Goal: Task Accomplishment & Management: Manage account settings

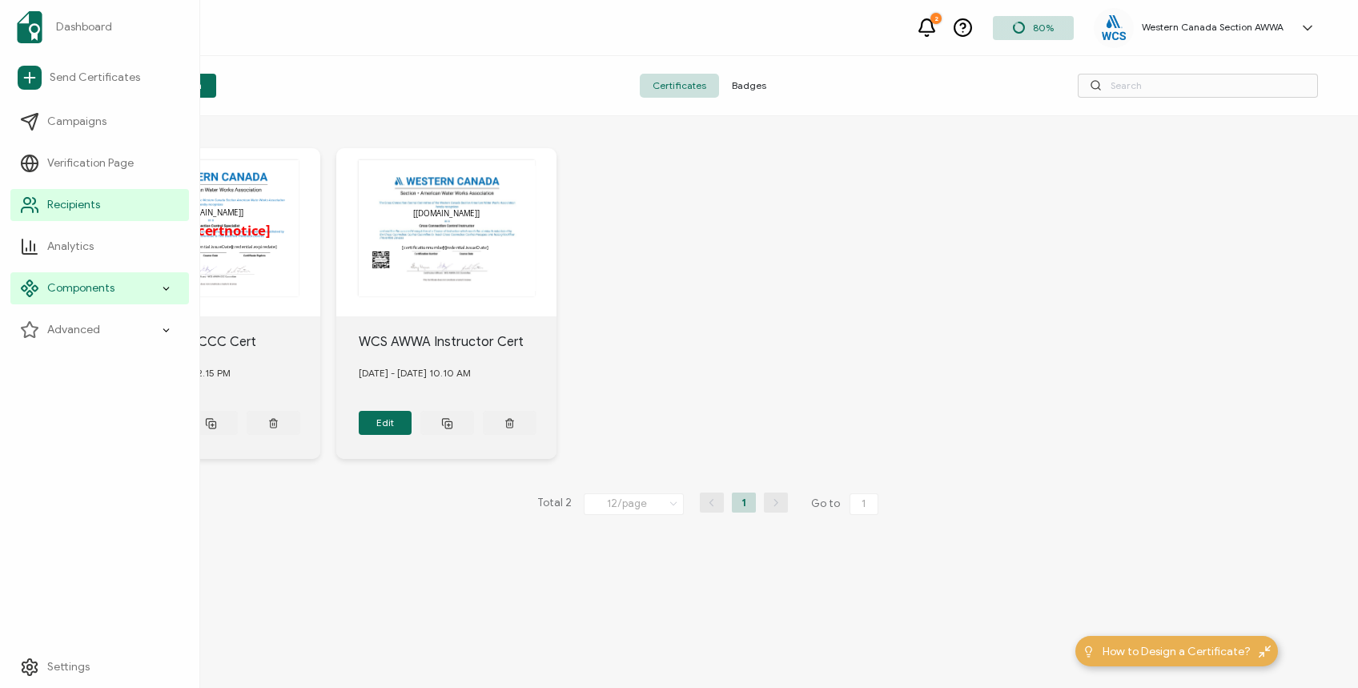
drag, startPoint x: 86, startPoint y: 199, endPoint x: 196, endPoint y: 203, distance: 110.6
click at [85, 199] on span "Recipients" at bounding box center [73, 205] width 53 height 16
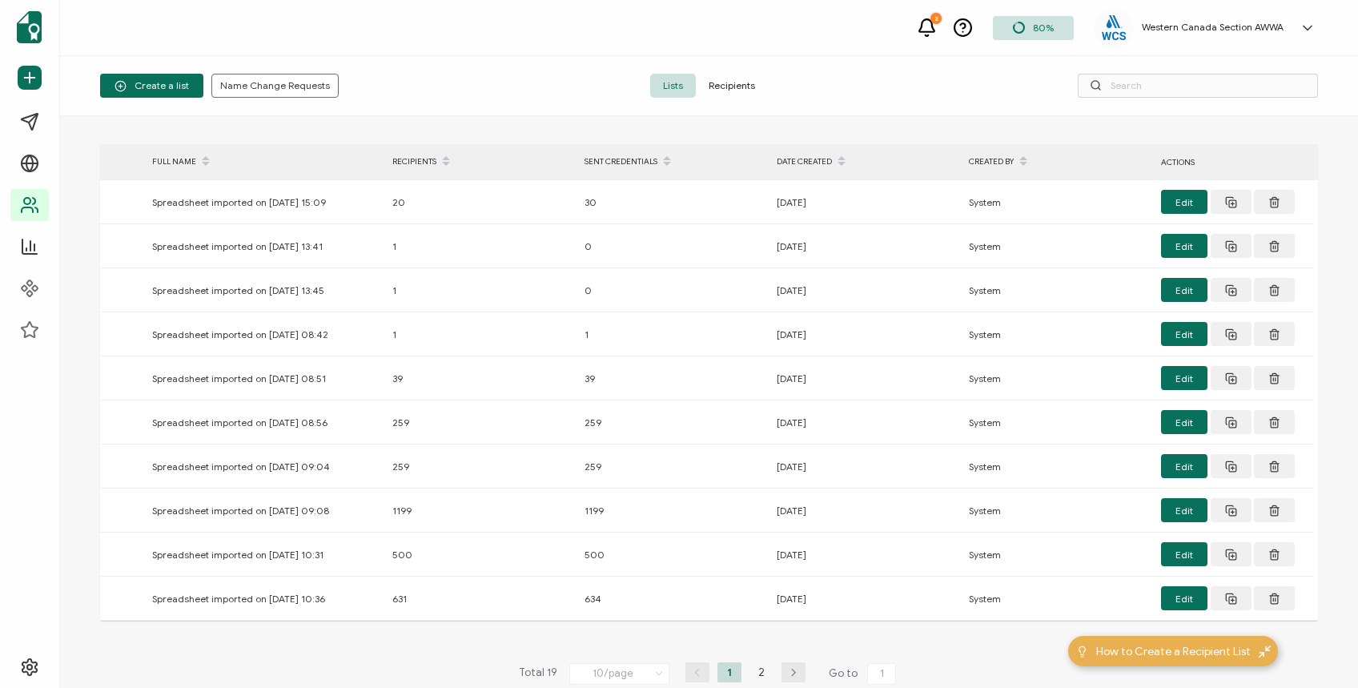
click at [719, 82] on span "Recipients" at bounding box center [732, 86] width 72 height 24
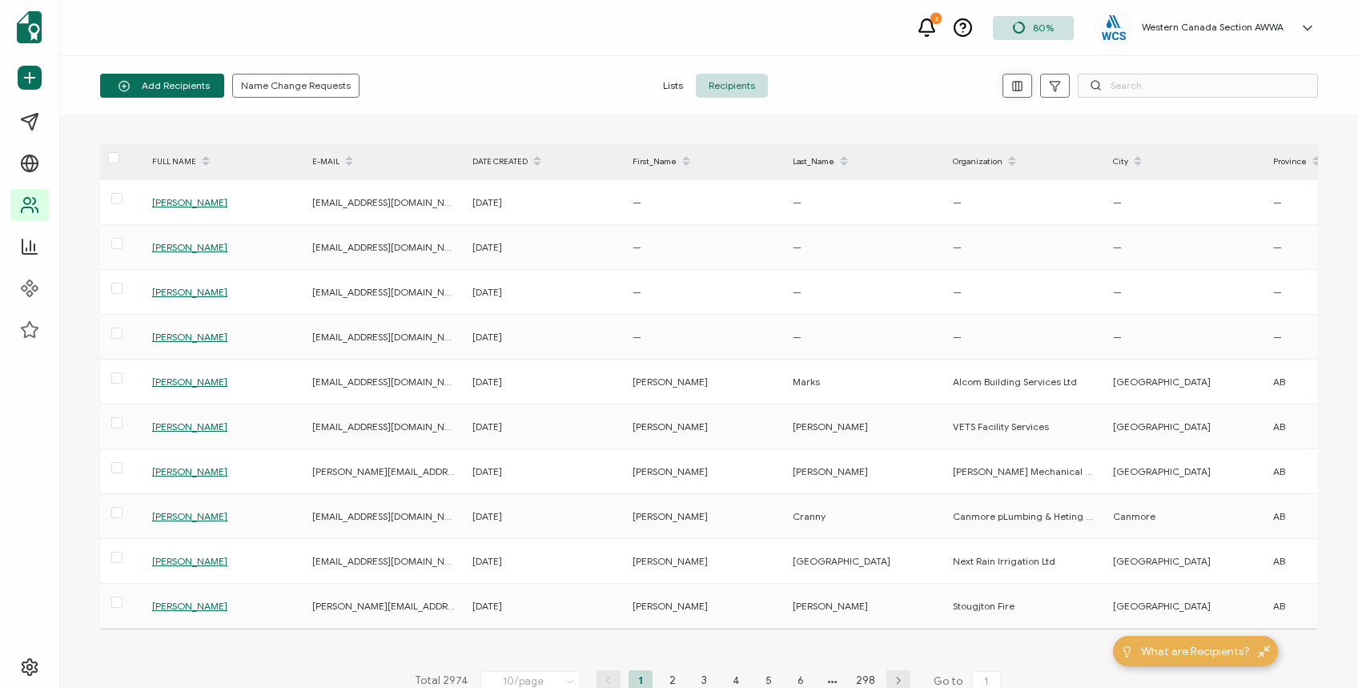
click at [1019, 85] on icon "button" at bounding box center [1017, 86] width 12 height 12
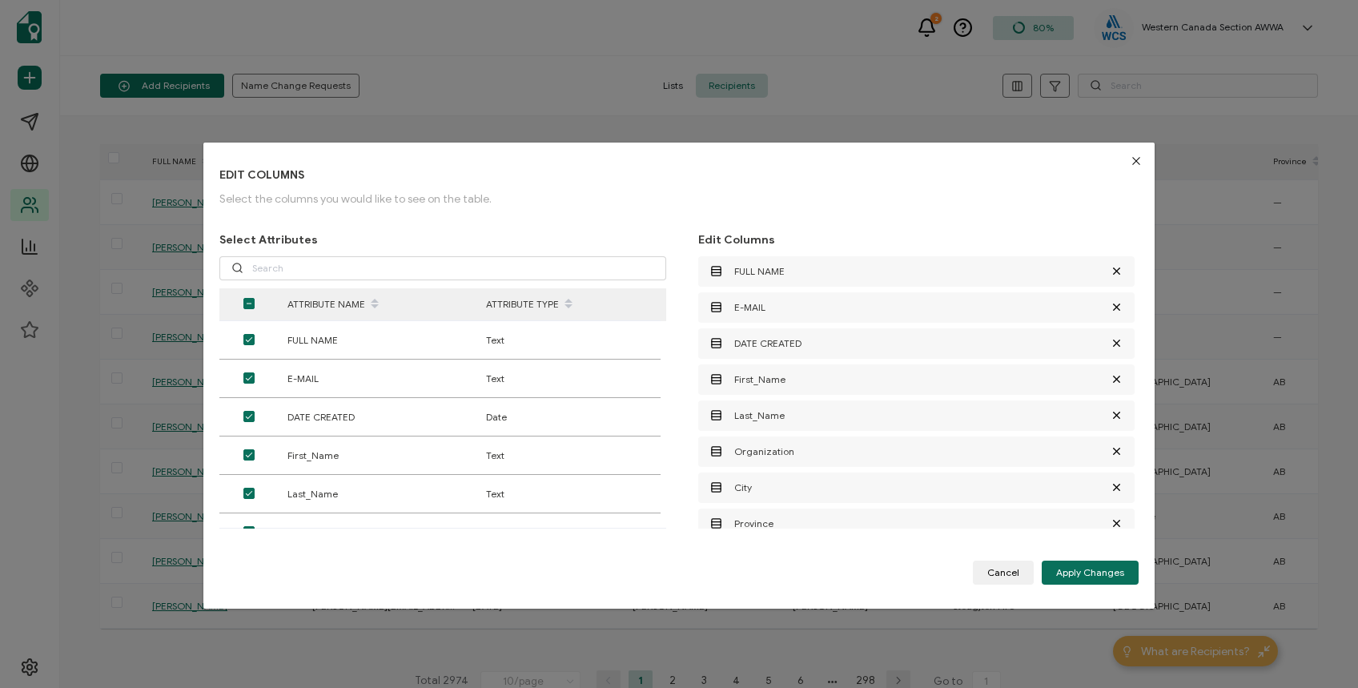
click at [1136, 155] on icon "Close" at bounding box center [1136, 161] width 13 height 13
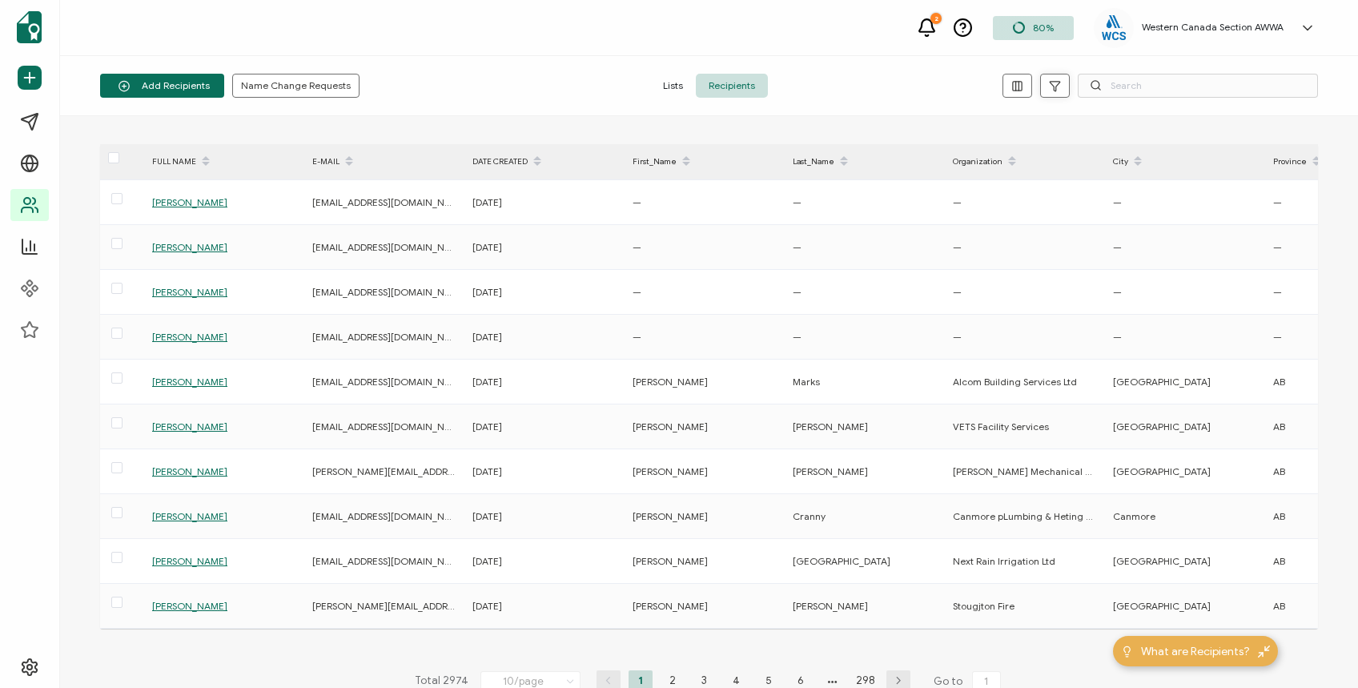
click at [1049, 86] on icon "button" at bounding box center [1055, 86] width 12 height 12
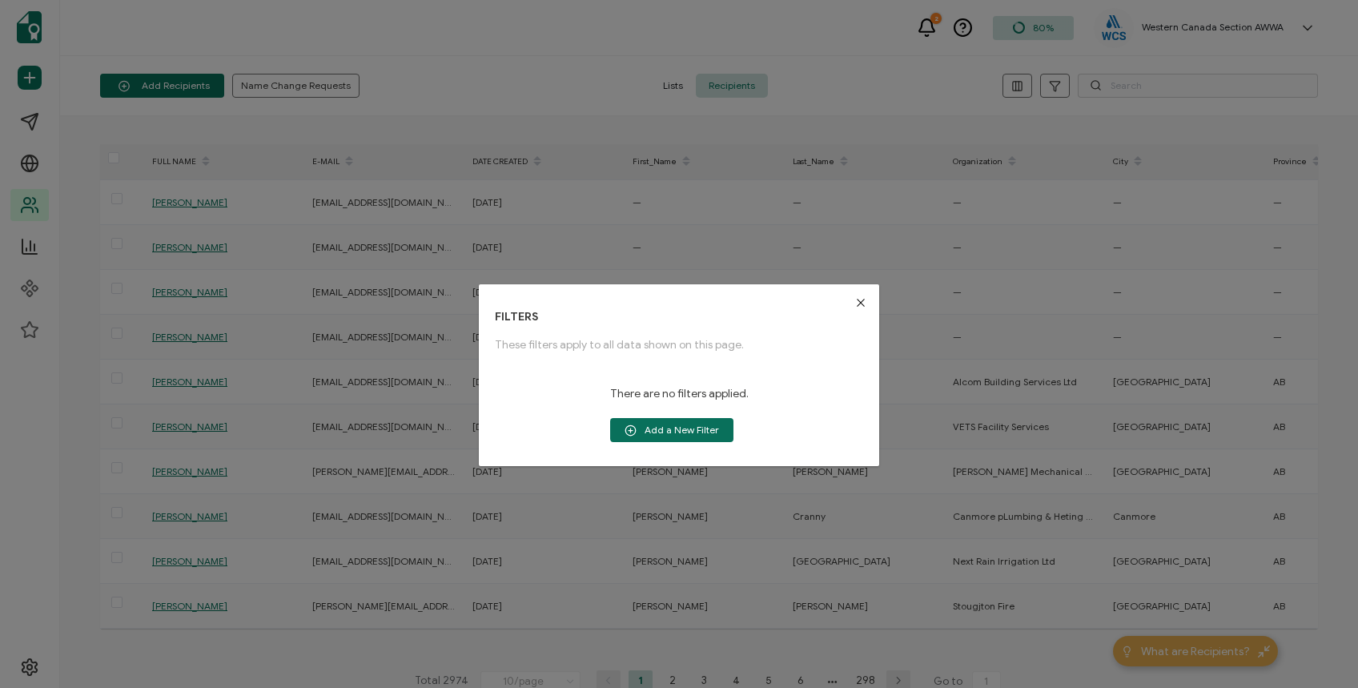
click at [854, 58] on div "FILTERS These filters apply to all data shown on this page. There are no filter…" at bounding box center [679, 344] width 1358 height 688
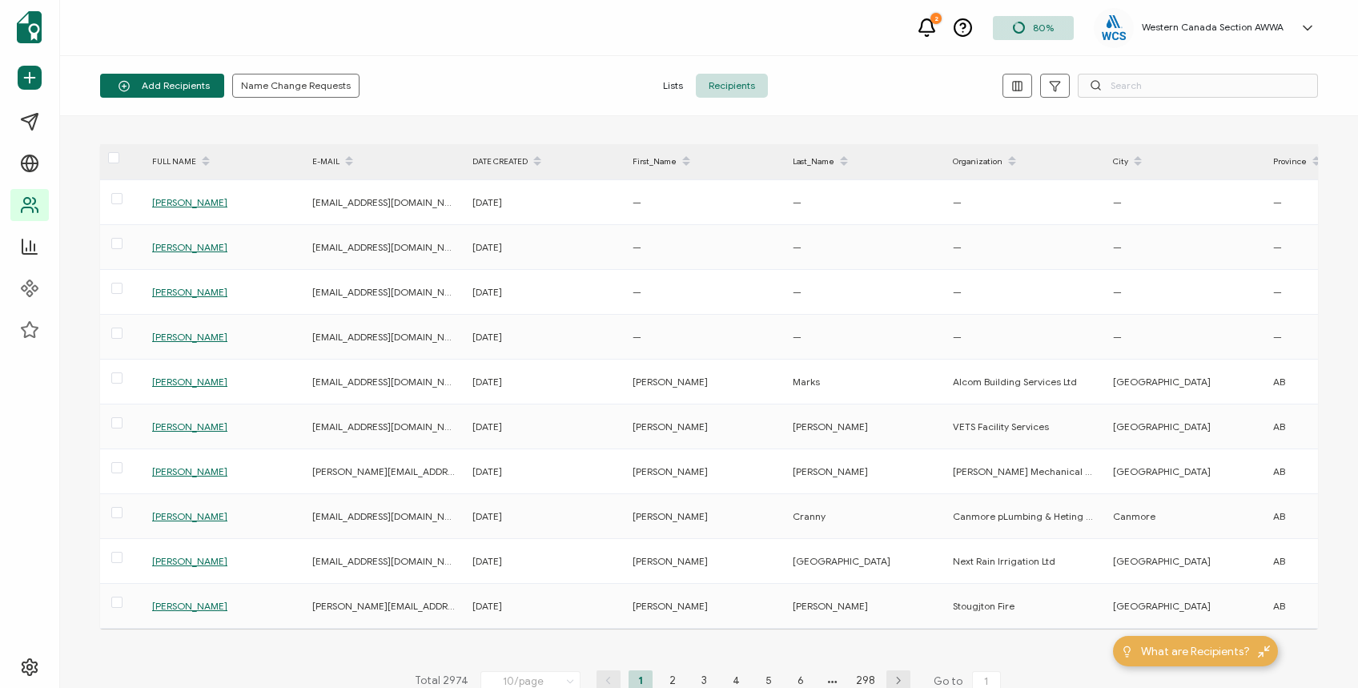
click at [675, 74] on span "Lists" at bounding box center [673, 86] width 46 height 24
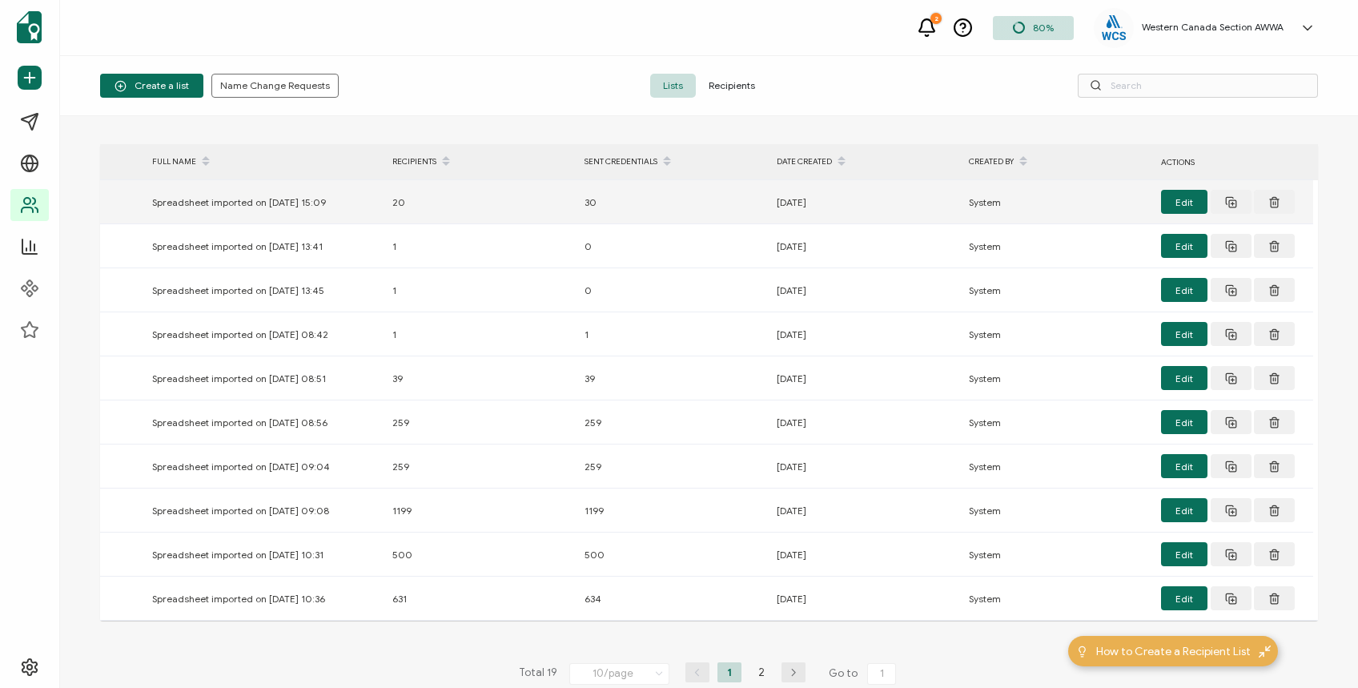
click at [178, 205] on div "Spreadsheet imported on [DATE] 15:09" at bounding box center [264, 202] width 240 height 18
click at [188, 198] on div "Spreadsheet imported on [DATE] 15:09" at bounding box center [264, 202] width 240 height 18
click at [1181, 195] on button "Edit" at bounding box center [1184, 202] width 46 height 24
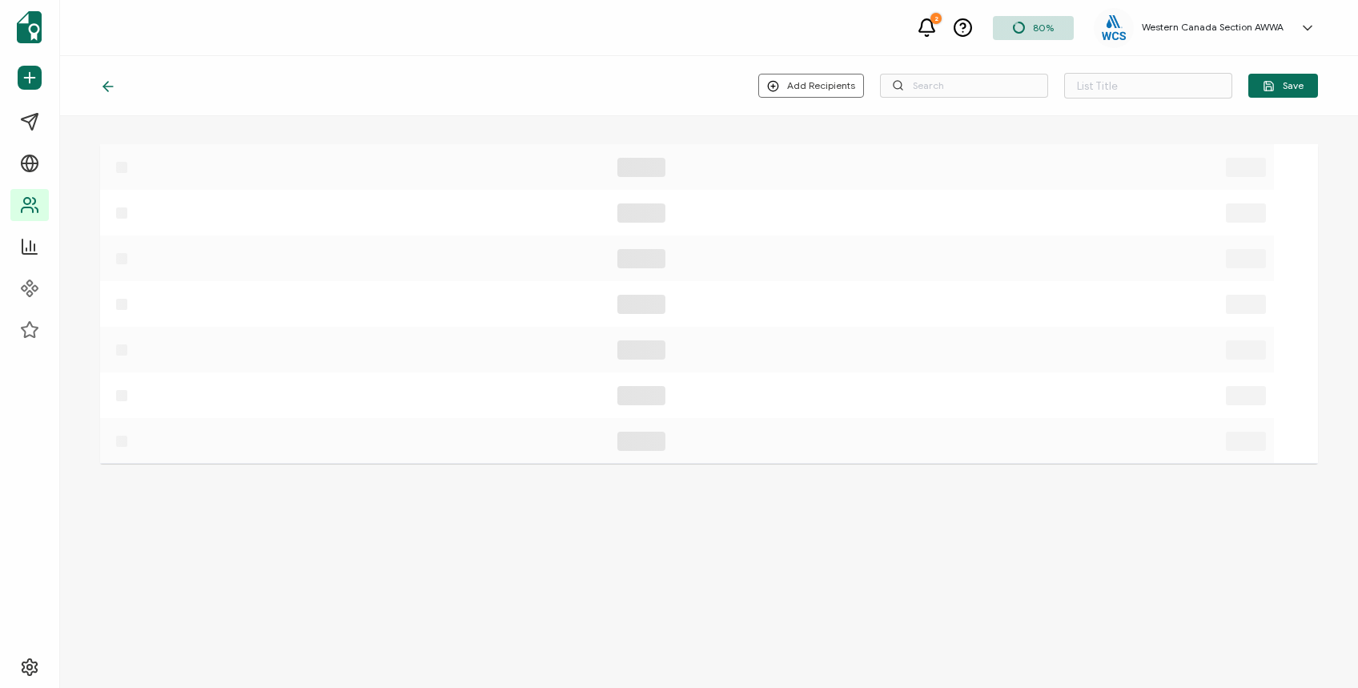
type input "Spreadsheet imported on [DATE] 15:09"
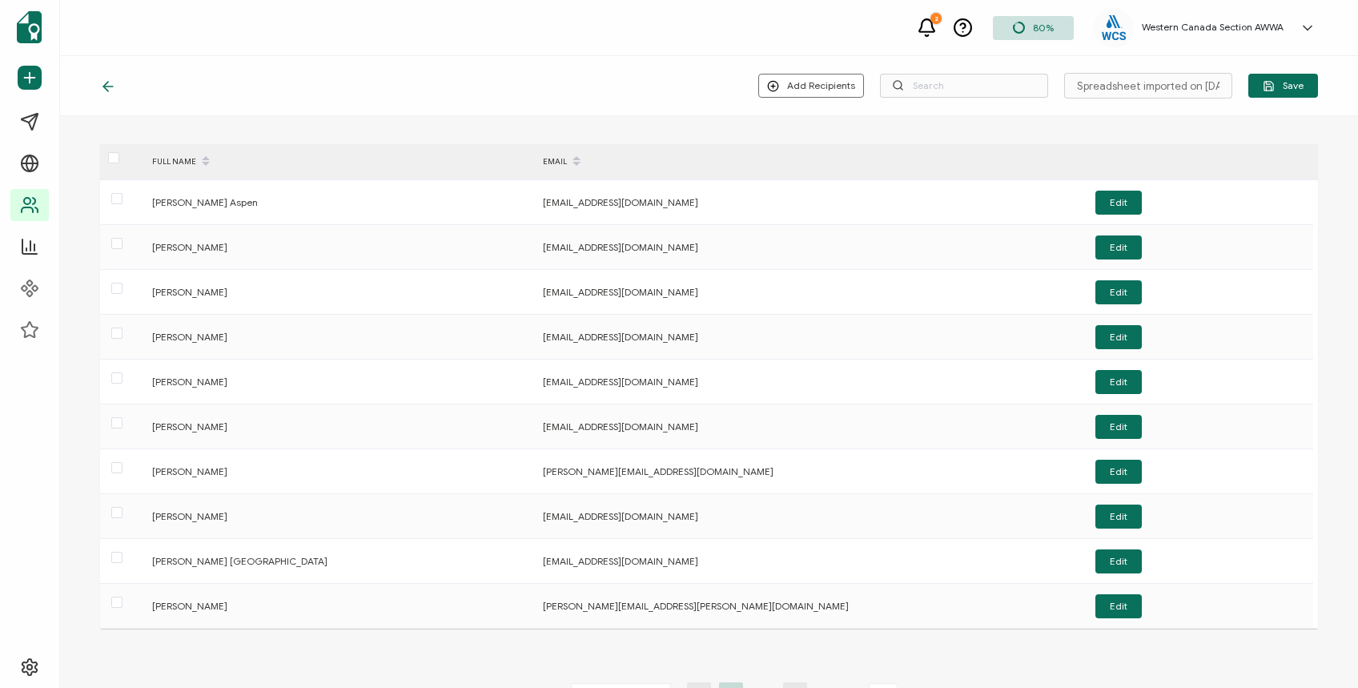
click at [103, 81] on icon at bounding box center [108, 86] width 16 height 16
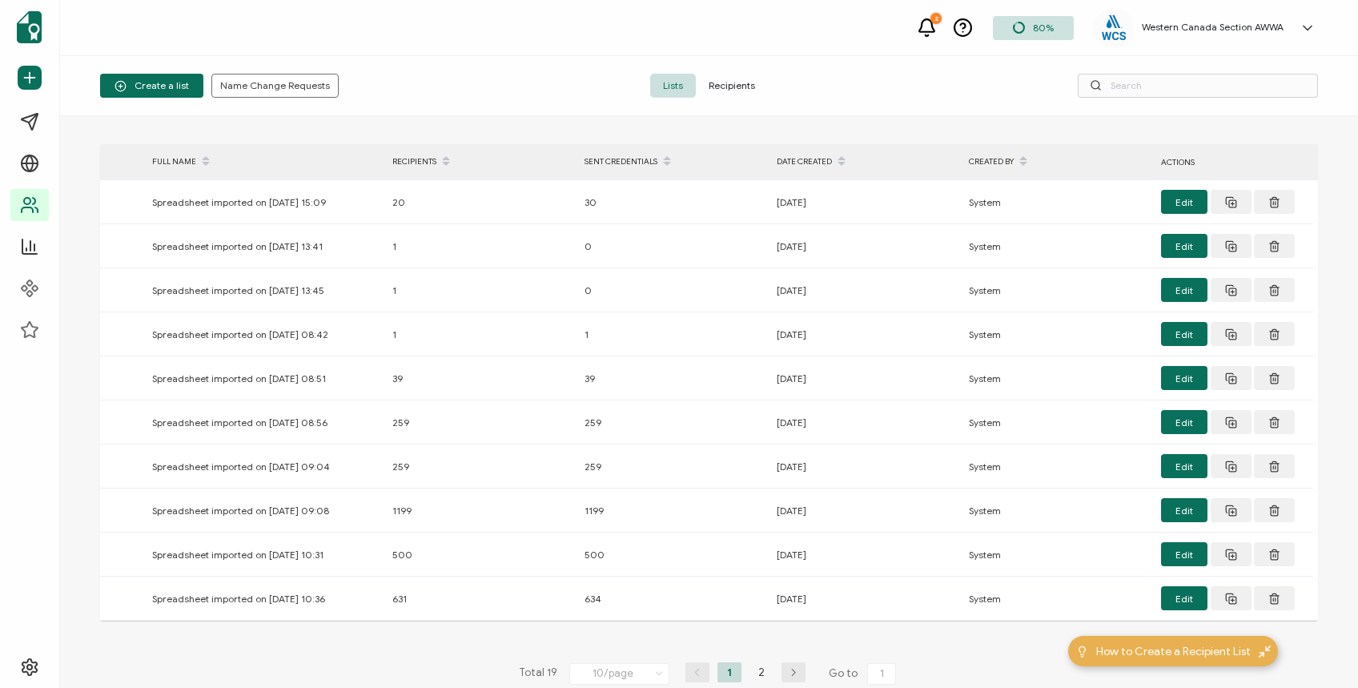
click at [1176, 27] on h5 "Western Canada Section AWWA" at bounding box center [1213, 27] width 142 height 11
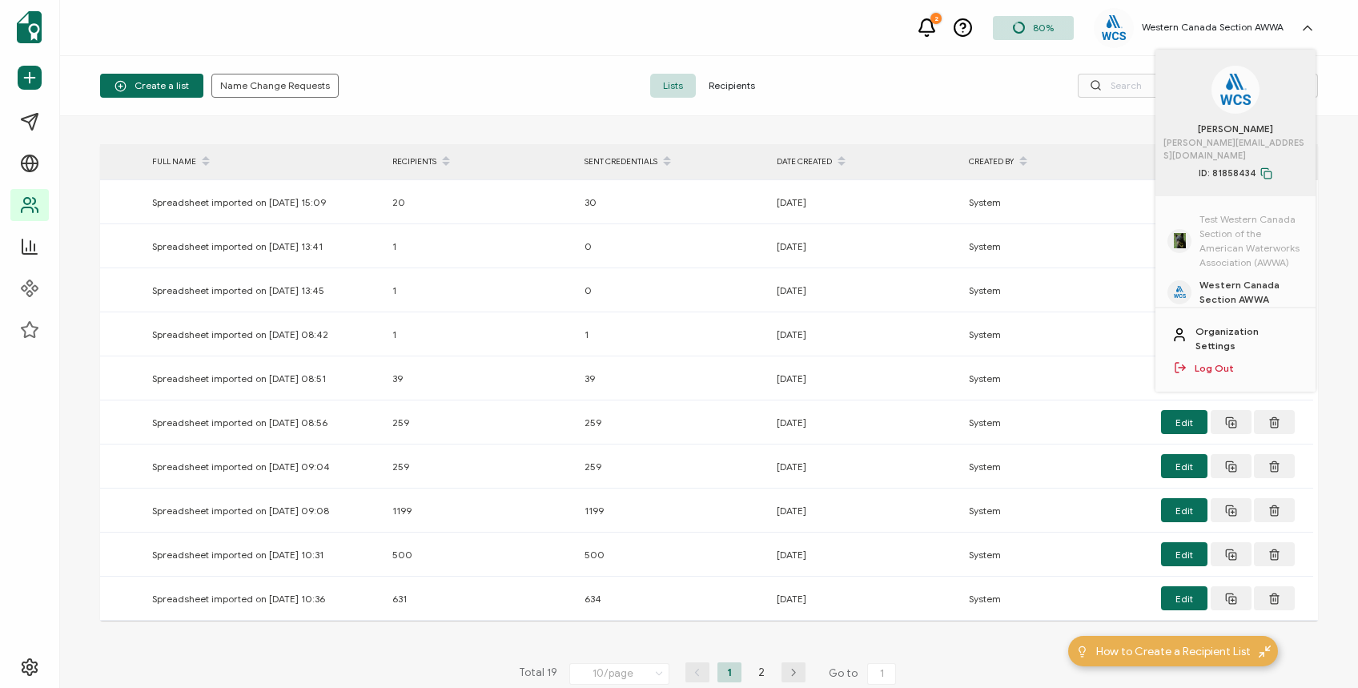
scroll to position [79, 0]
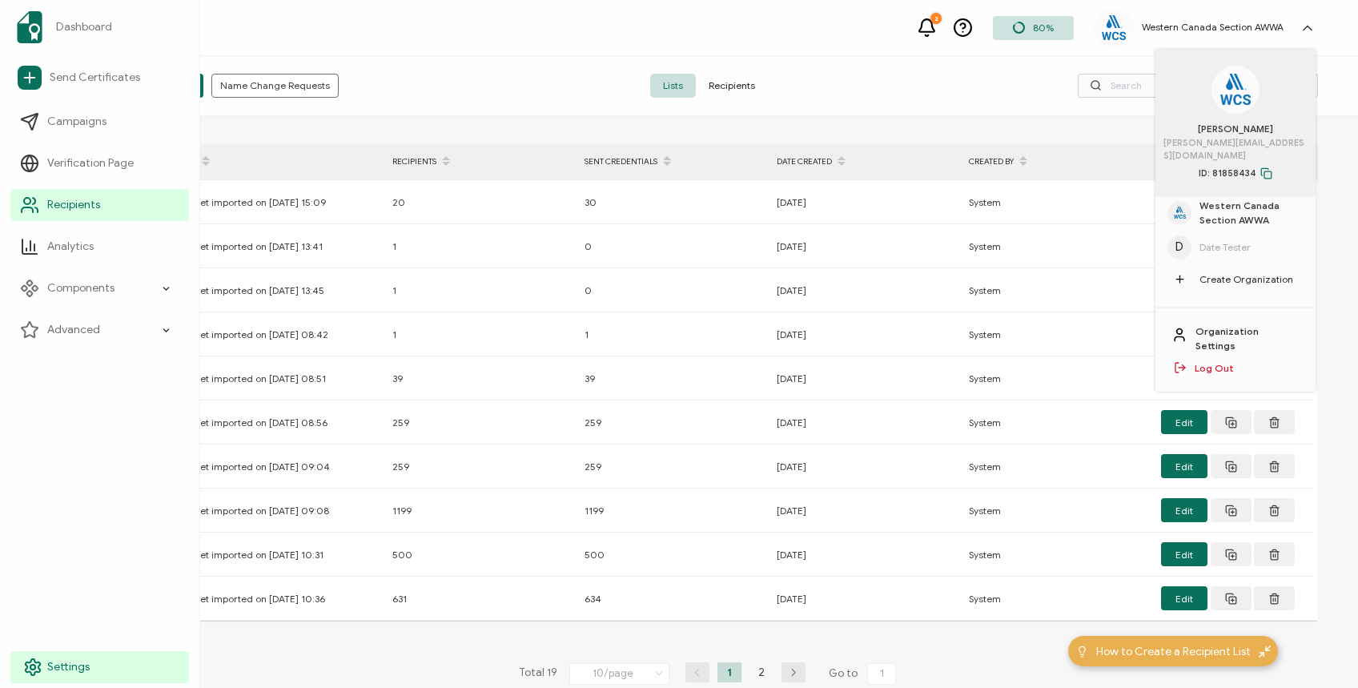
click at [44, 662] on link "Settings" at bounding box center [99, 667] width 179 height 32
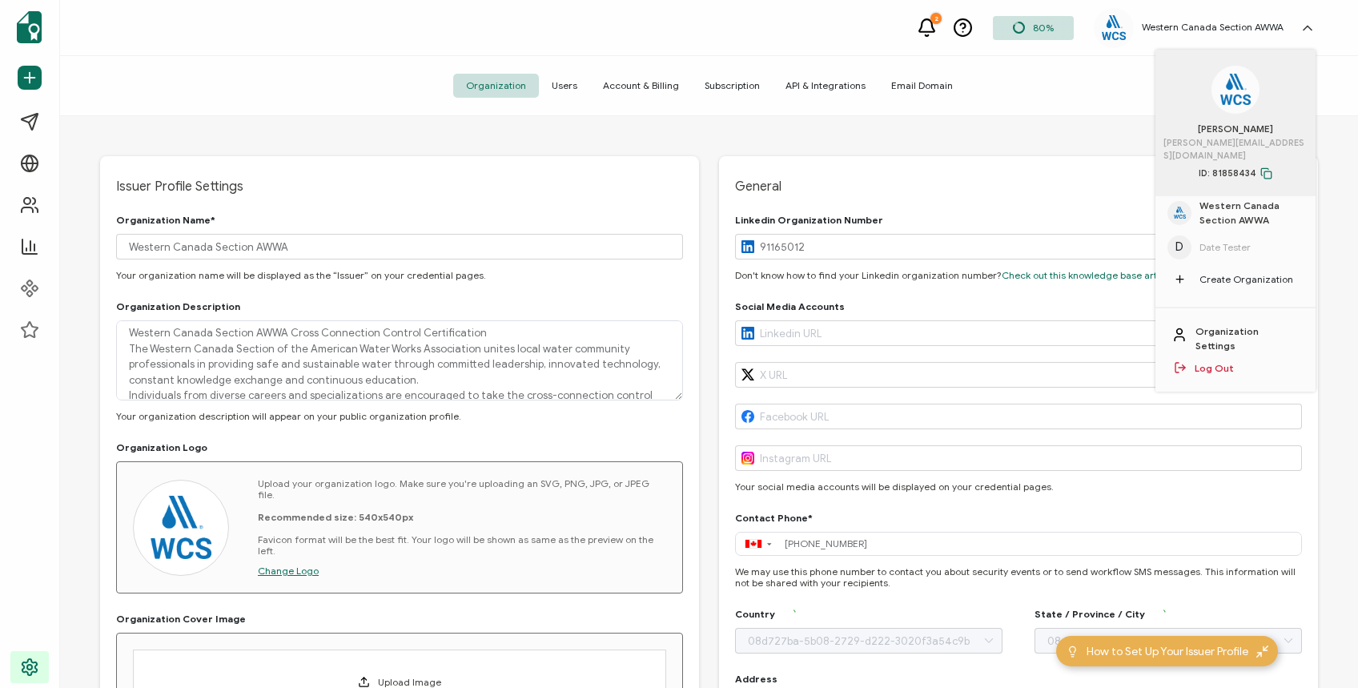
type input "[GEOGRAPHIC_DATA]"
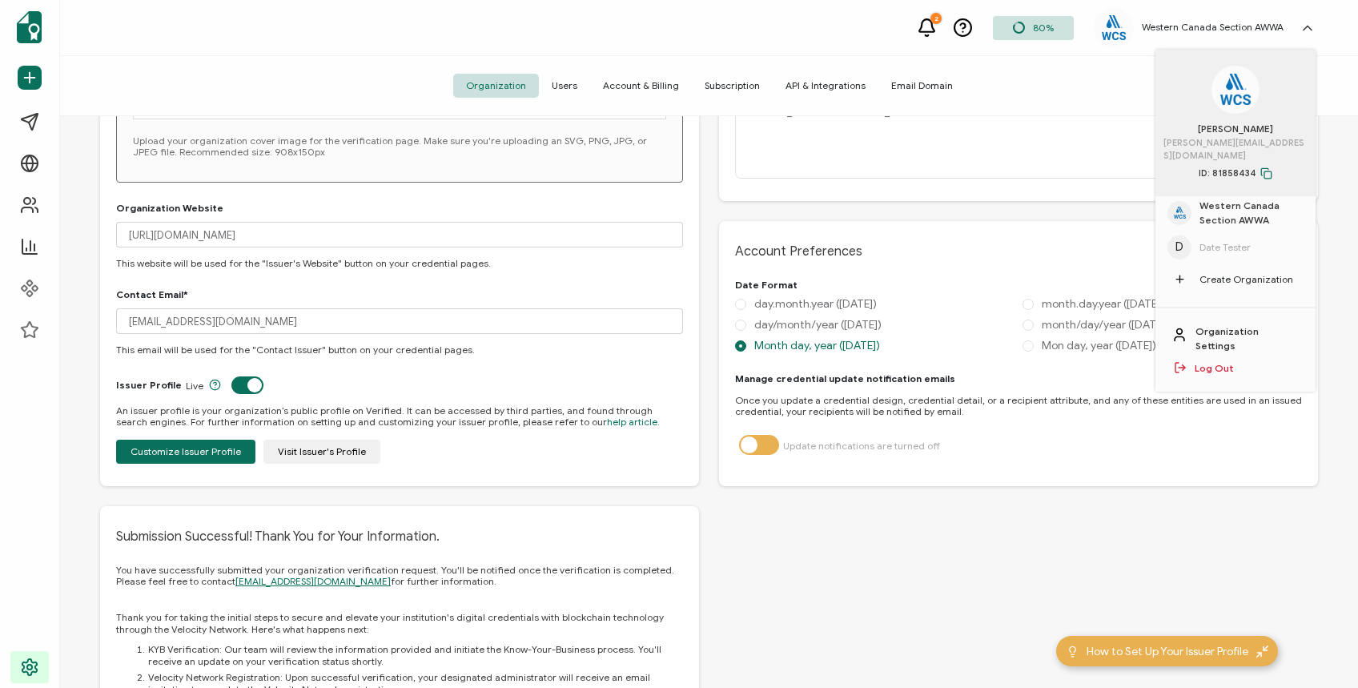
scroll to position [641, 0]
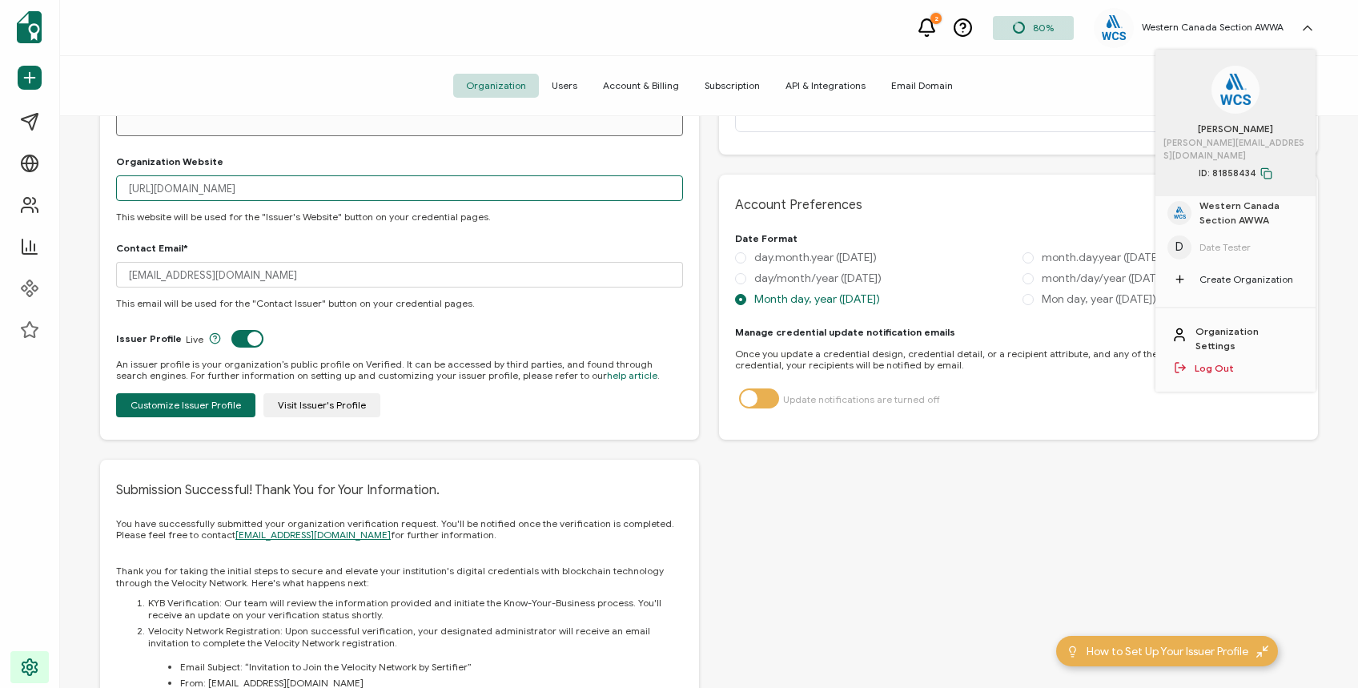
drag, startPoint x: 492, startPoint y: 184, endPoint x: 123, endPoint y: 181, distance: 369.2
click at [123, 181] on input "[URL][DOMAIN_NAME]" at bounding box center [399, 188] width 567 height 26
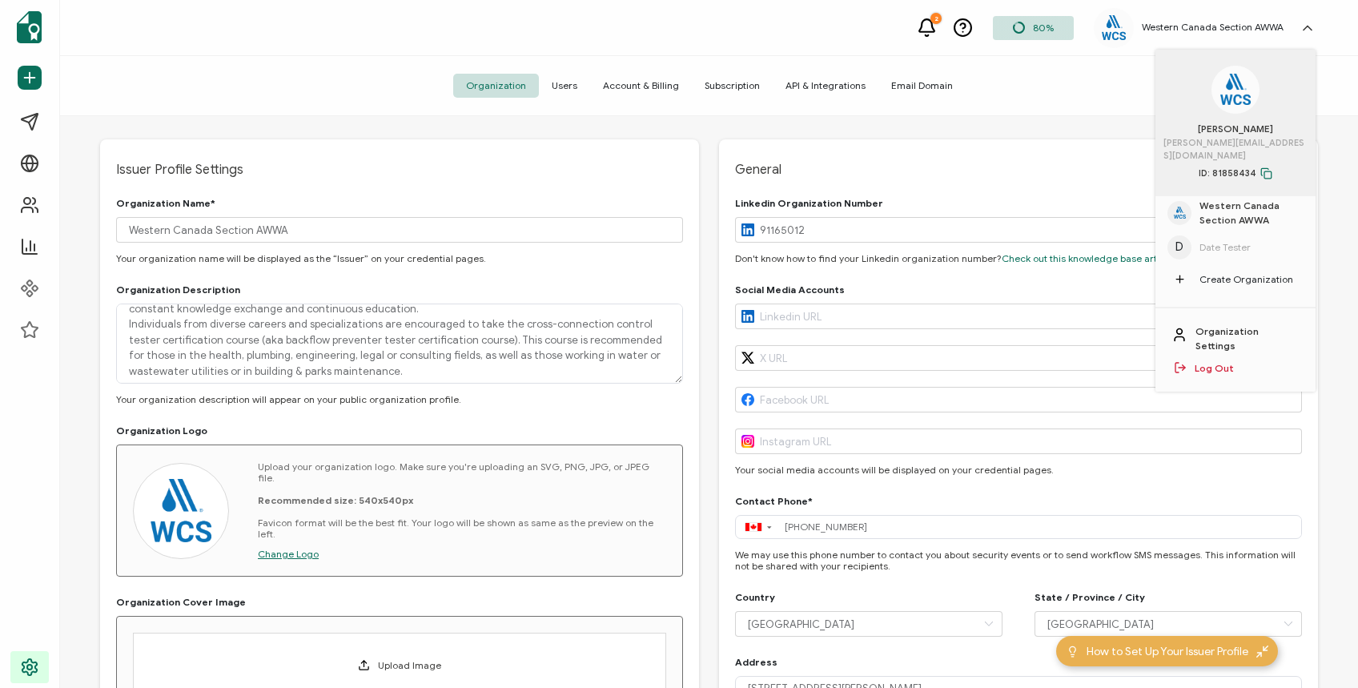
scroll to position [0, 0]
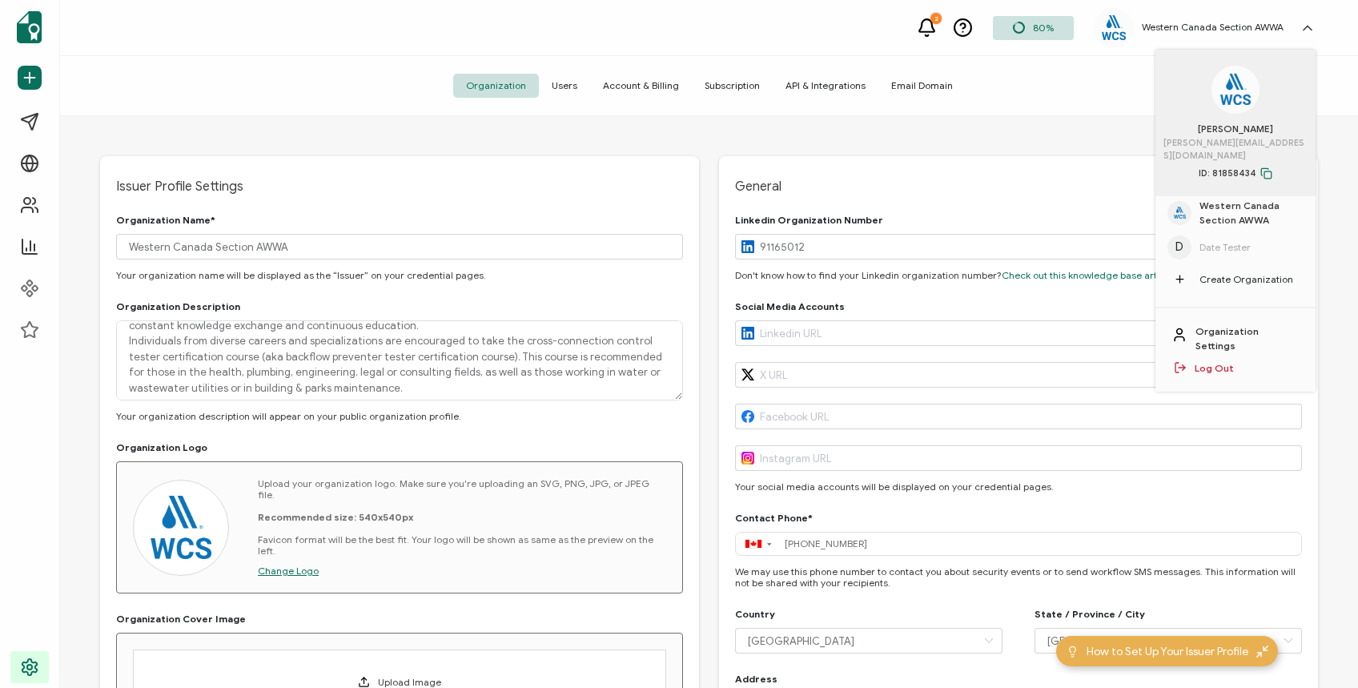
click at [1107, 93] on div "Organization Users Account & Billing Subscription API & Integrations Email Doma…" at bounding box center [709, 86] width 1298 height 60
click at [1102, 190] on span "General" at bounding box center [1018, 187] width 567 height 16
click at [1188, 88] on div "[PERSON_NAME] [PERSON_NAME][EMAIL_ADDRESS][DOMAIN_NAME] ID: 81858434" at bounding box center [1236, 123] width 160 height 147
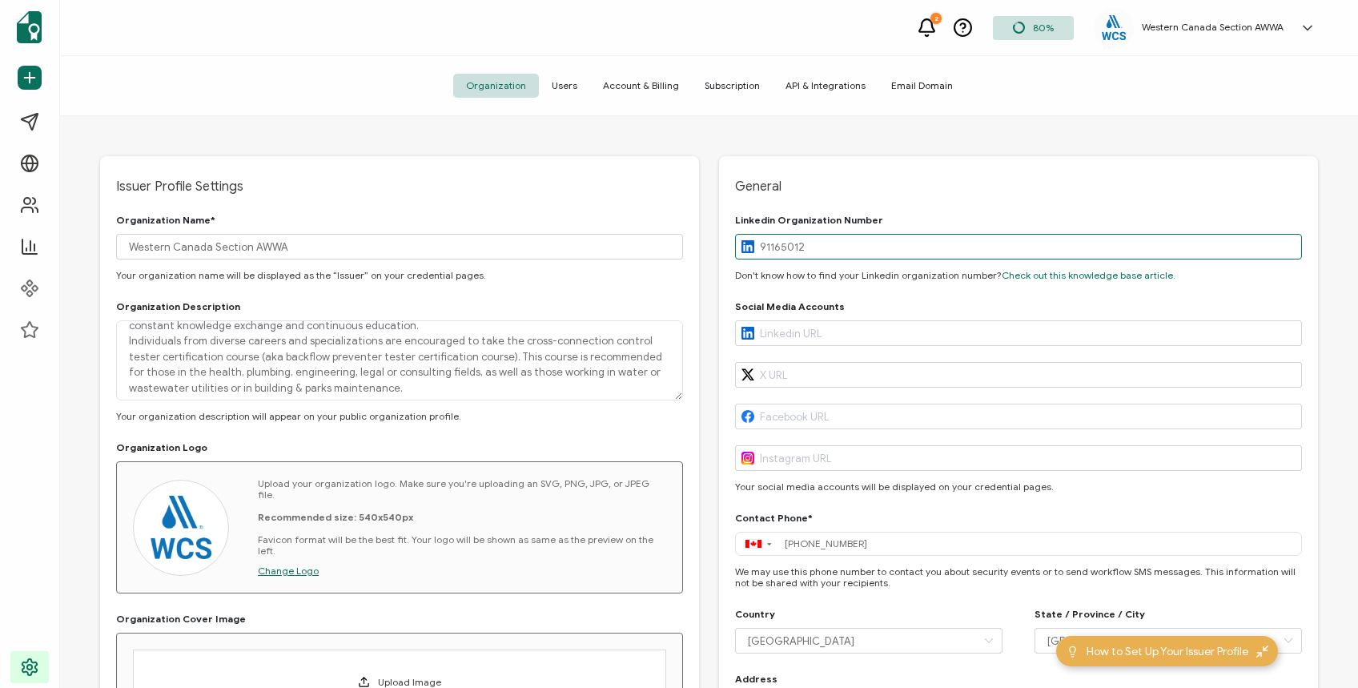
click at [972, 255] on input "91165012" at bounding box center [1018, 247] width 567 height 26
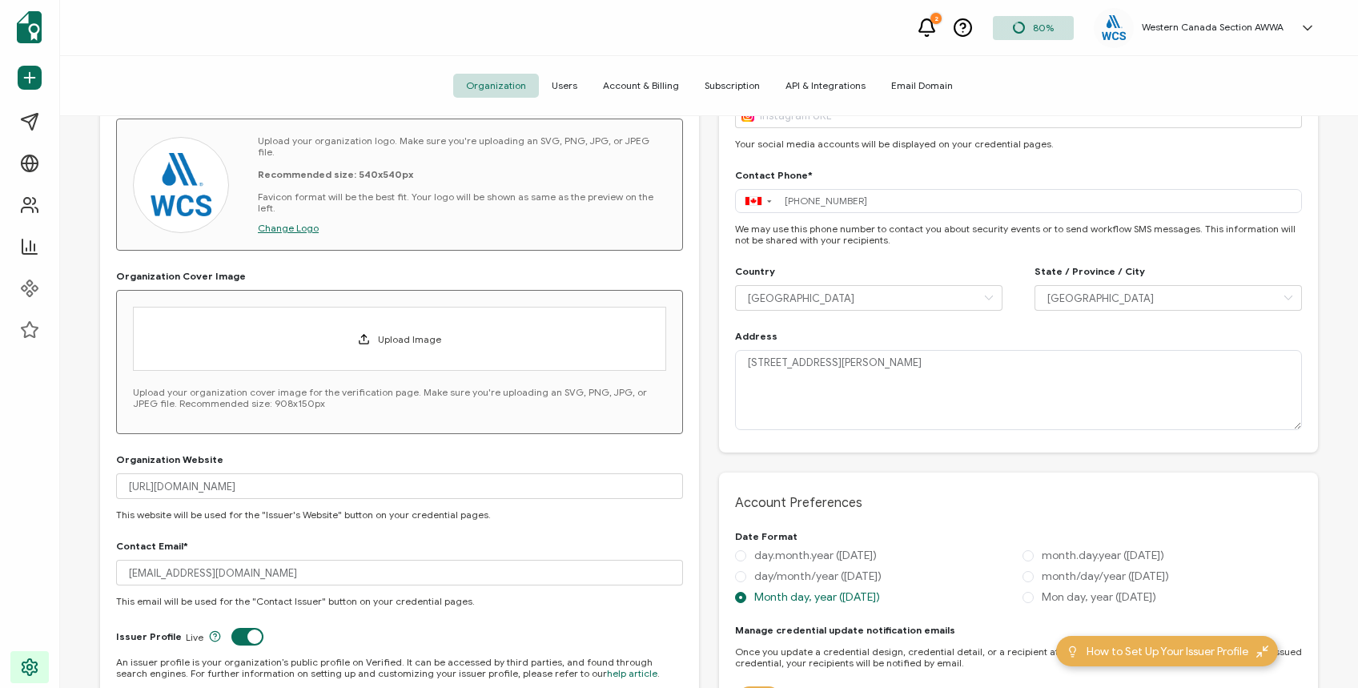
scroll to position [533, 0]
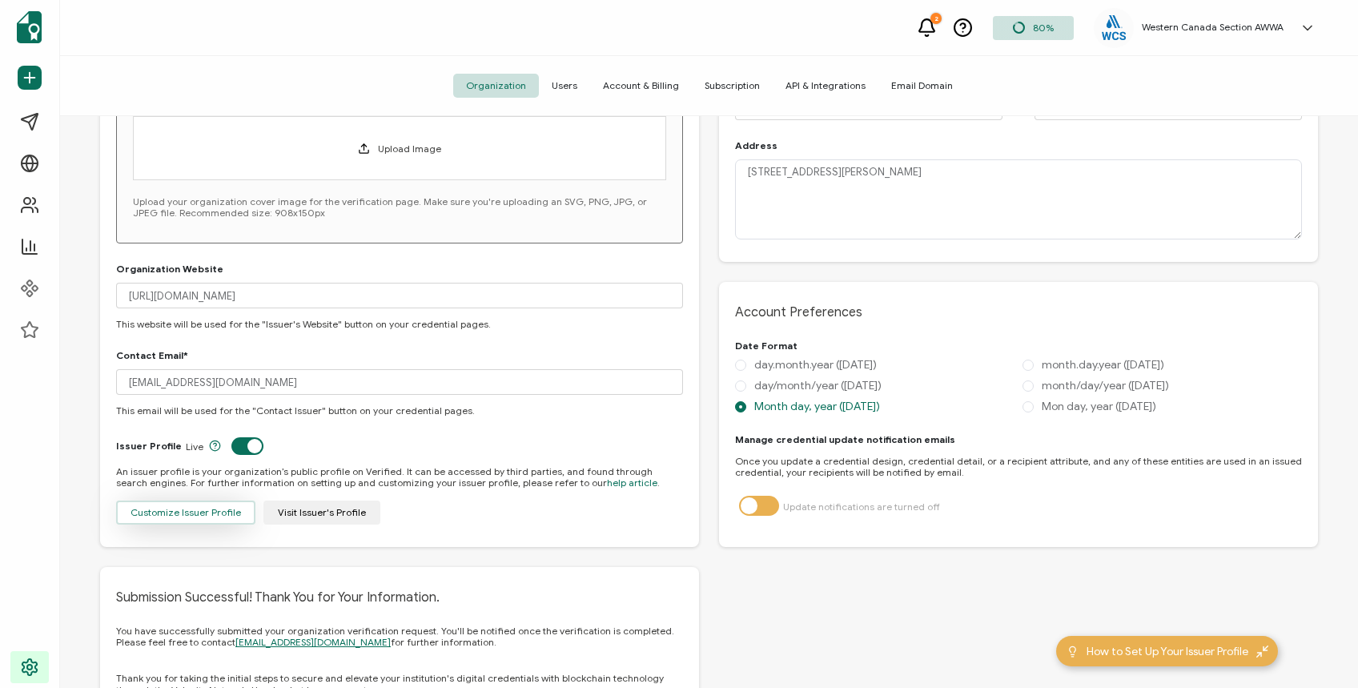
click at [160, 502] on button "Customize Issuer Profile" at bounding box center [185, 513] width 139 height 24
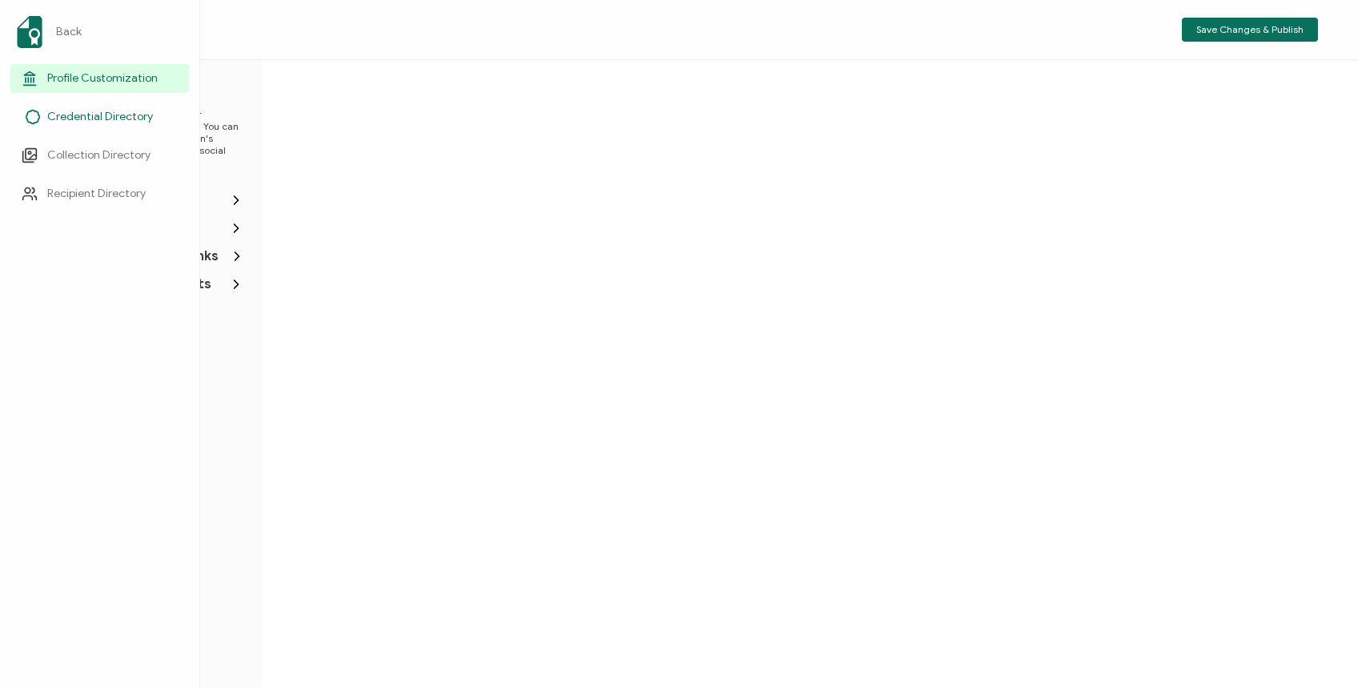
click at [96, 112] on span "Credential Directory" at bounding box center [100, 117] width 106 height 16
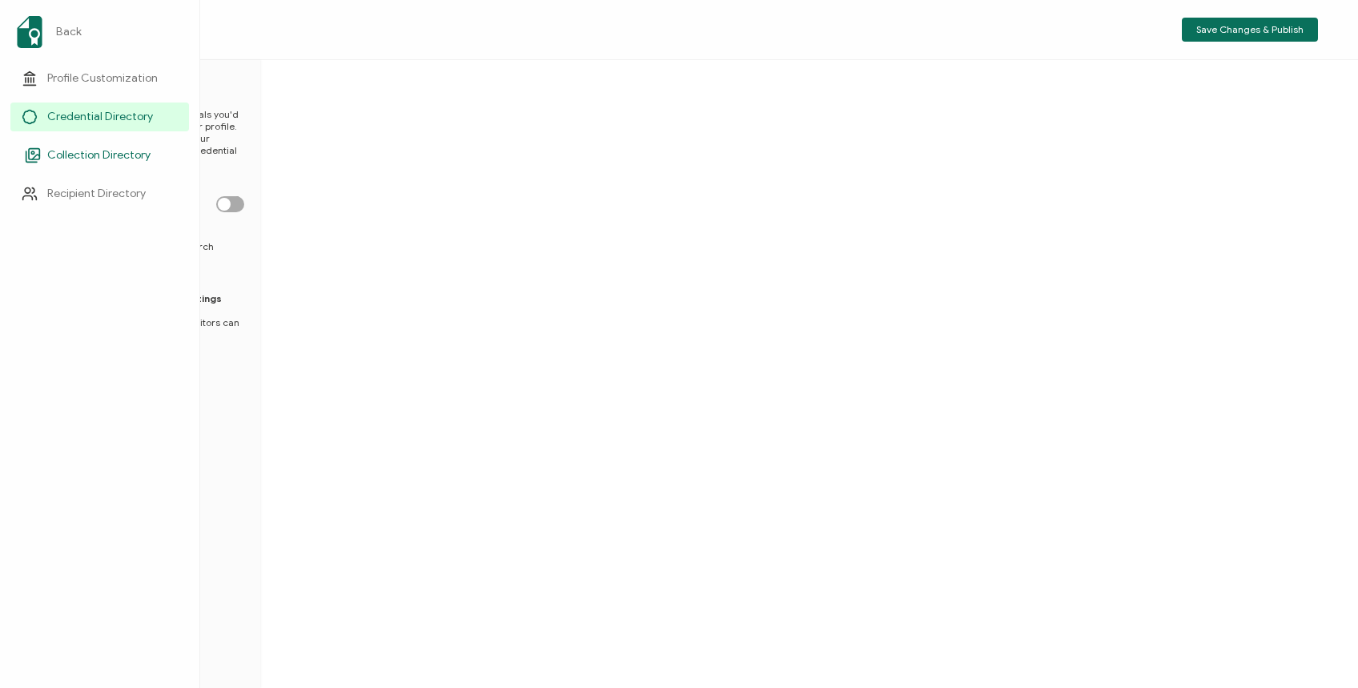
click at [93, 150] on span "Collection Directory" at bounding box center [98, 155] width 103 height 16
click at [78, 112] on span "Credential Directory" at bounding box center [100, 117] width 106 height 16
click at [90, 192] on span "Recipient Directory" at bounding box center [96, 194] width 99 height 16
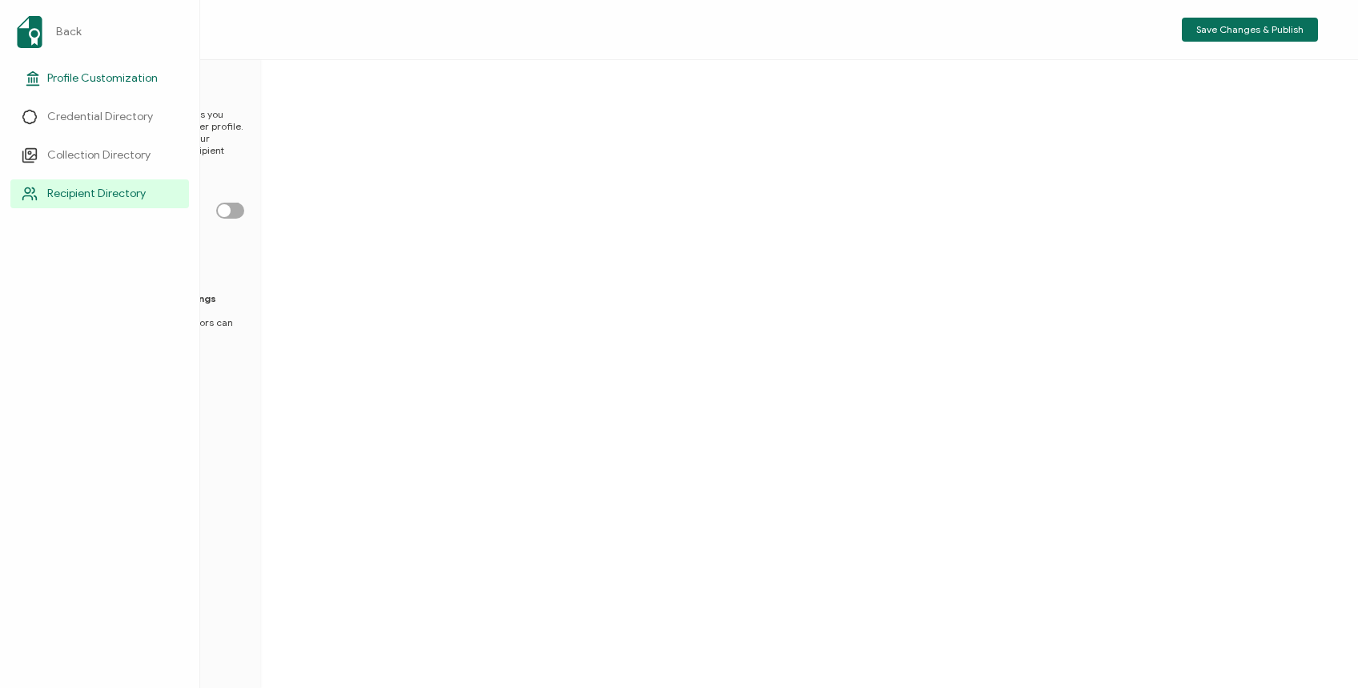
click at [87, 74] on span "Profile Customization" at bounding box center [102, 78] width 111 height 16
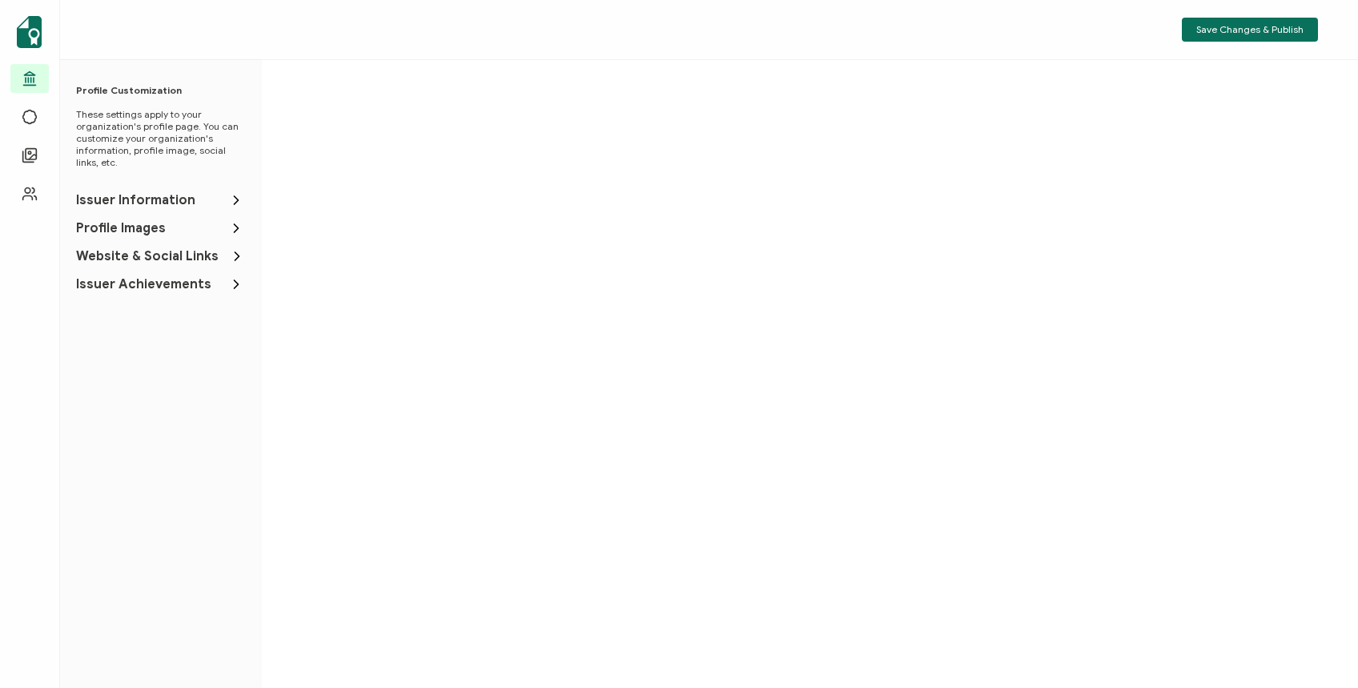
click at [171, 196] on span "Issuer Information" at bounding box center [135, 200] width 119 height 16
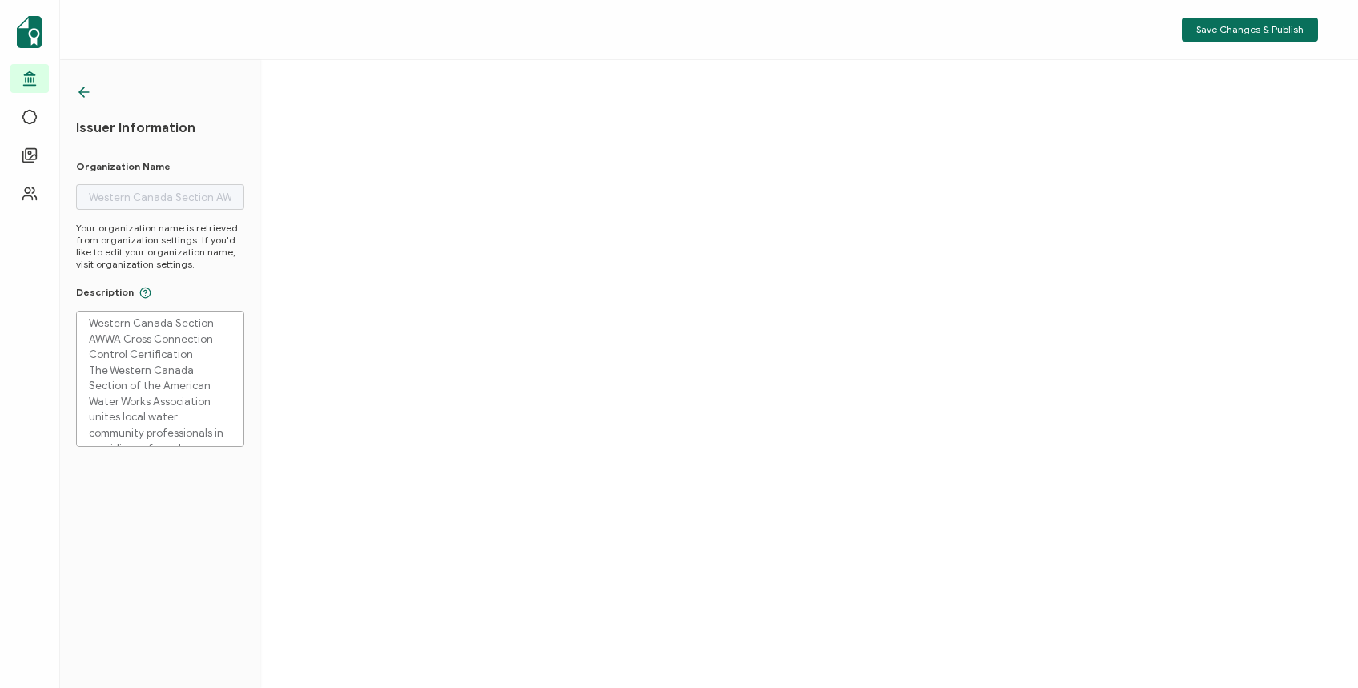
click at [83, 87] on icon at bounding box center [81, 92] width 5 height 10
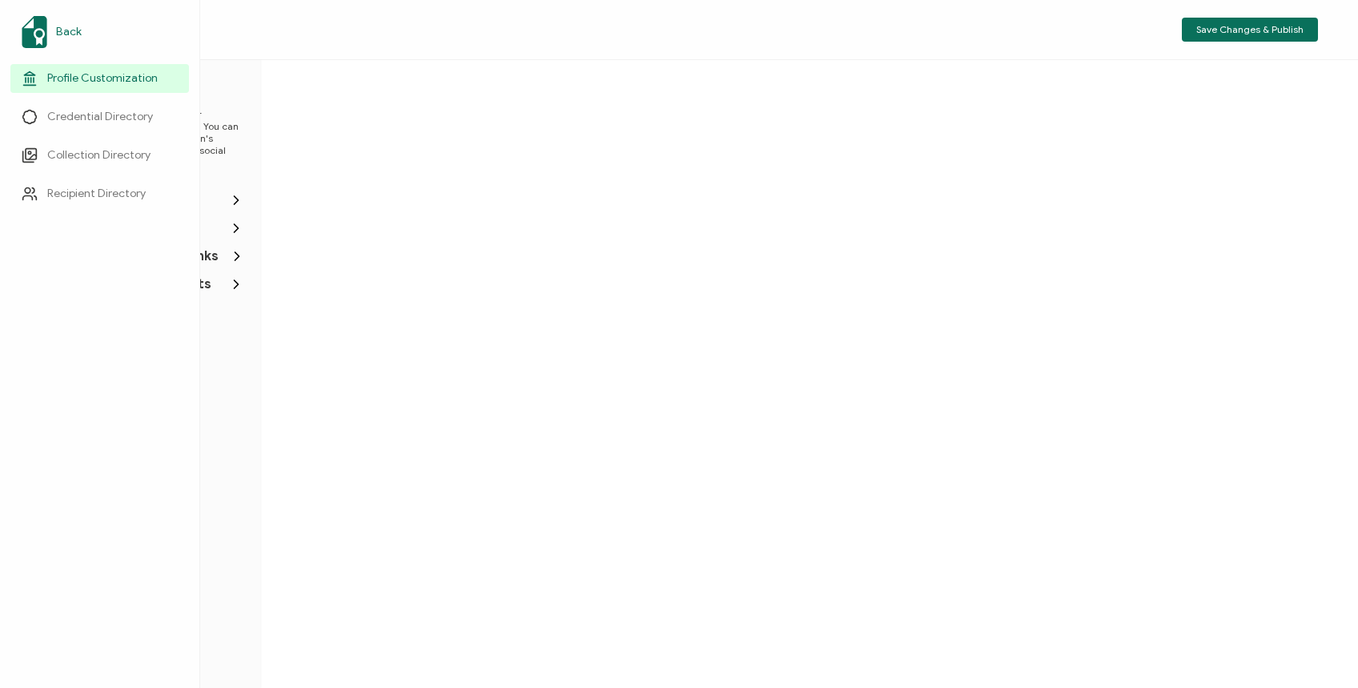
click at [74, 24] on span "Back" at bounding box center [69, 32] width 26 height 16
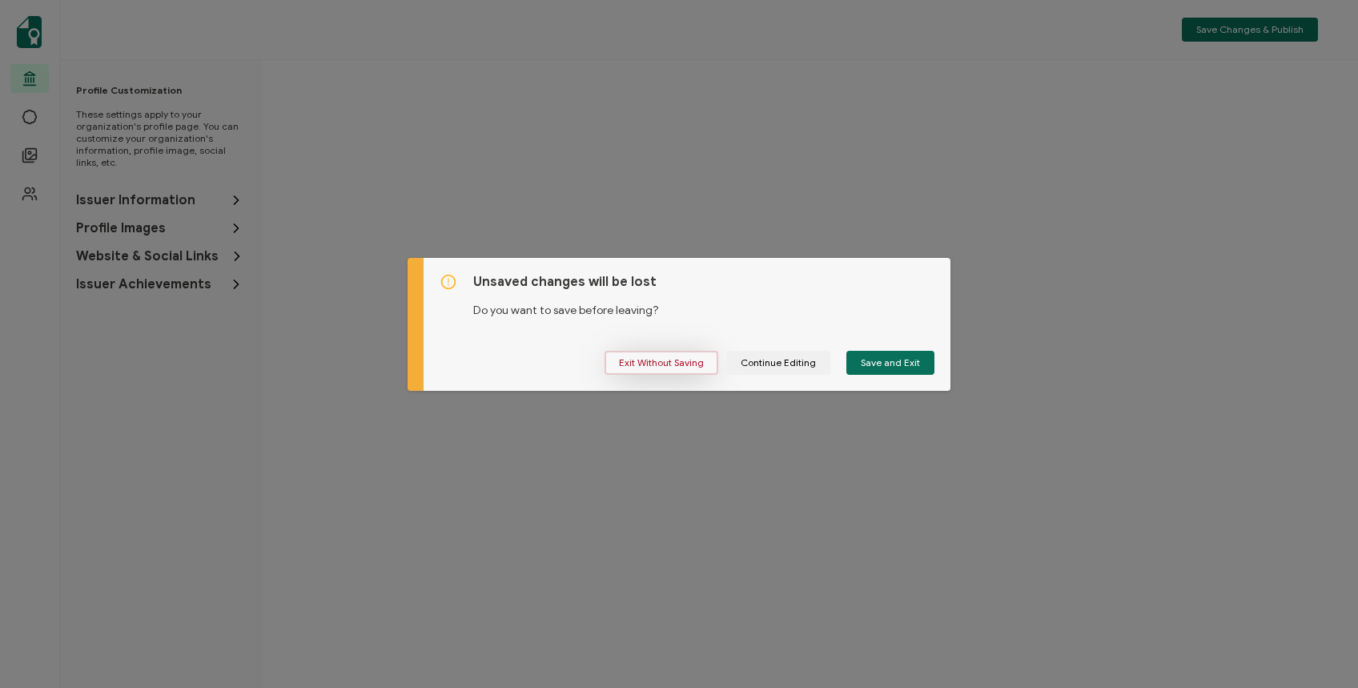
click at [646, 359] on span "Exit Without Saving" at bounding box center [661, 363] width 85 height 10
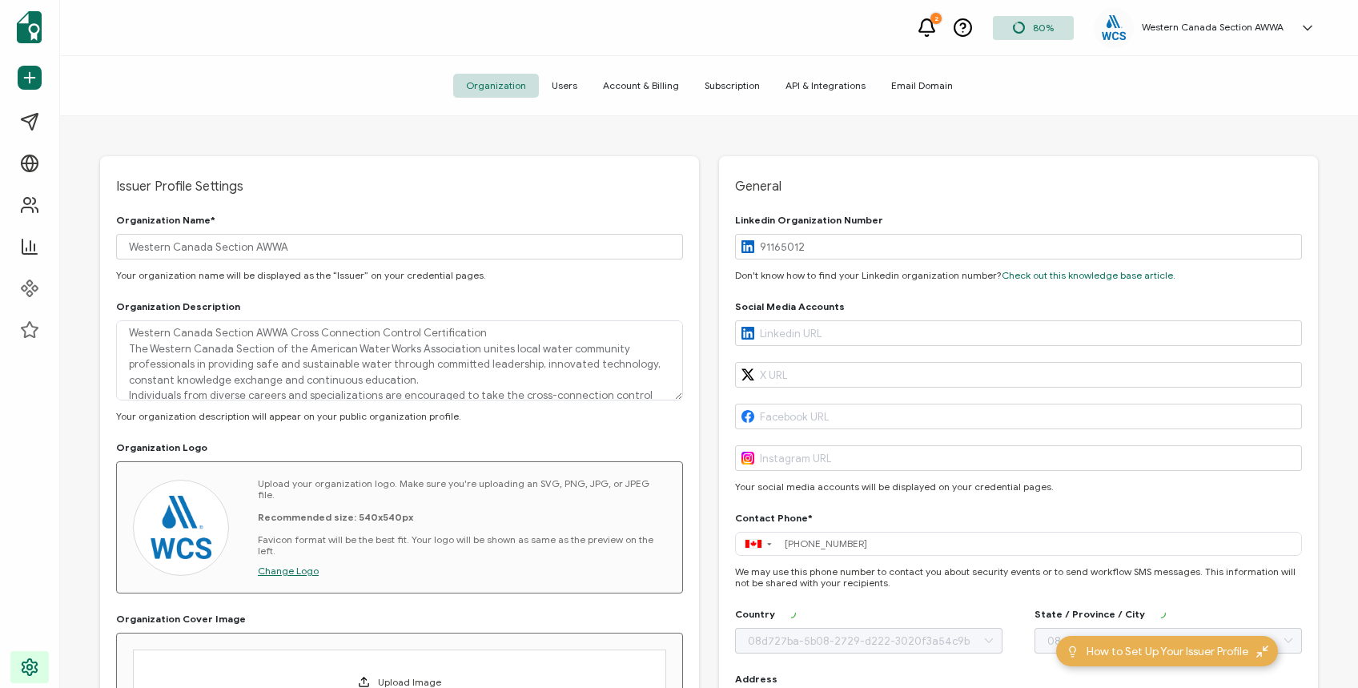
type input "[GEOGRAPHIC_DATA]"
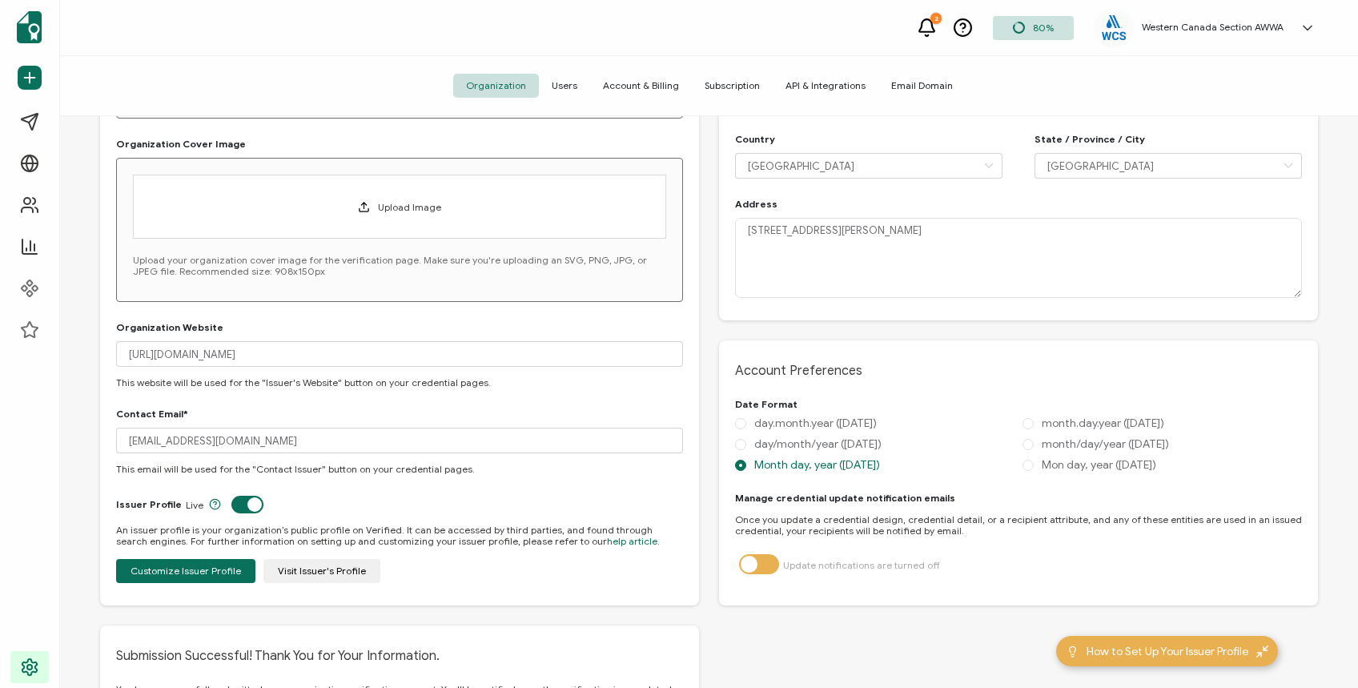
scroll to position [533, 0]
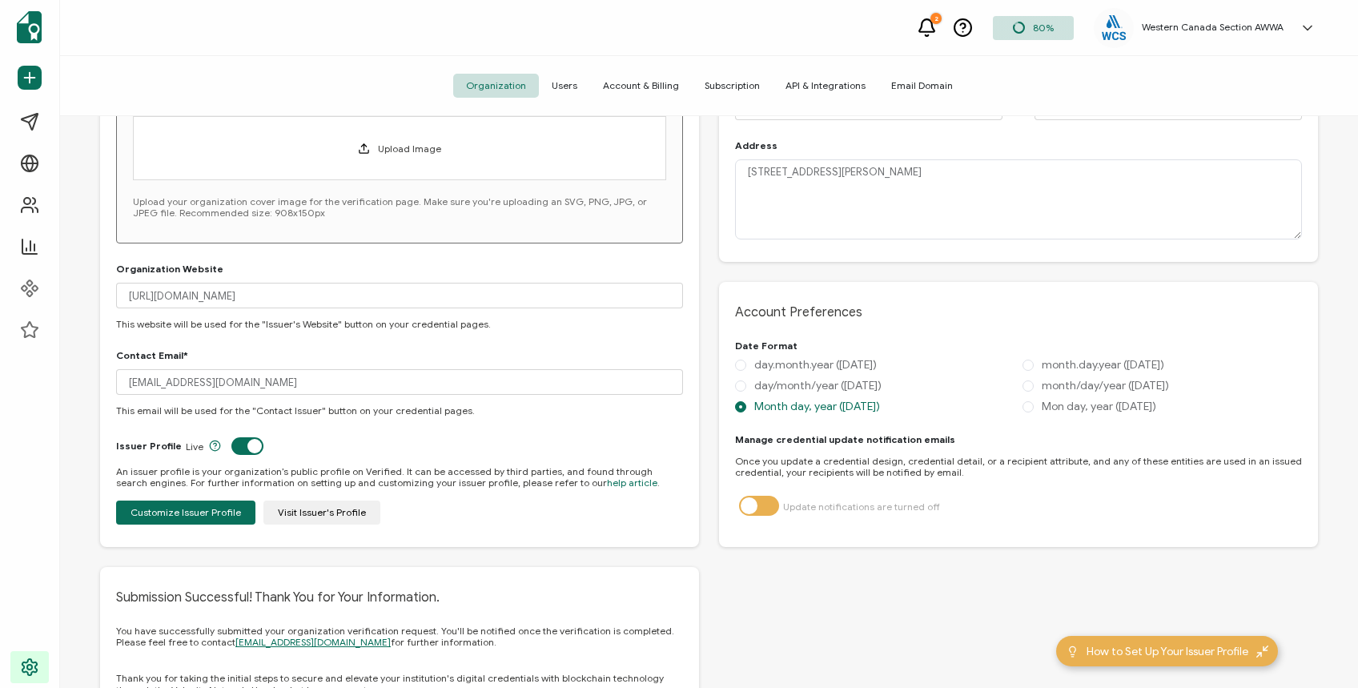
click at [566, 81] on span "Users" at bounding box center [564, 86] width 51 height 24
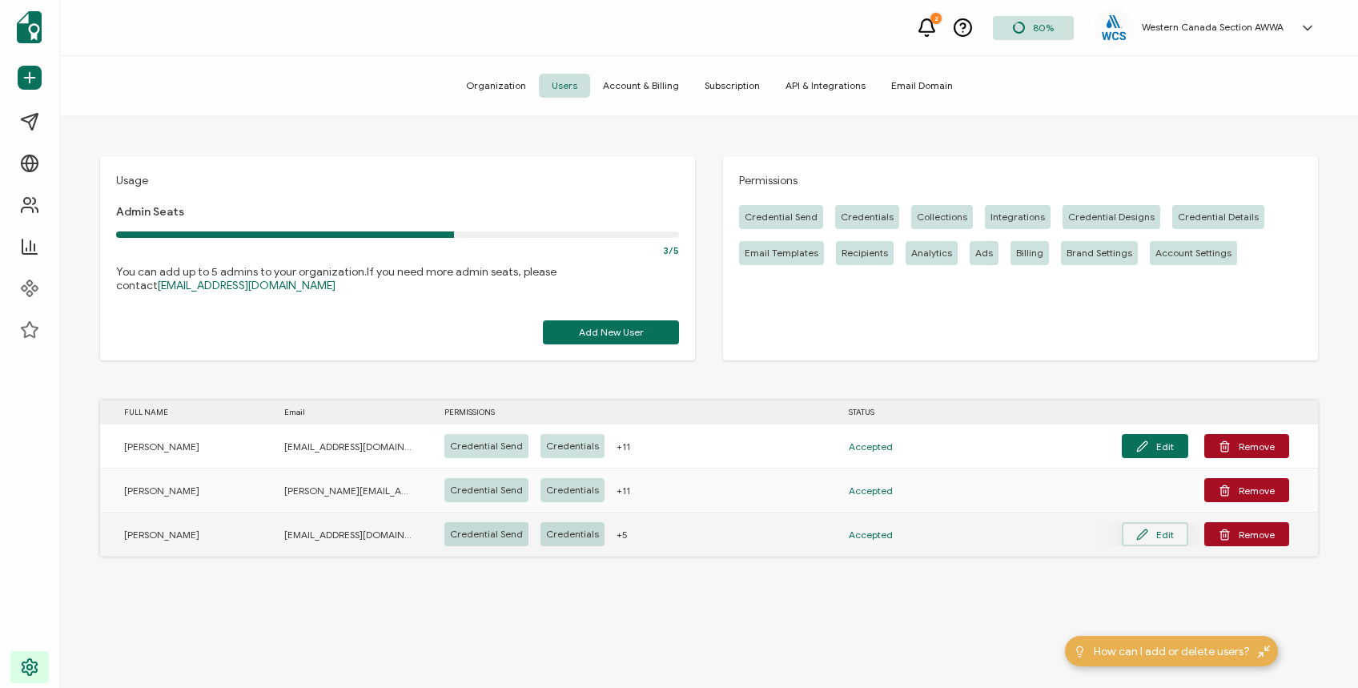
click at [1160, 531] on button "Edit" at bounding box center [1155, 534] width 66 height 24
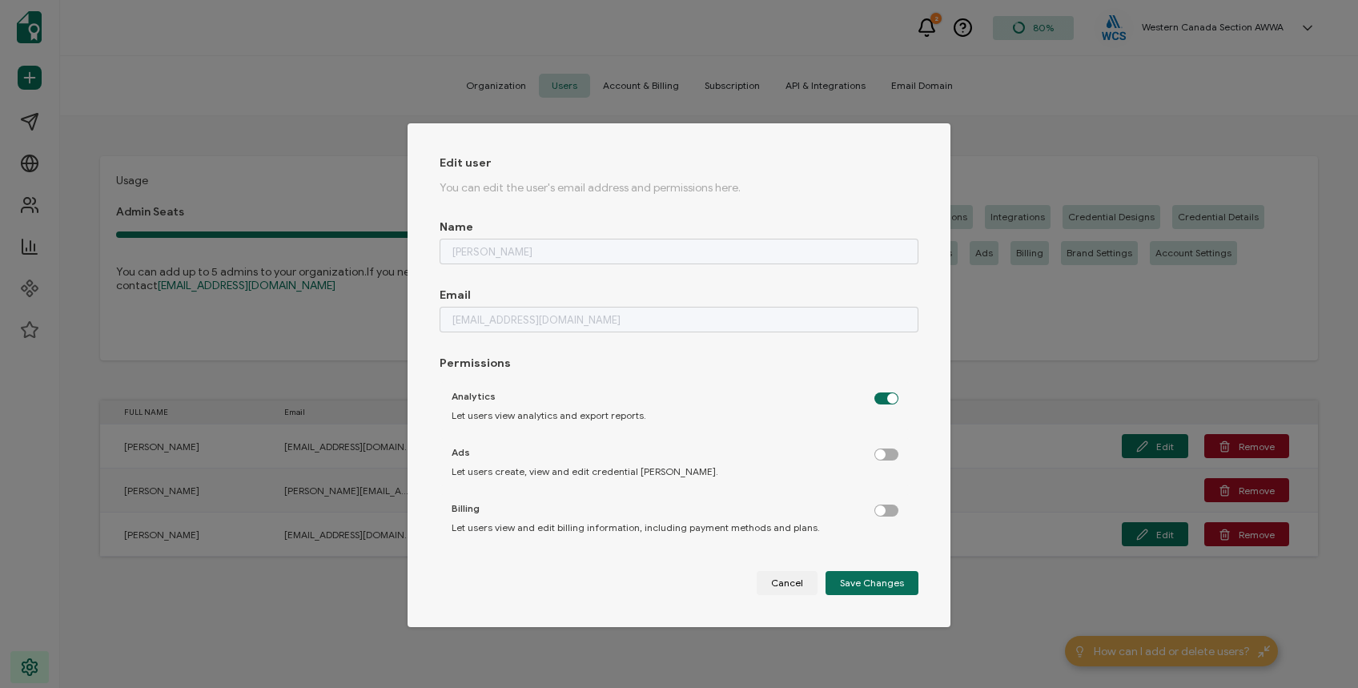
scroll to position [474, 0]
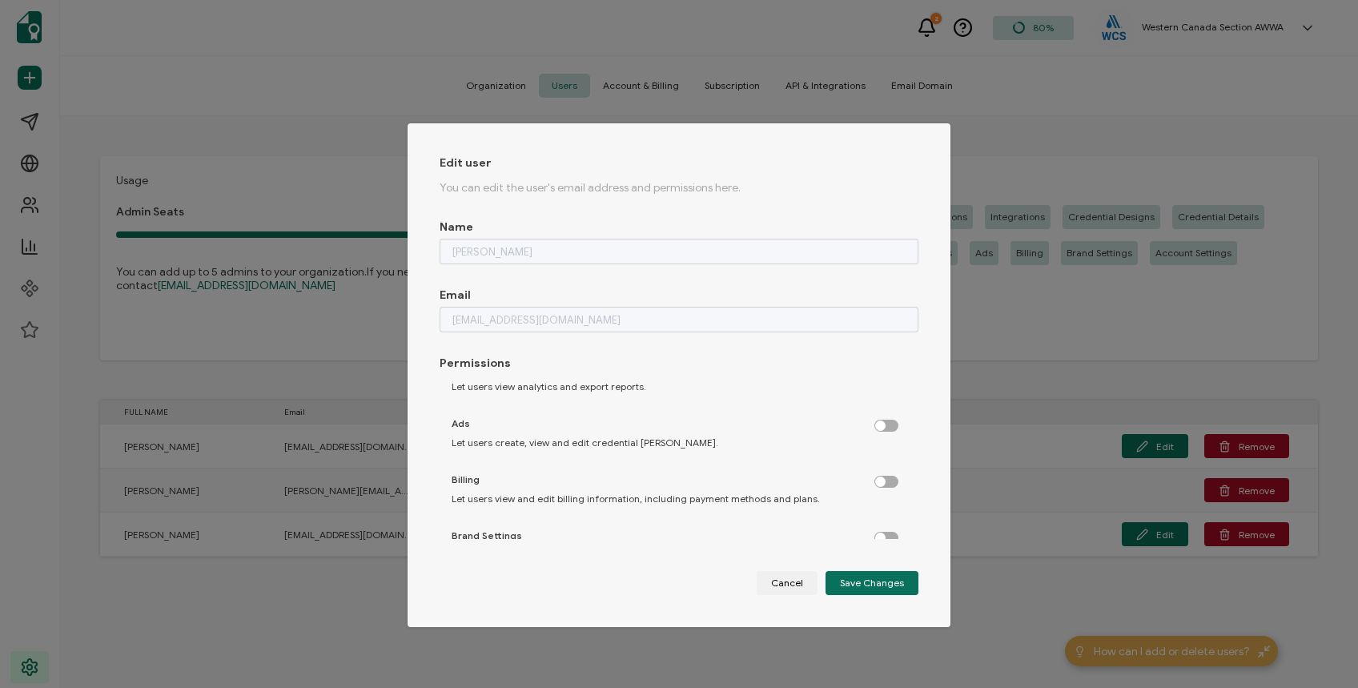
click at [878, 424] on label "dialog" at bounding box center [895, 422] width 40 height 4
click at [883, 424] on input "dialog" at bounding box center [888, 426] width 10 height 10
checkbox input "true"
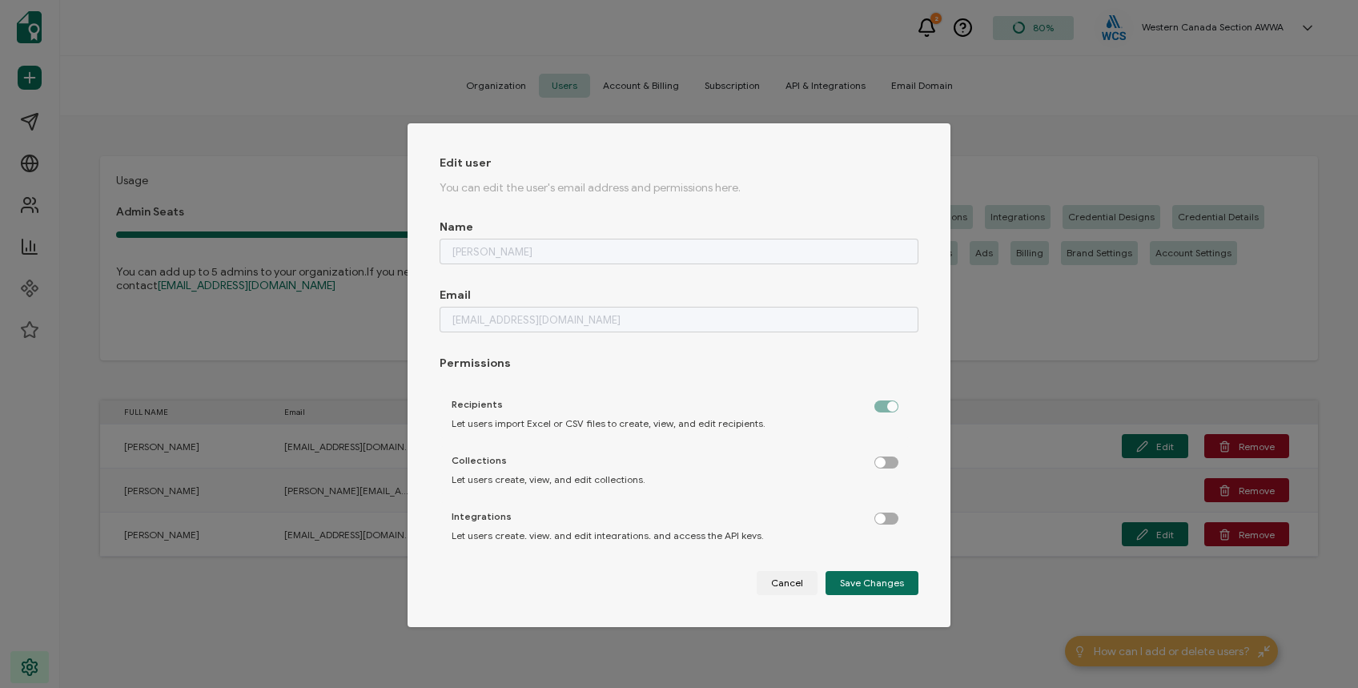
scroll to position [261, 0]
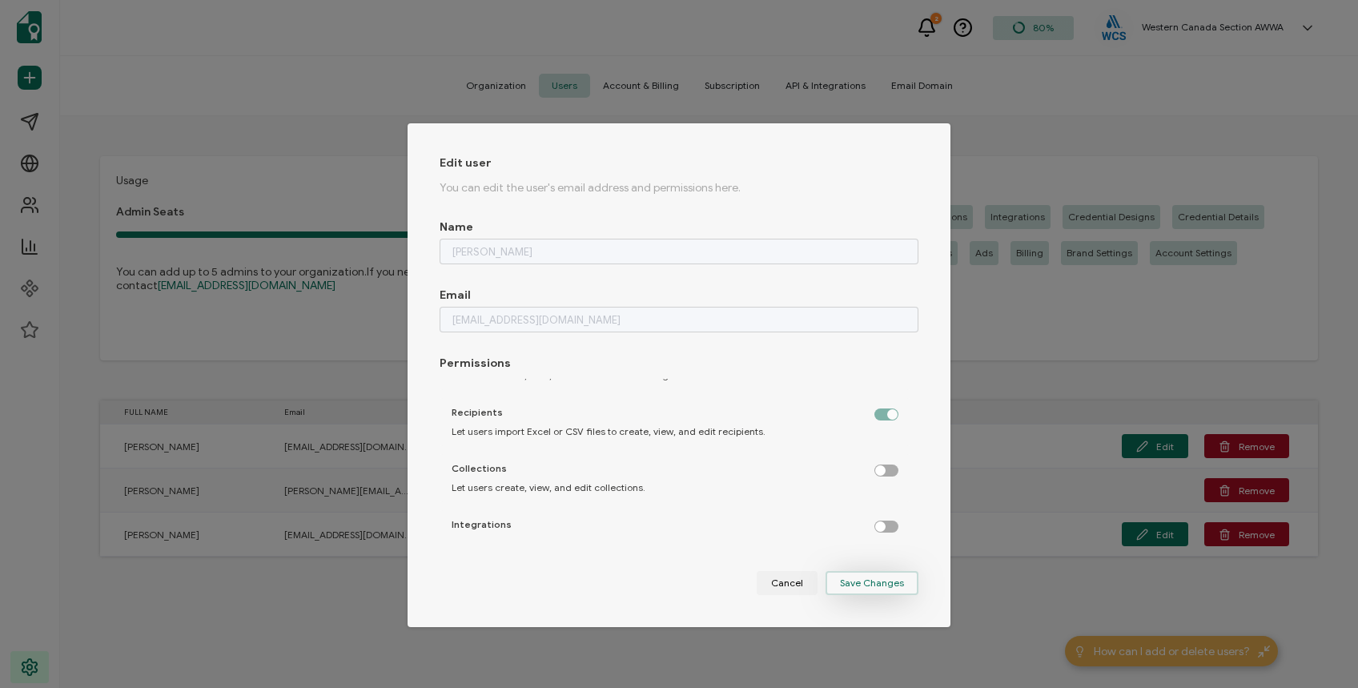
click at [878, 585] on span "Save Changes" at bounding box center [872, 583] width 64 height 10
checkbox input "false"
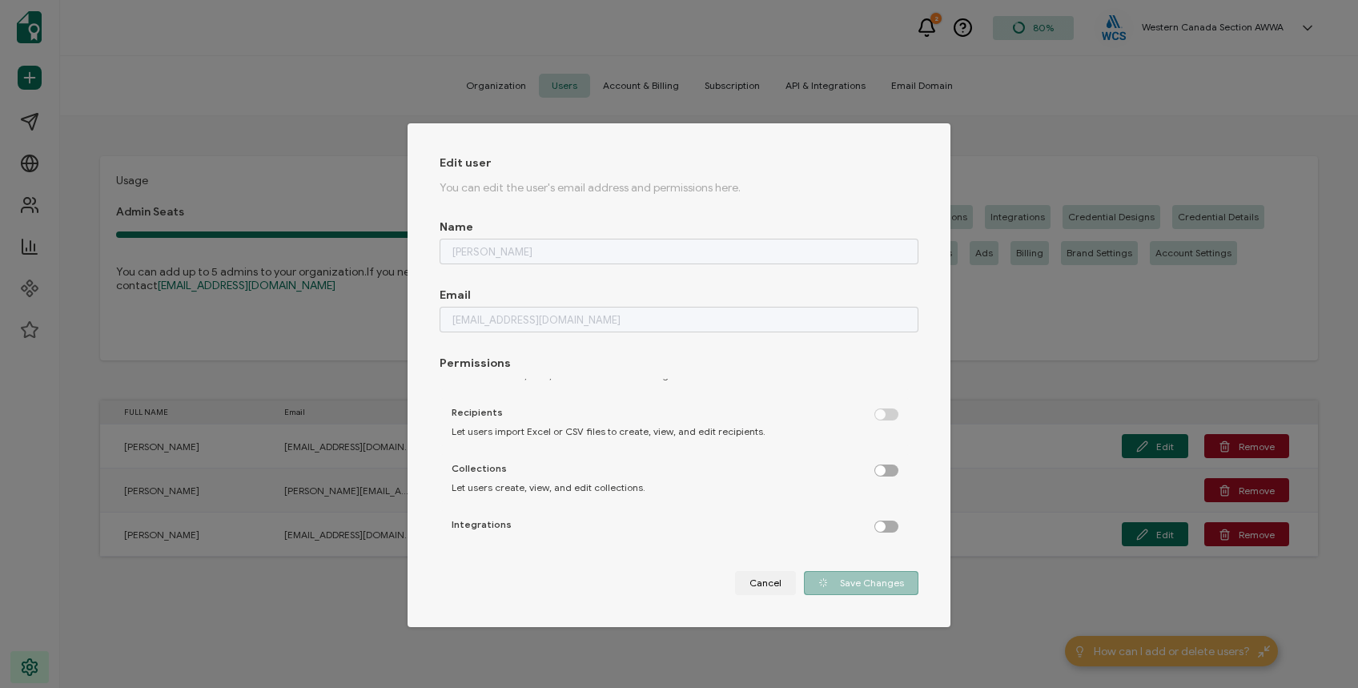
checkbox input "false"
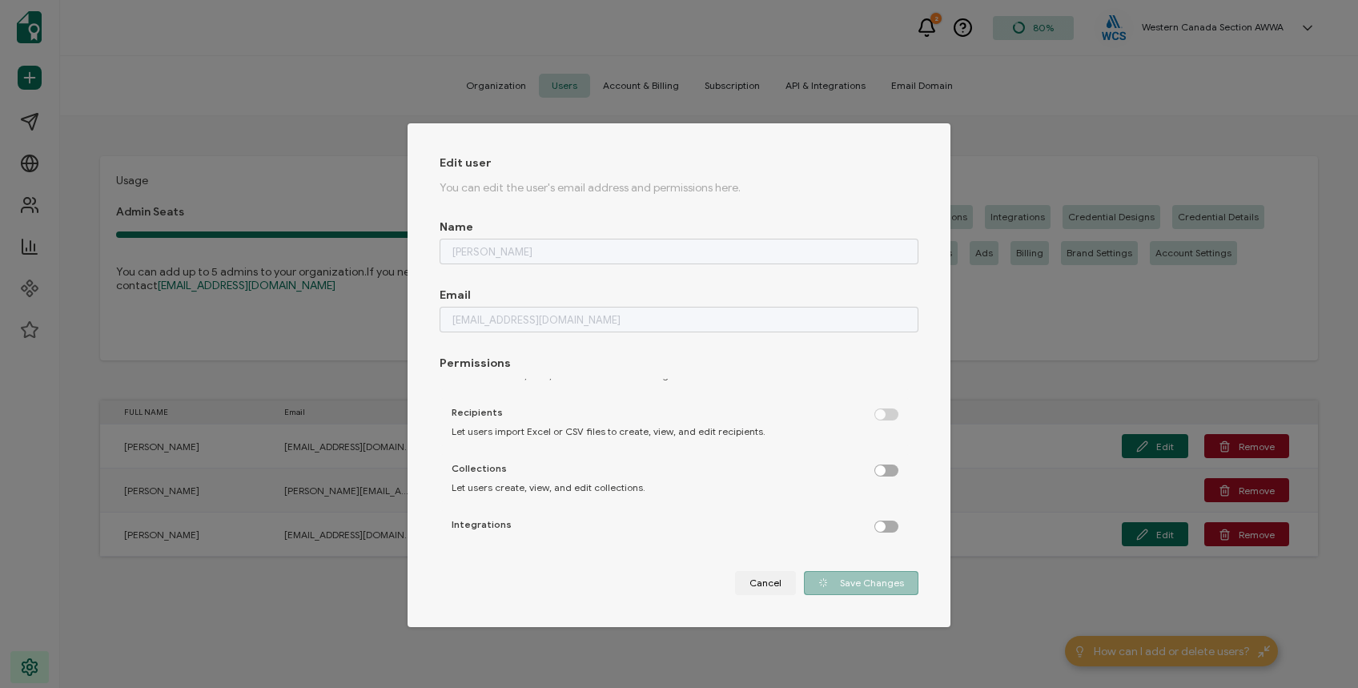
checkbox input "false"
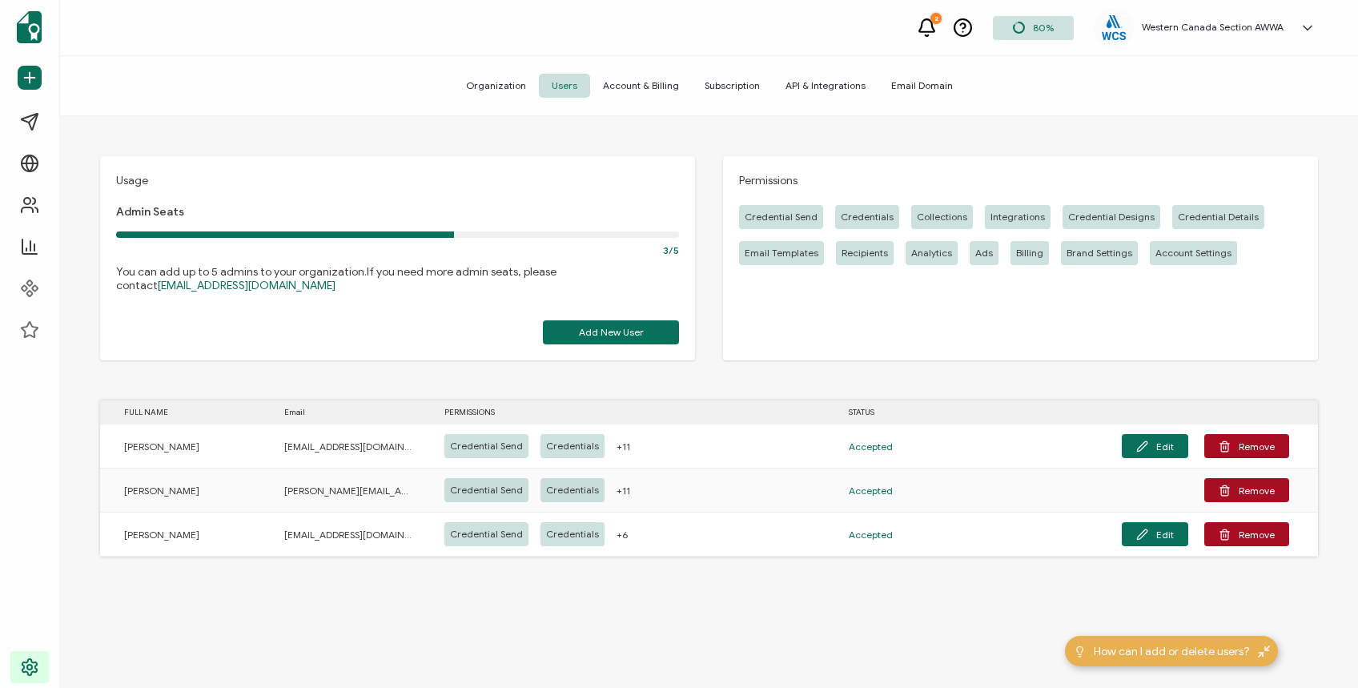
click at [619, 78] on span "Account & Billing" at bounding box center [641, 86] width 102 height 24
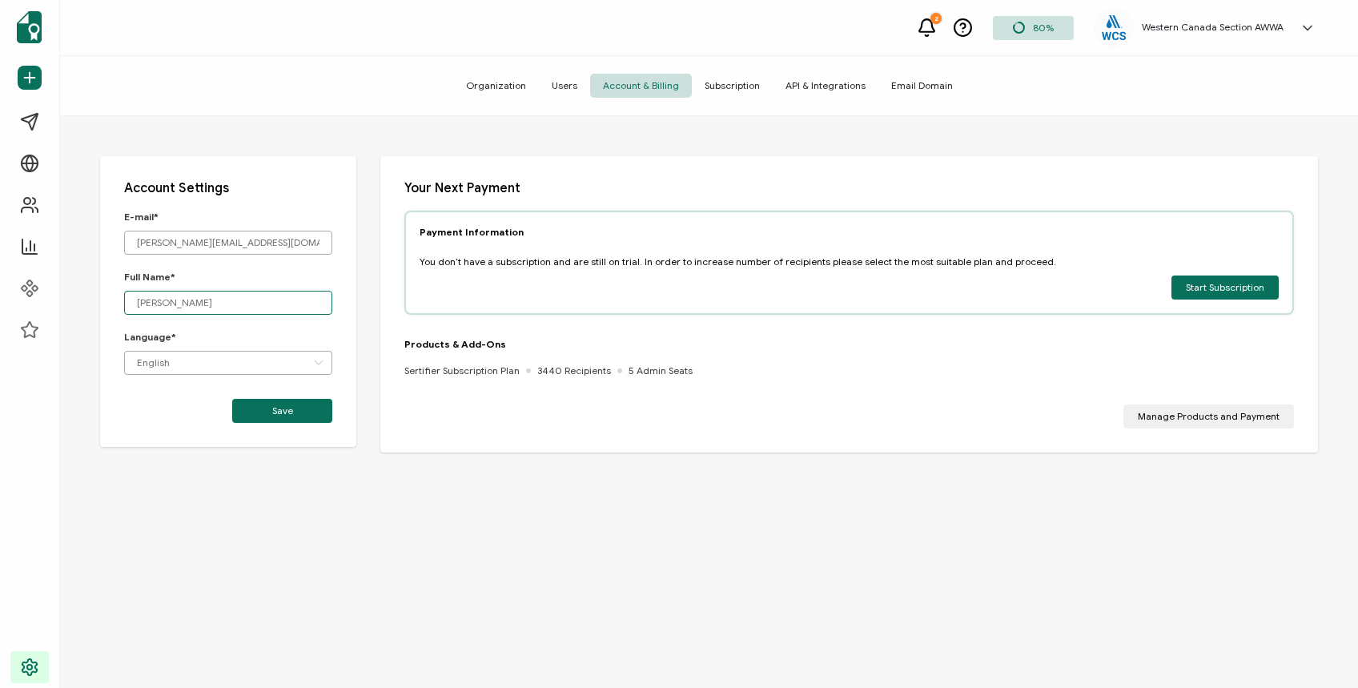
drag, startPoint x: 179, startPoint y: 302, endPoint x: 234, endPoint y: 301, distance: 54.5
click at [179, 302] on input "[PERSON_NAME]" at bounding box center [228, 303] width 208 height 24
click at [721, 78] on span "Subscription" at bounding box center [732, 86] width 81 height 24
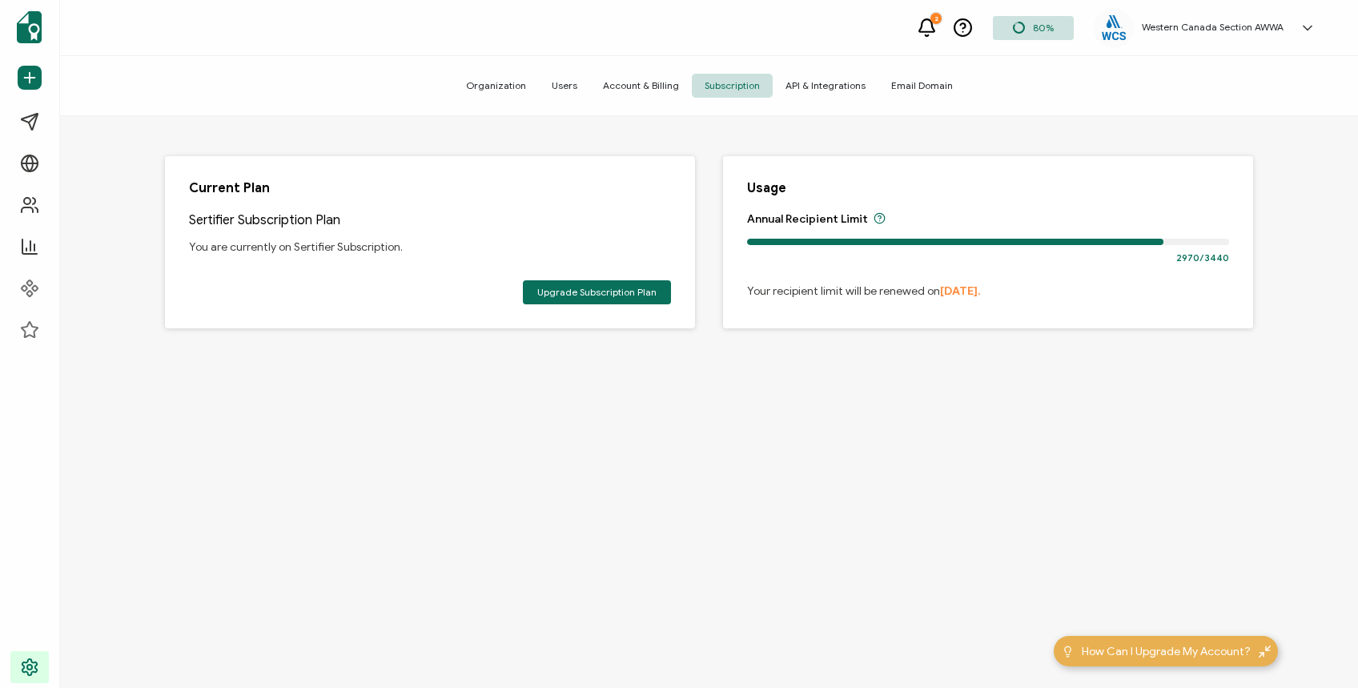
click at [822, 86] on span "API & Integrations" at bounding box center [826, 86] width 106 height 24
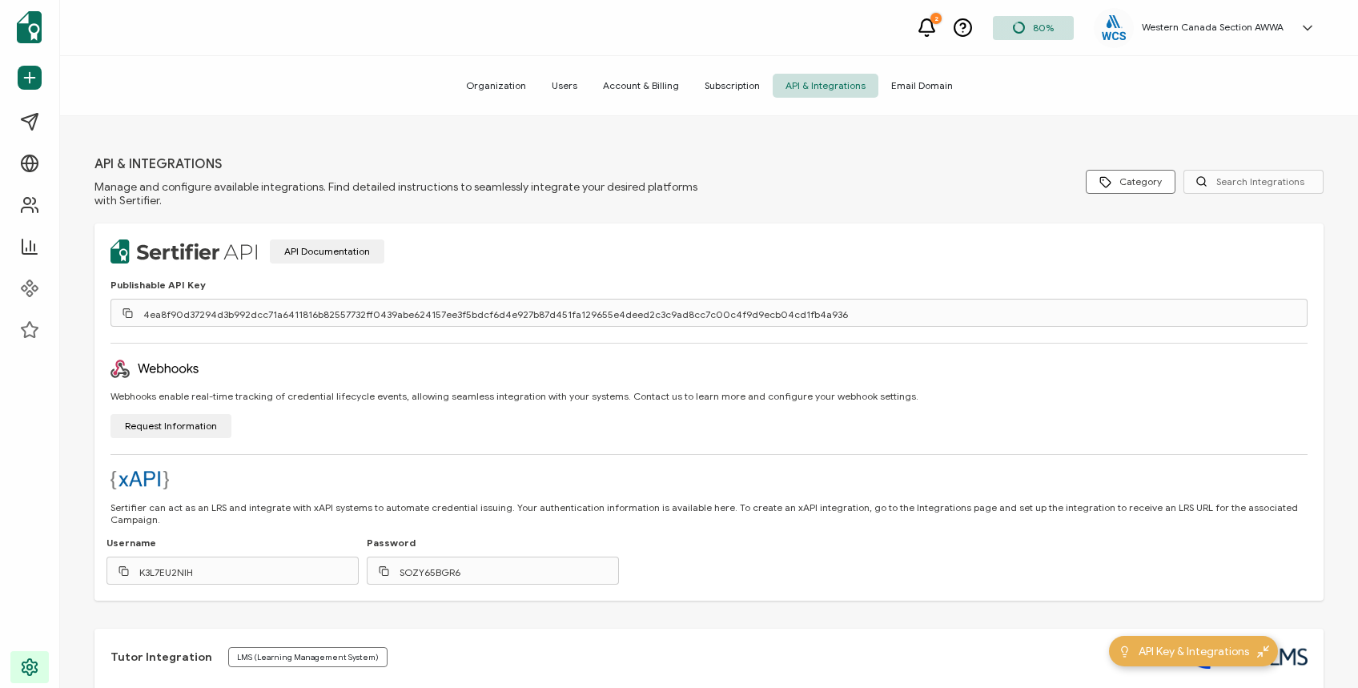
click at [905, 79] on span "Email Domain" at bounding box center [922, 86] width 87 height 24
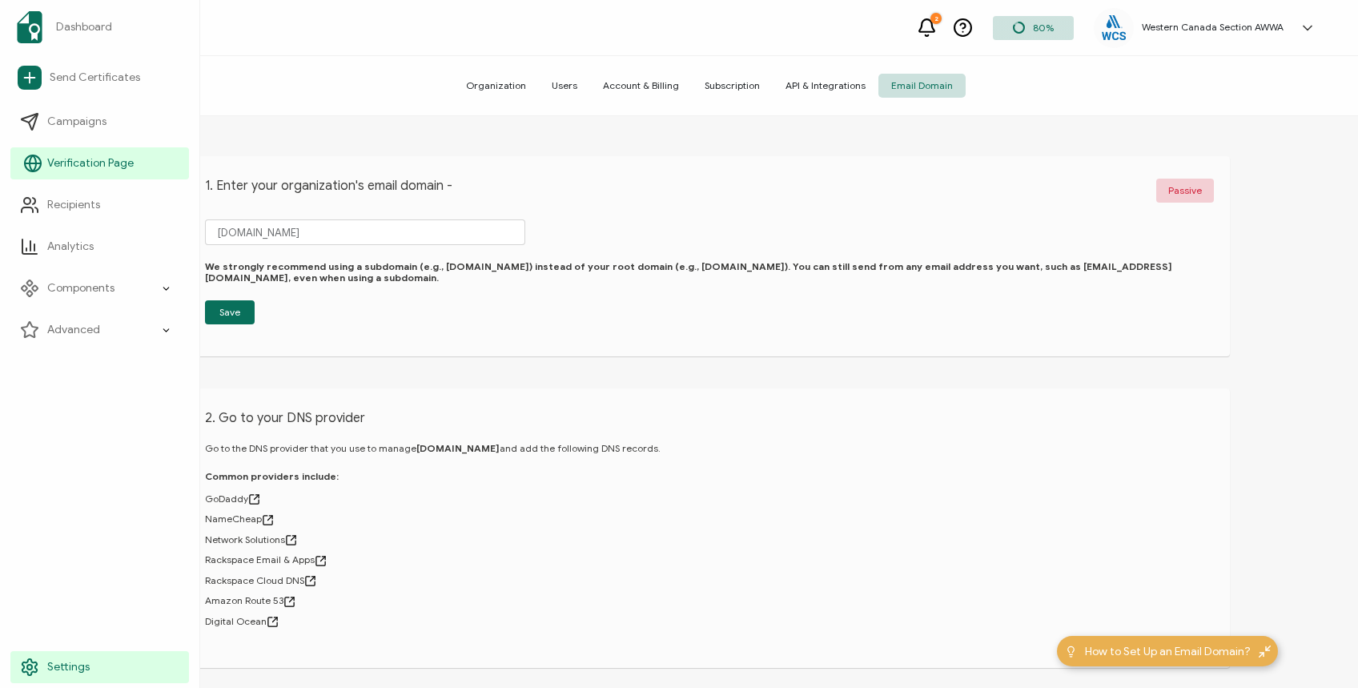
click at [83, 163] on span "Verification Page" at bounding box center [90, 163] width 86 height 16
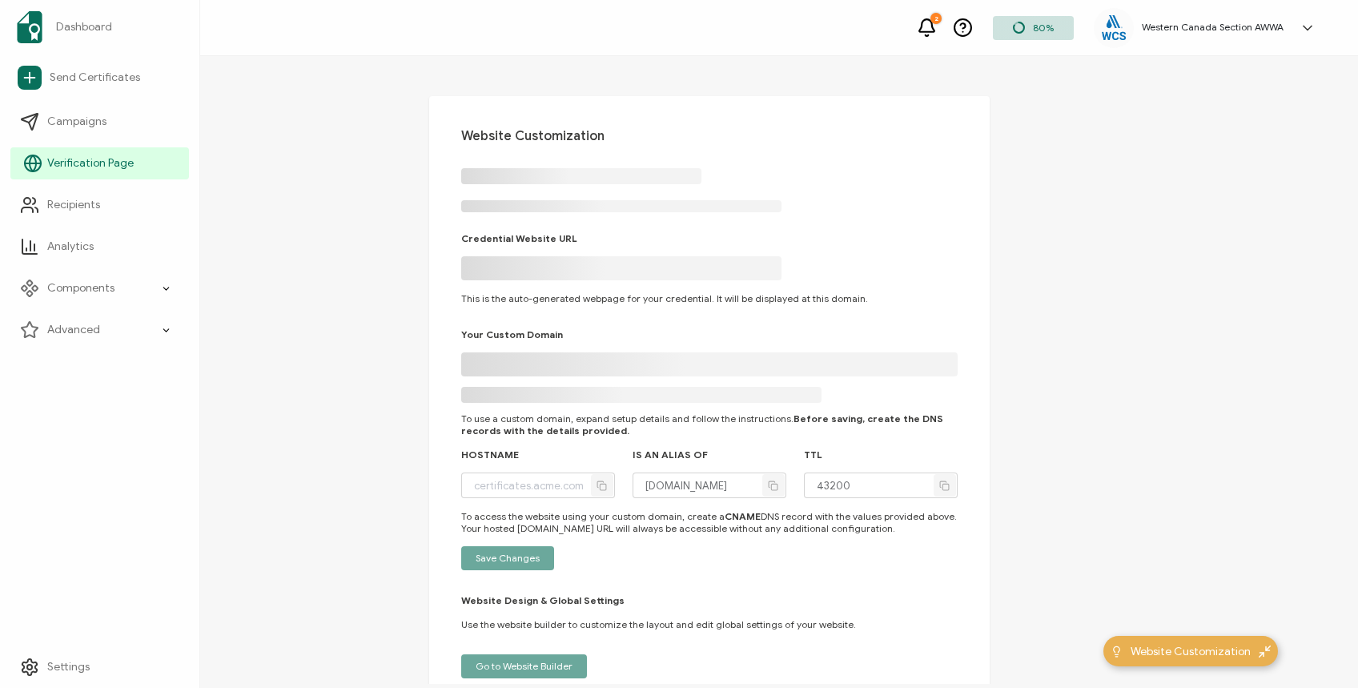
type input "[DOMAIN_NAME]"
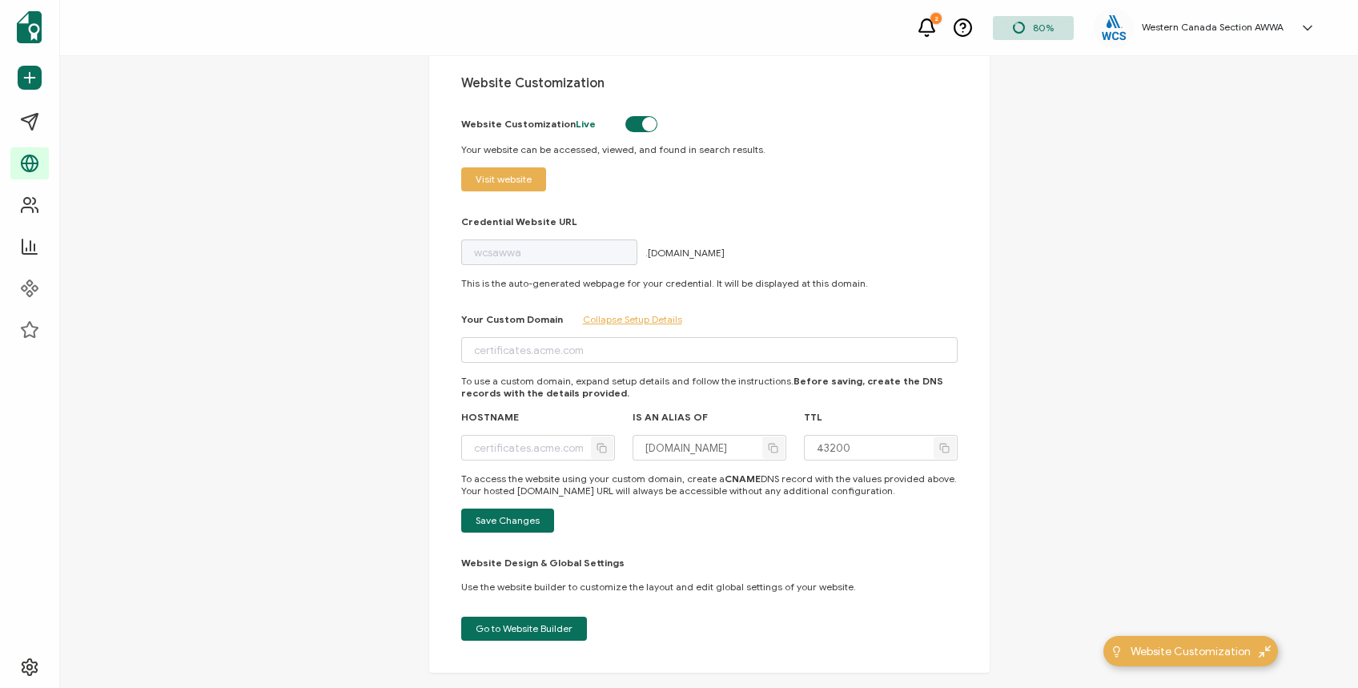
scroll to position [82, 0]
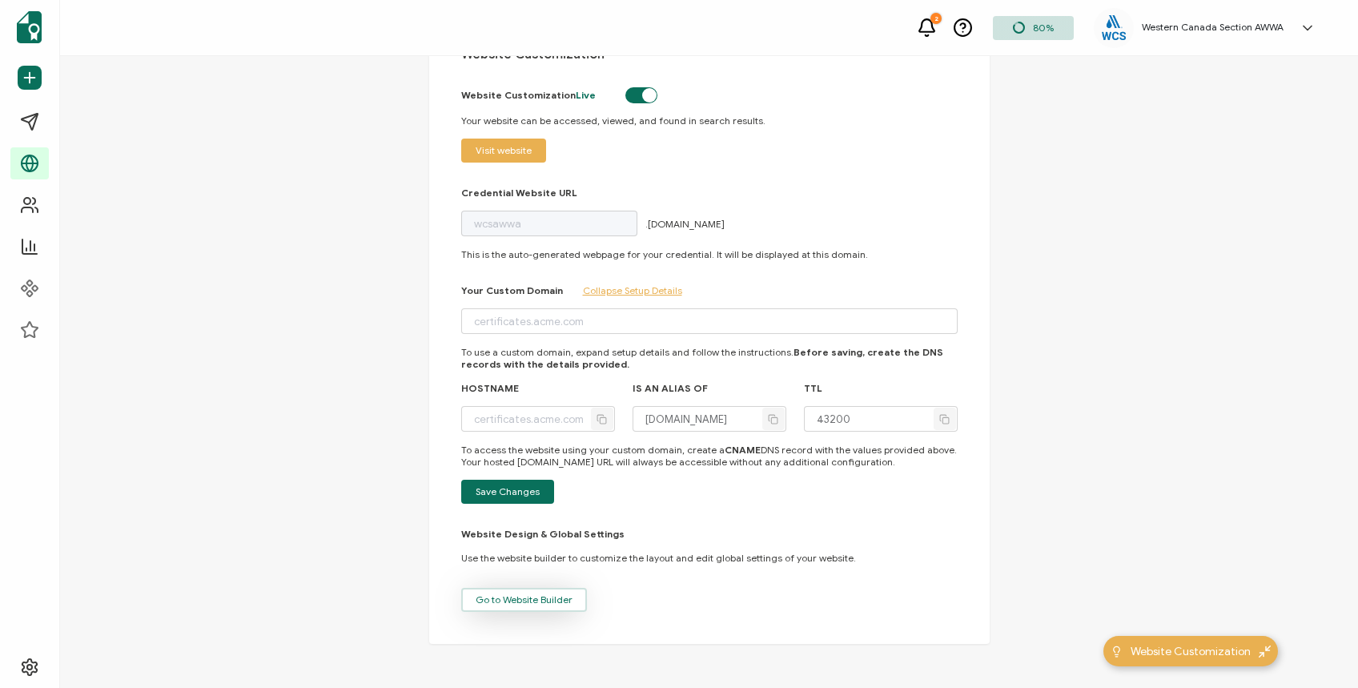
click at [488, 600] on span "Go to Website Builder" at bounding box center [524, 600] width 97 height 10
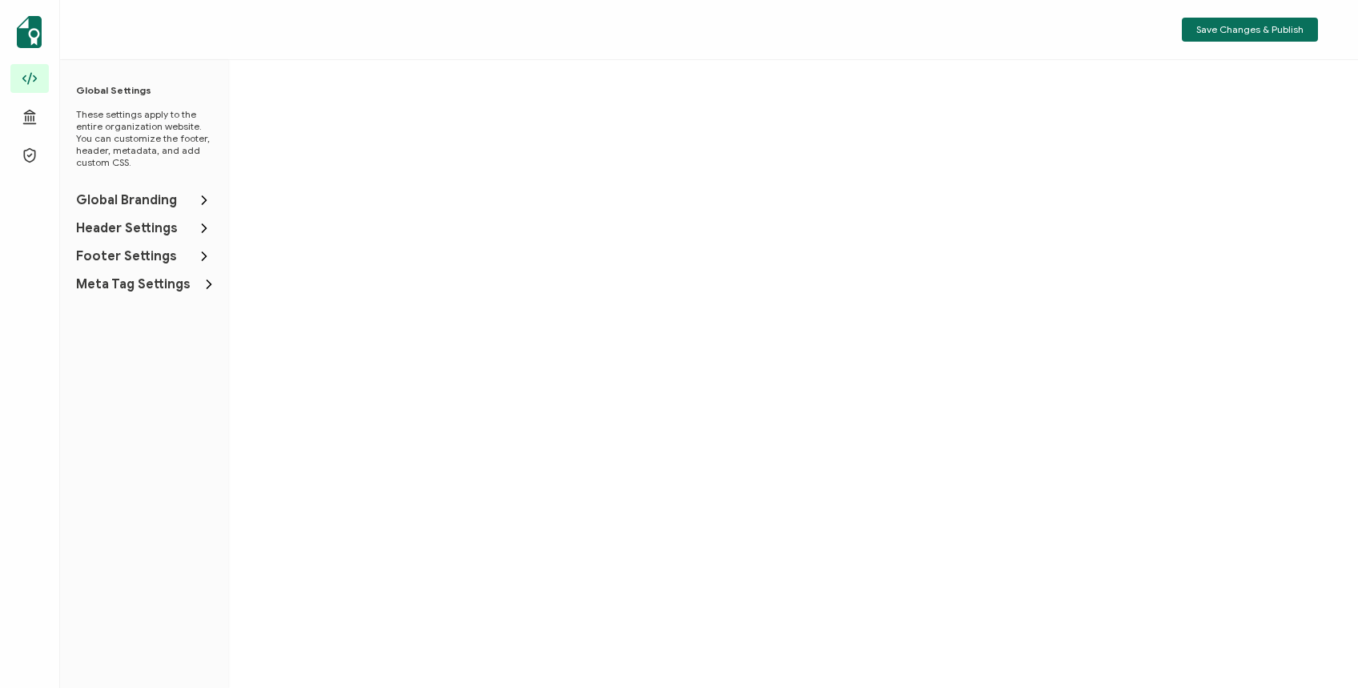
click at [161, 199] on span "Global Branding" at bounding box center [126, 200] width 101 height 16
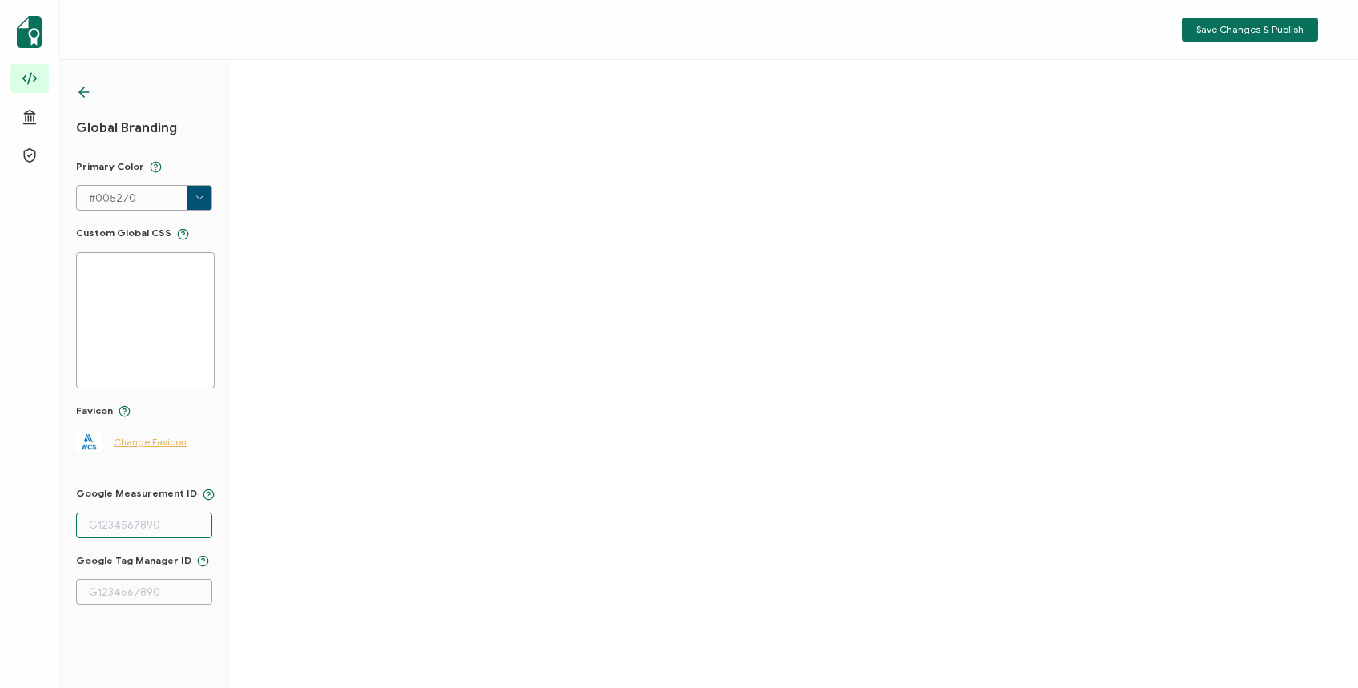
drag, startPoint x: 178, startPoint y: 527, endPoint x: 90, endPoint y: 521, distance: 88.3
click at [90, 523] on input "text" at bounding box center [144, 526] width 136 height 26
click at [78, 95] on icon at bounding box center [84, 92] width 16 height 16
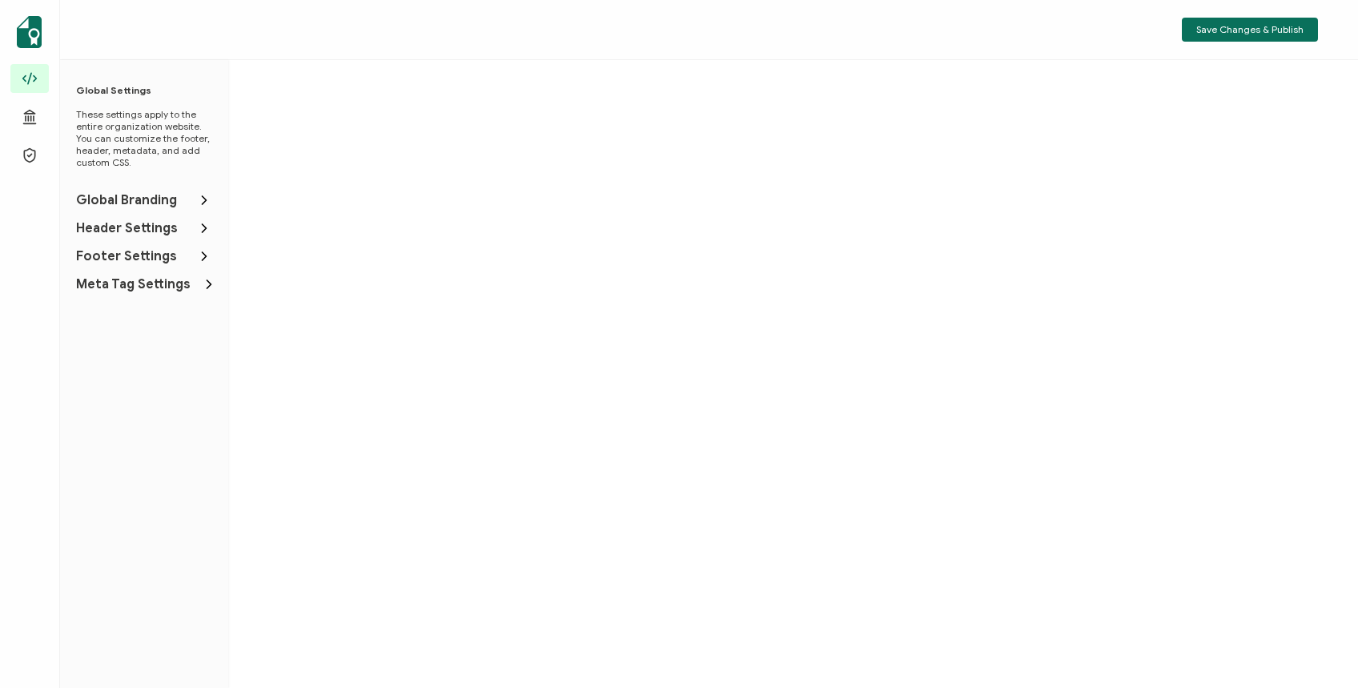
click at [110, 221] on span "Header Settings" at bounding box center [127, 228] width 102 height 16
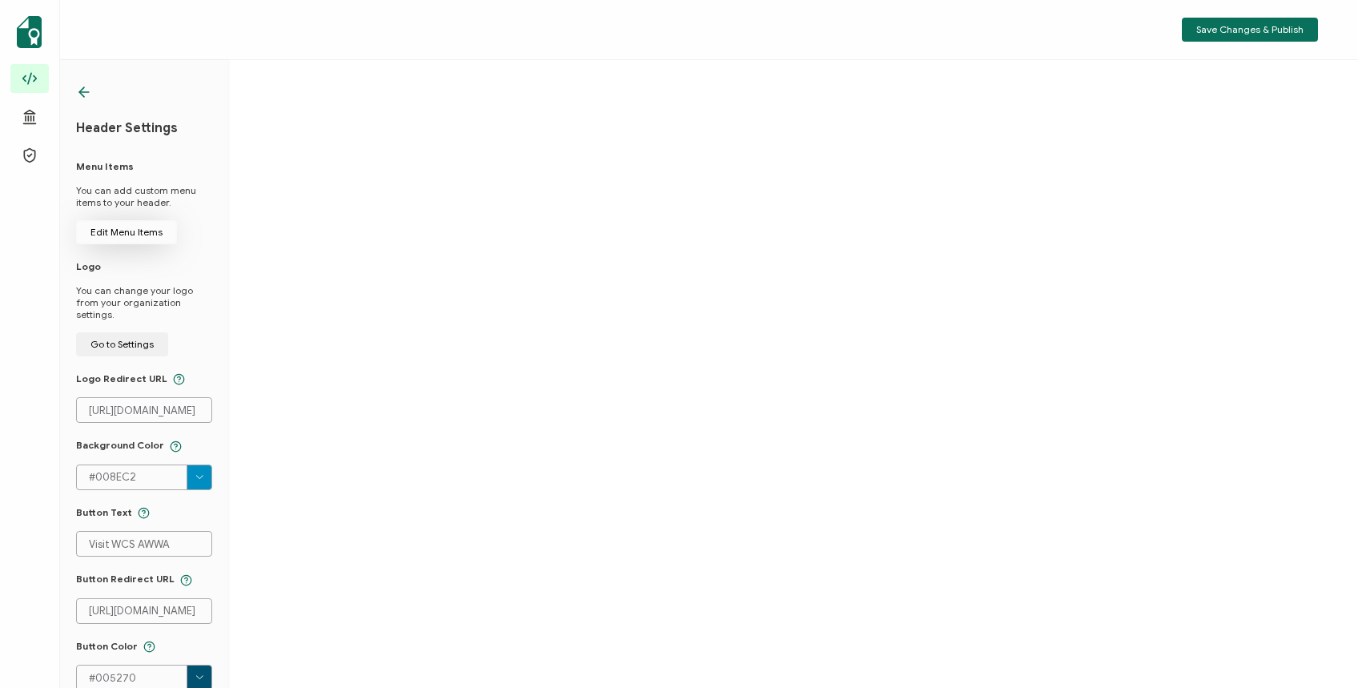
click at [128, 224] on button "Edit Menu Items" at bounding box center [126, 232] width 101 height 24
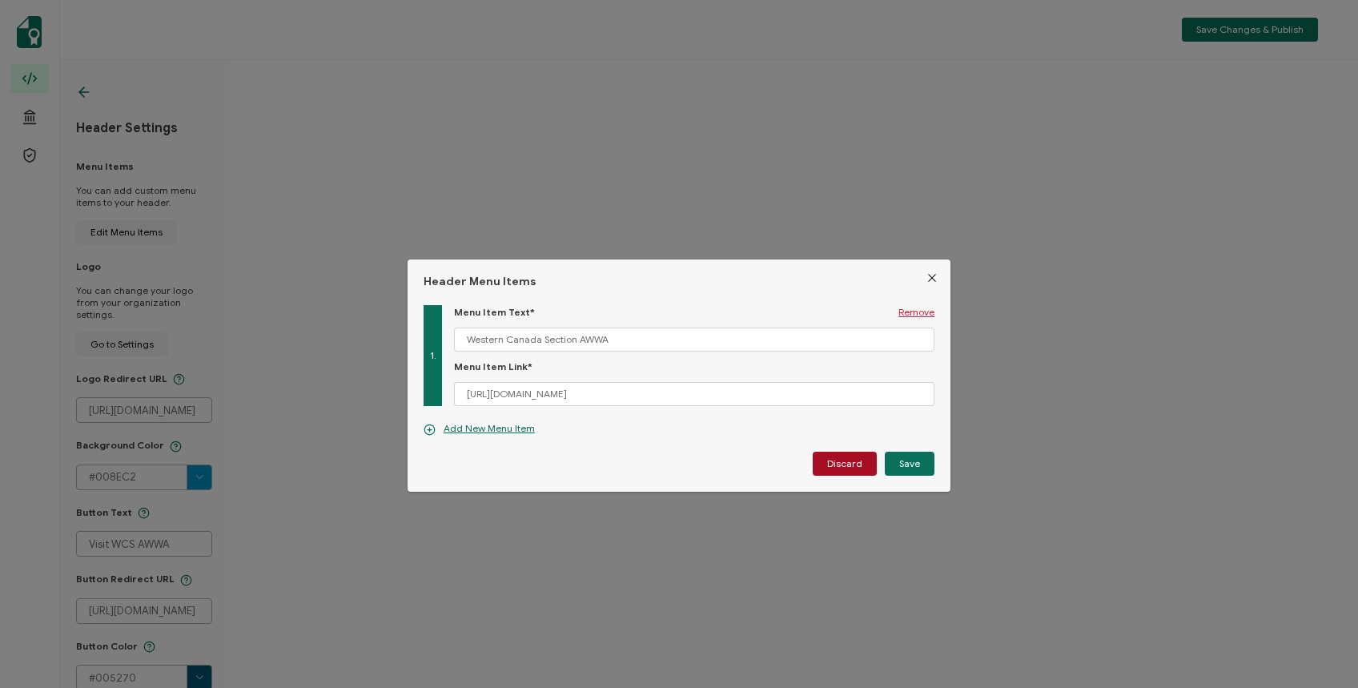
click at [926, 273] on icon "Close" at bounding box center [932, 277] width 13 height 13
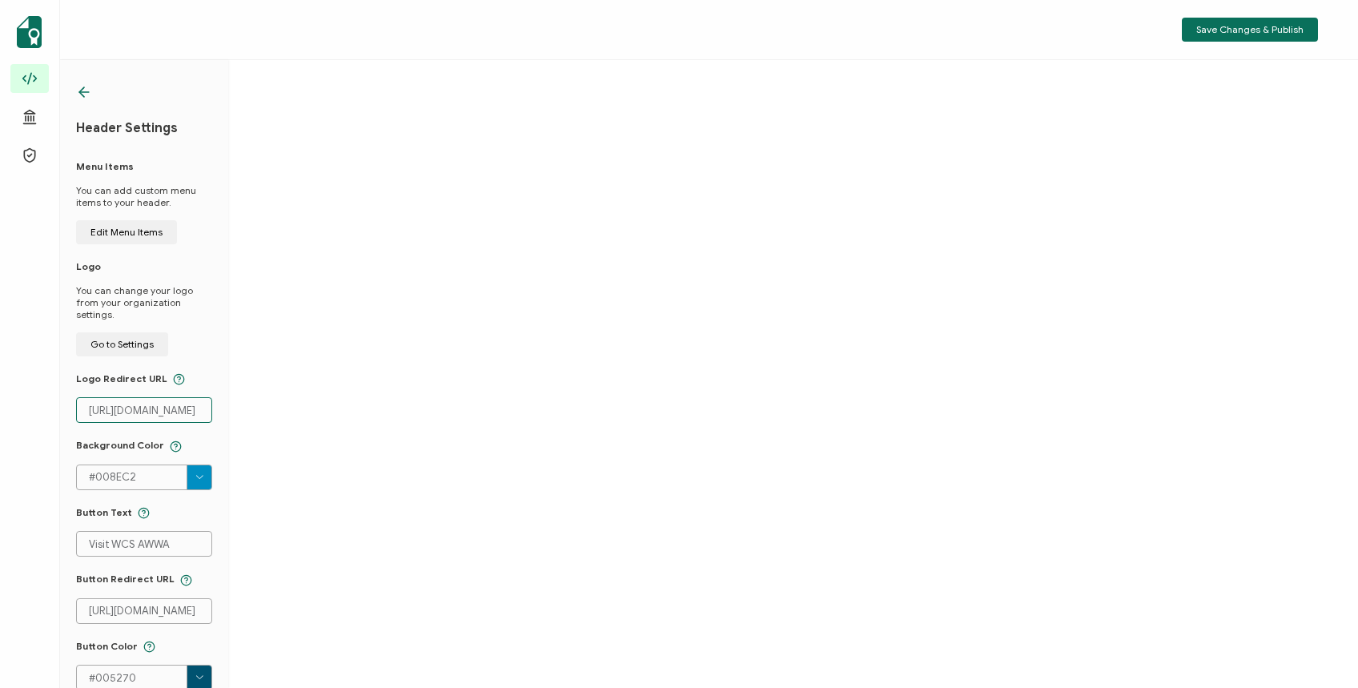
drag, startPoint x: 129, startPoint y: 401, endPoint x: 137, endPoint y: 399, distance: 8.4
click at [129, 401] on input "[URL][DOMAIN_NAME]" at bounding box center [144, 410] width 136 height 26
click at [154, 397] on input "[URL][DOMAIN_NAME]" at bounding box center [144, 410] width 136 height 26
drag, startPoint x: 189, startPoint y: 397, endPoint x: 213, endPoint y: 400, distance: 24.2
click at [191, 397] on input "[URL][DOMAIN_NAME]" at bounding box center [144, 410] width 136 height 26
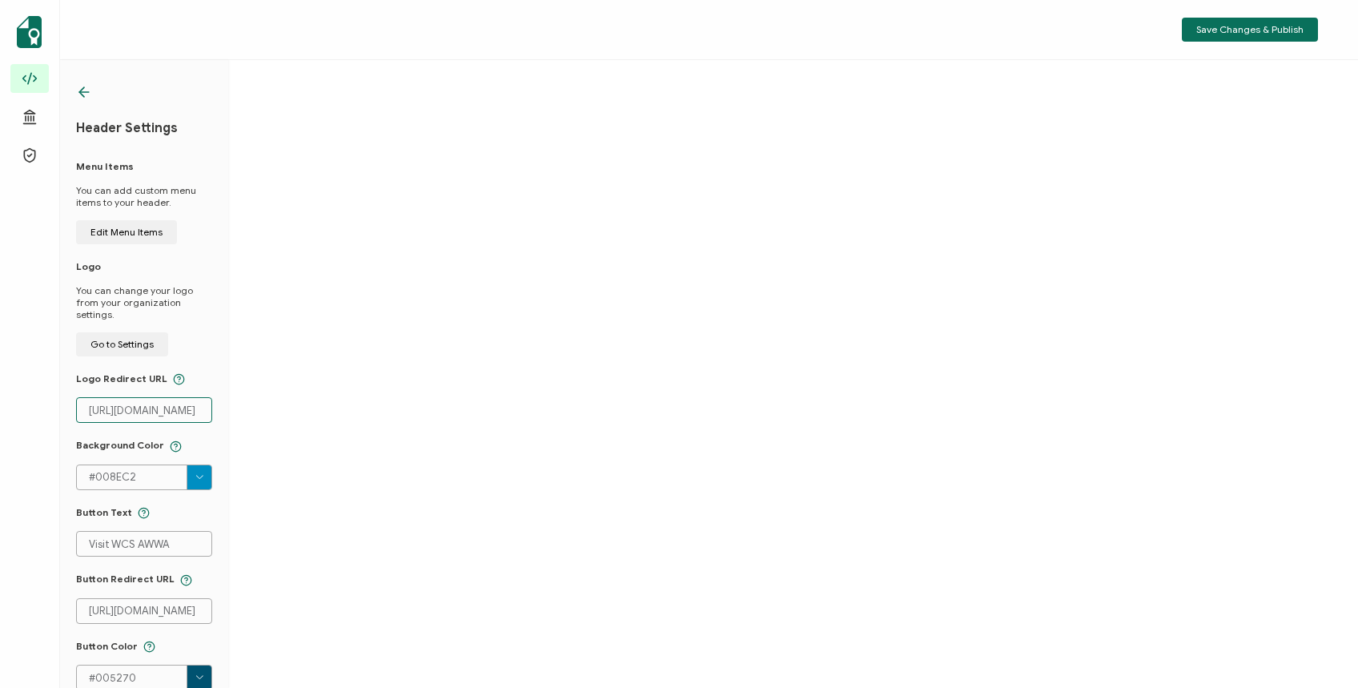
scroll to position [0, 11]
type input "[URL][DOMAIN_NAME]"
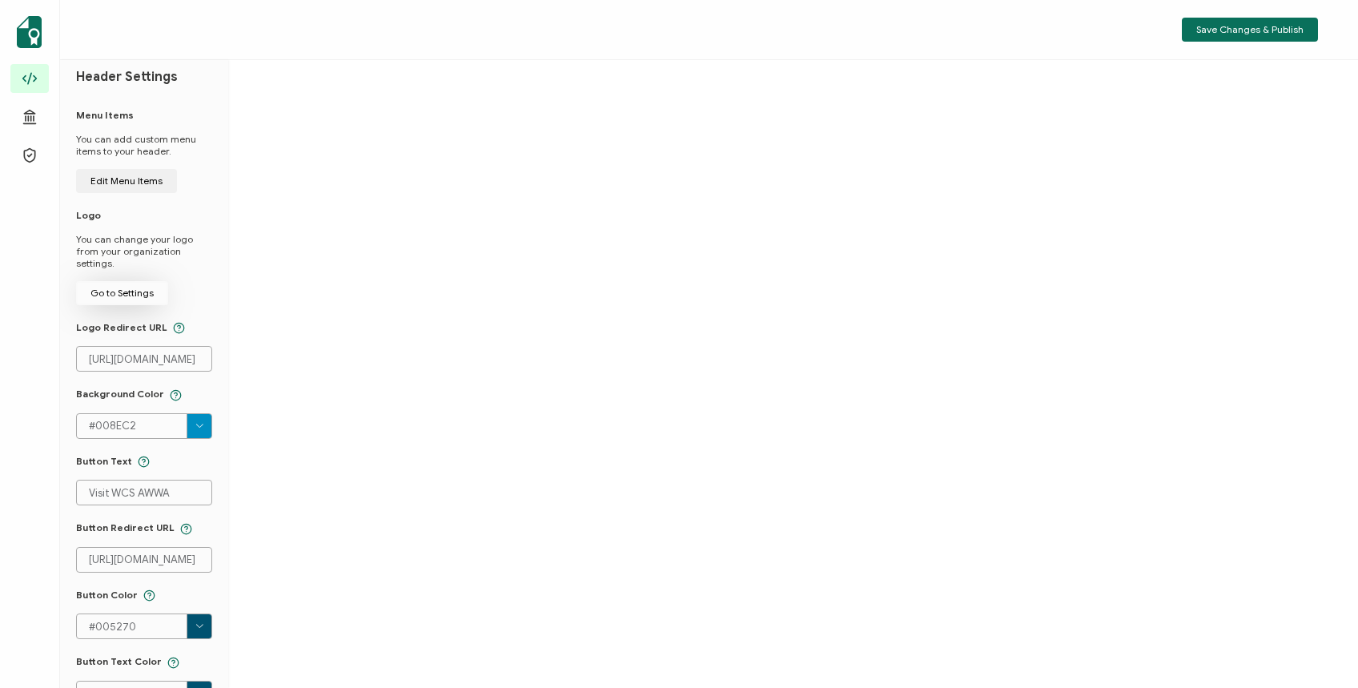
scroll to position [90, 0]
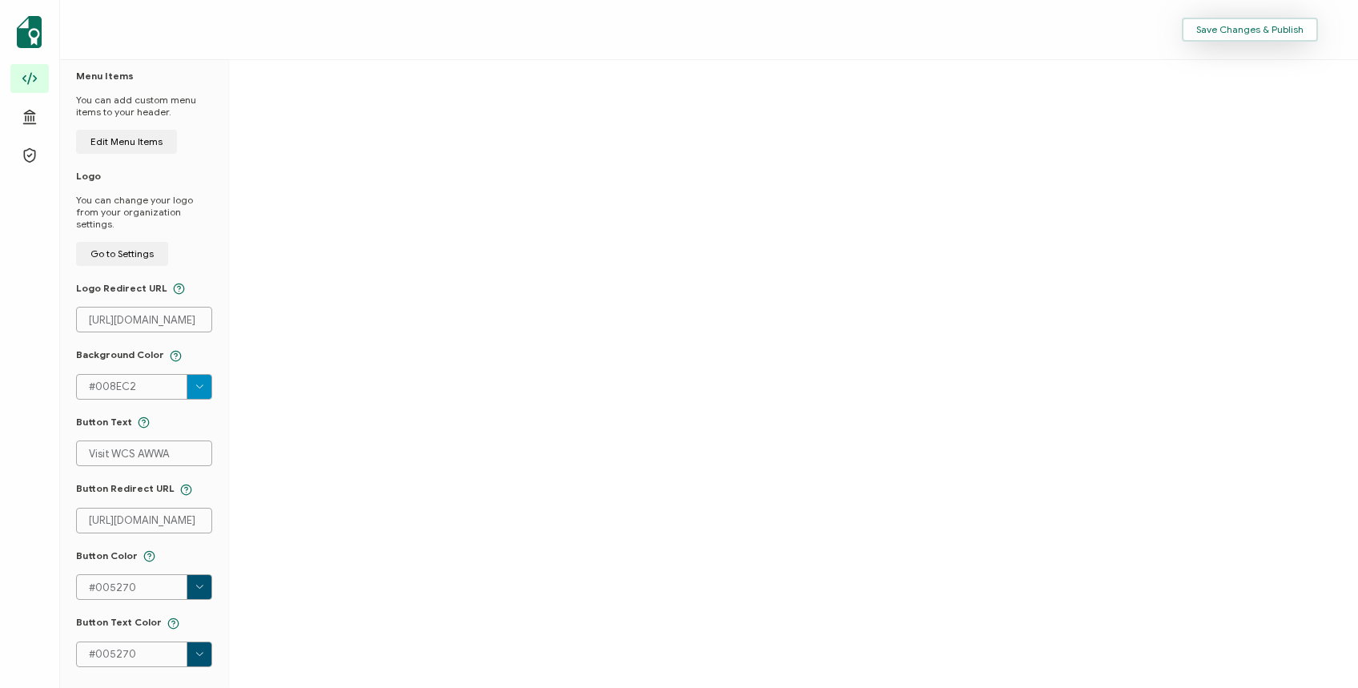
click at [1250, 30] on span "Save Changes & Publish" at bounding box center [1249, 30] width 107 height 10
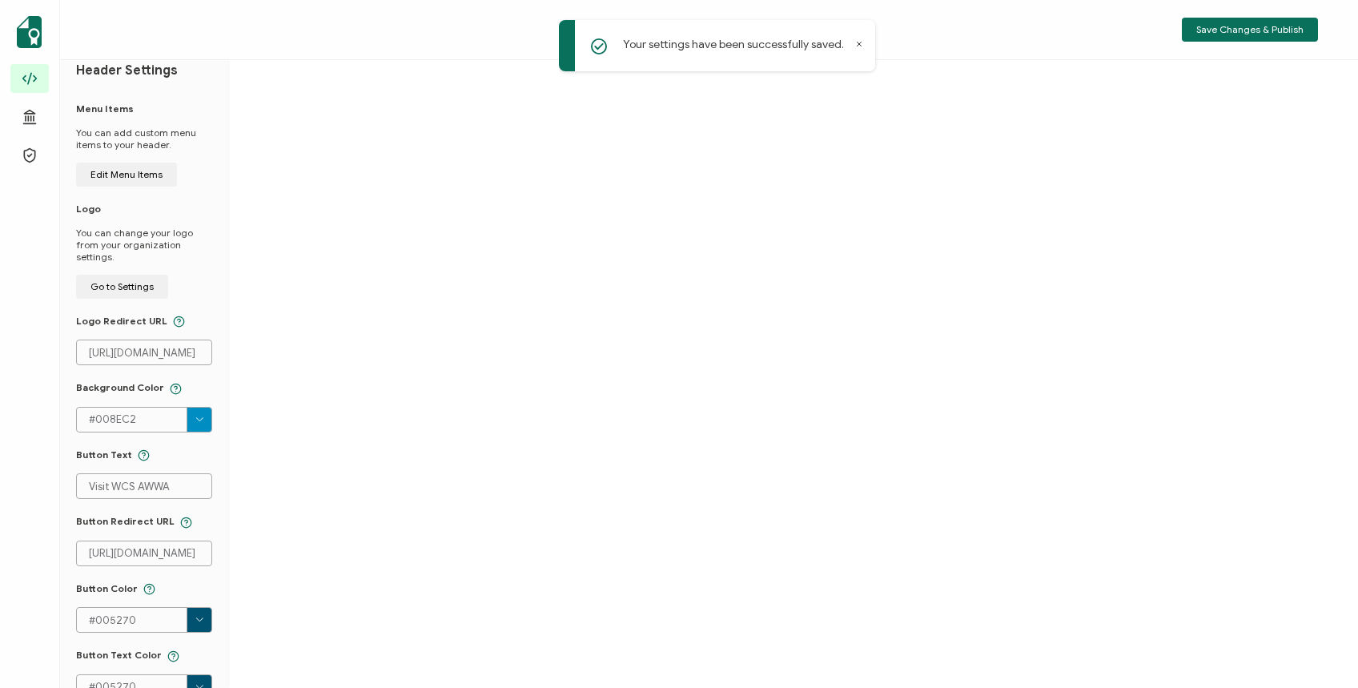
scroll to position [0, 0]
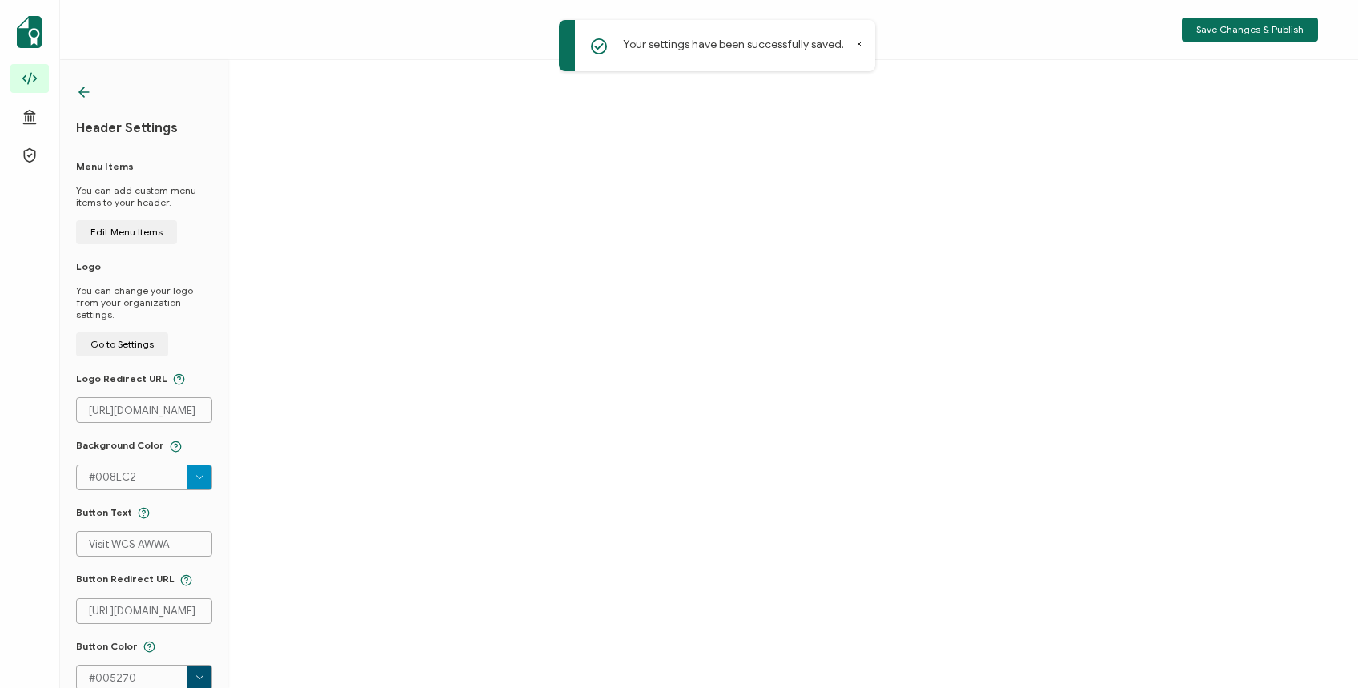
click at [82, 90] on icon at bounding box center [81, 92] width 5 height 10
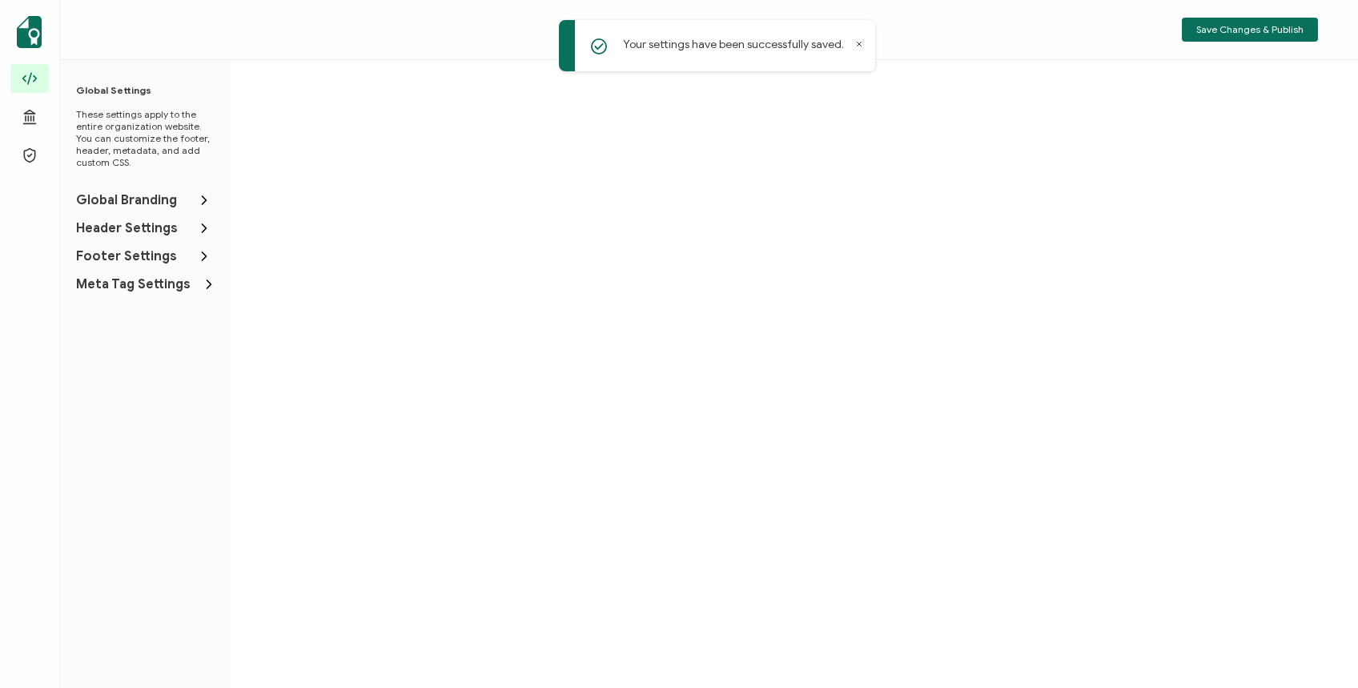
click at [119, 257] on span "Footer Settings" at bounding box center [126, 256] width 101 height 16
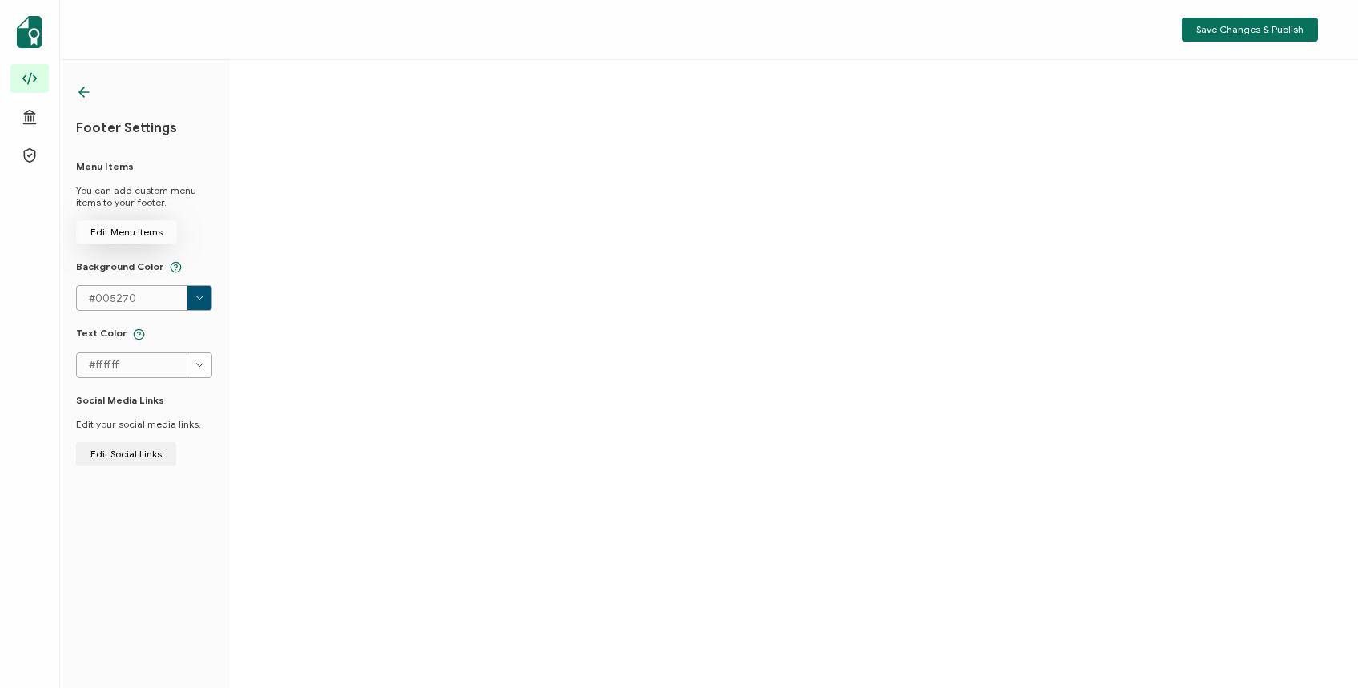
click at [119, 230] on span "Edit Menu Items" at bounding box center [126, 232] width 72 height 10
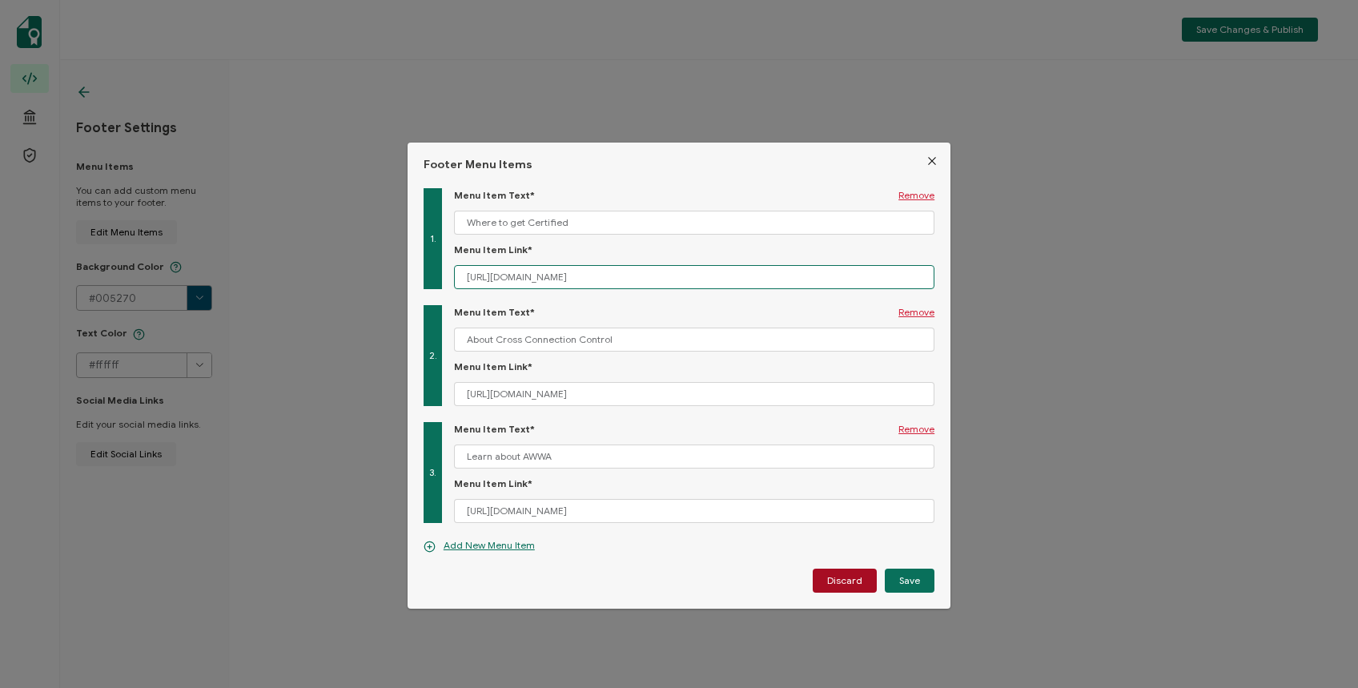
drag, startPoint x: 655, startPoint y: 277, endPoint x: 436, endPoint y: 273, distance: 219.5
click at [439, 273] on div "1. Menu Item Text* Remove Where to get Certified Menu Item Link* [URL][DOMAIN_N…" at bounding box center [679, 238] width 511 height 101
click at [1205, 279] on div "Footer Menu Items 1. Menu Item Text* Remove Where to get Certified Menu Item Li…" at bounding box center [679, 344] width 1358 height 688
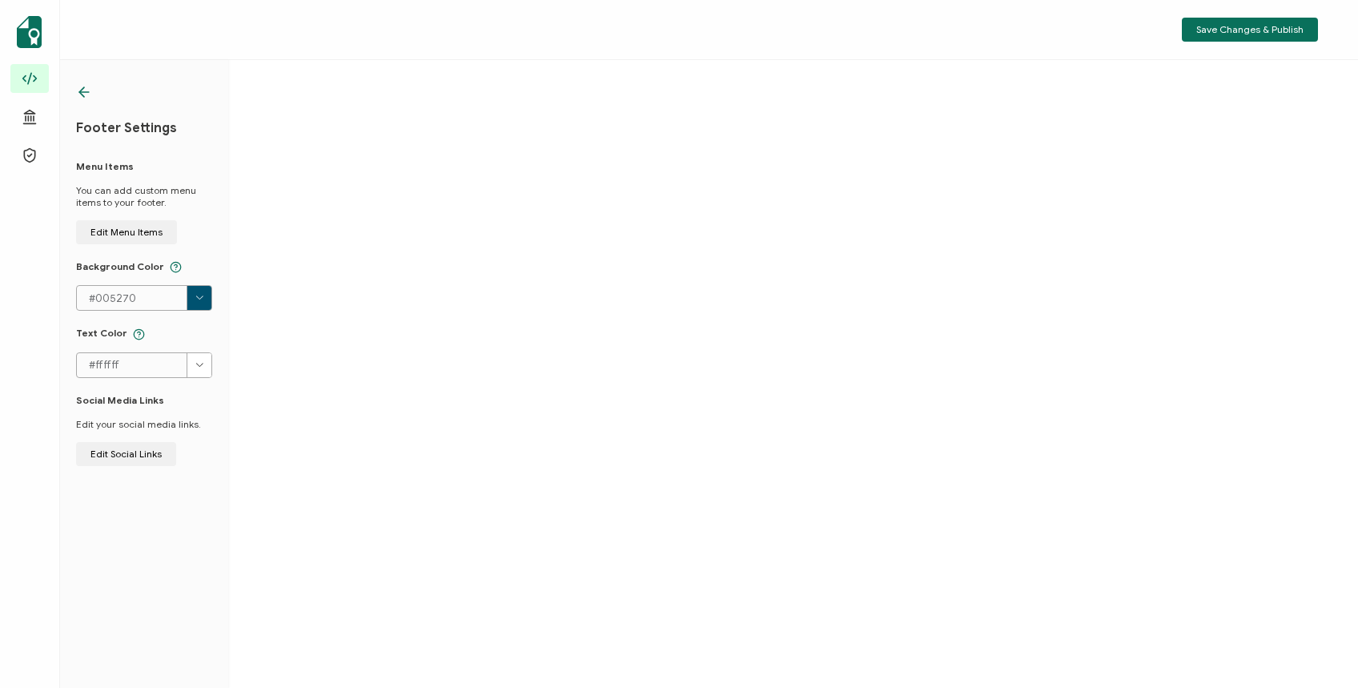
click at [153, 230] on span "Edit Menu Items" at bounding box center [126, 232] width 72 height 10
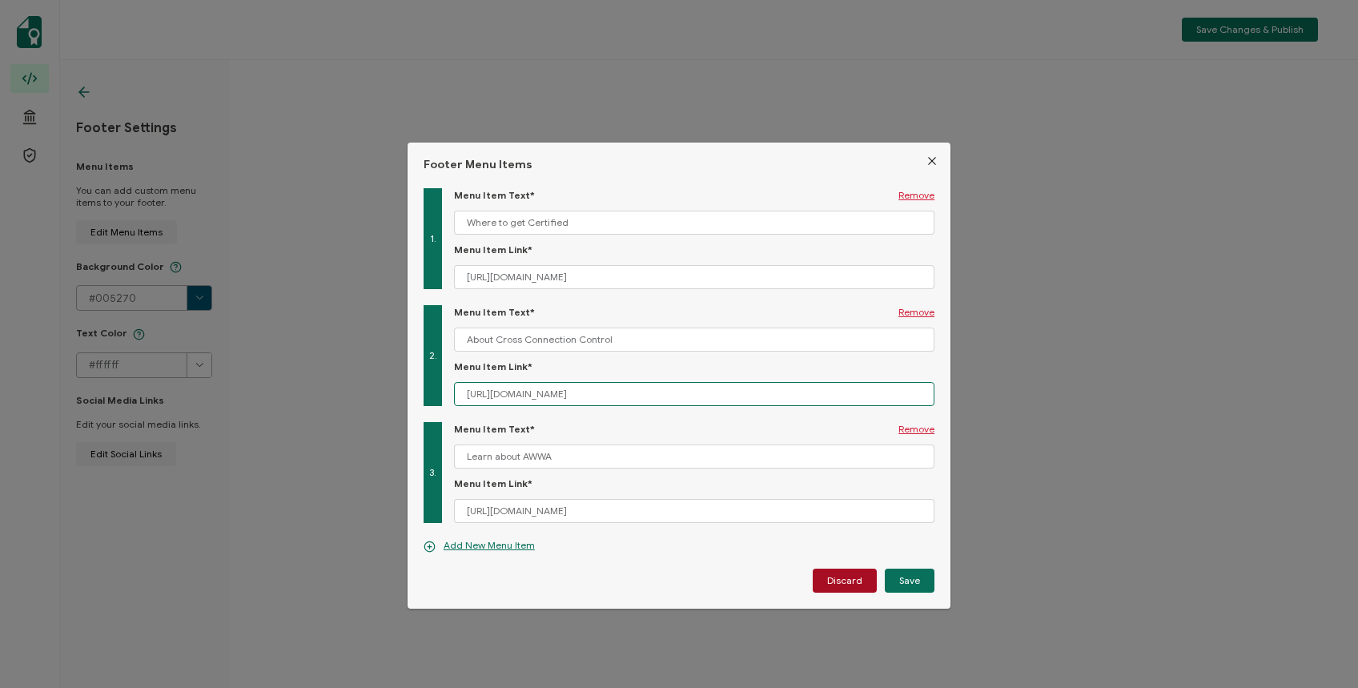
drag, startPoint x: 728, startPoint y: 391, endPoint x: 468, endPoint y: 394, distance: 259.5
click at [468, 394] on input "[URL][DOMAIN_NAME]" at bounding box center [694, 394] width 481 height 24
drag, startPoint x: 569, startPoint y: 513, endPoint x: 450, endPoint y: 513, distance: 118.5
click at [450, 513] on div "3. Menu Item Text* Remove Learn about AWWA Menu Item Link* [URL][DOMAIN_NAME]" at bounding box center [679, 472] width 511 height 101
click at [926, 155] on icon "Close" at bounding box center [932, 161] width 13 height 13
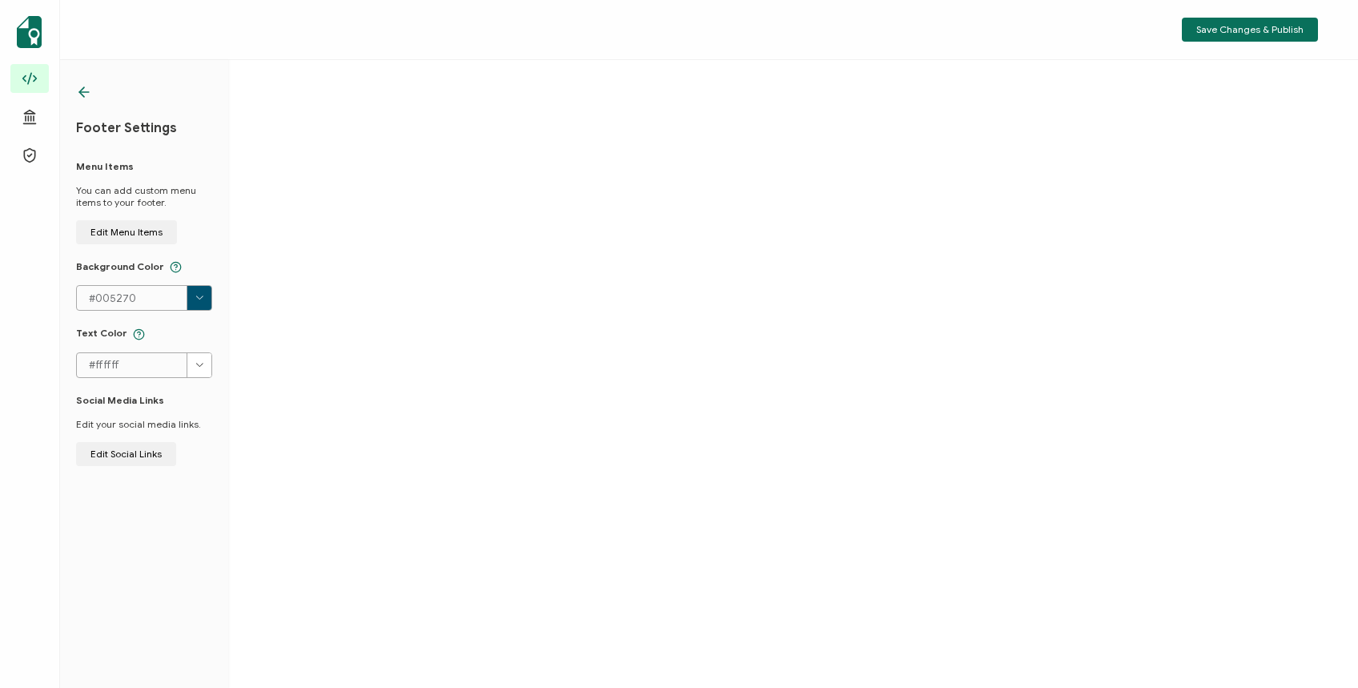
click at [82, 90] on icon at bounding box center [84, 92] width 16 height 16
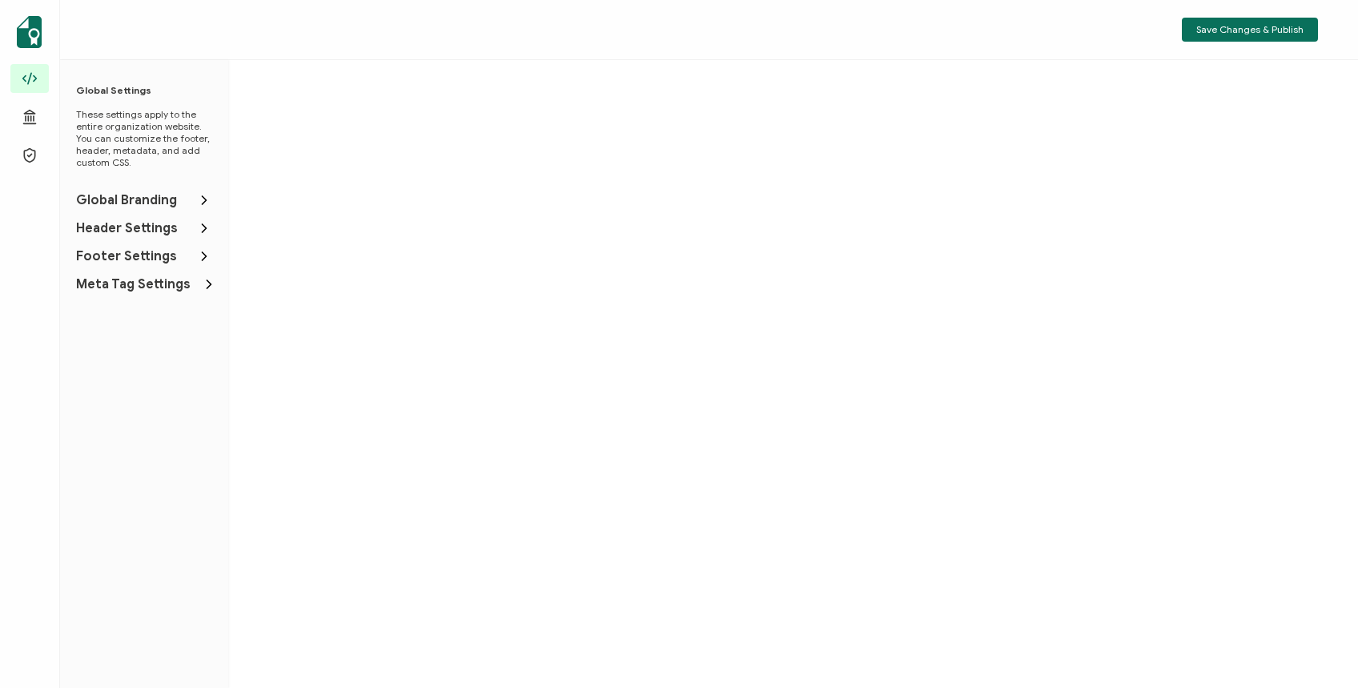
click at [115, 279] on span "Meta Tag Settings" at bounding box center [133, 284] width 115 height 16
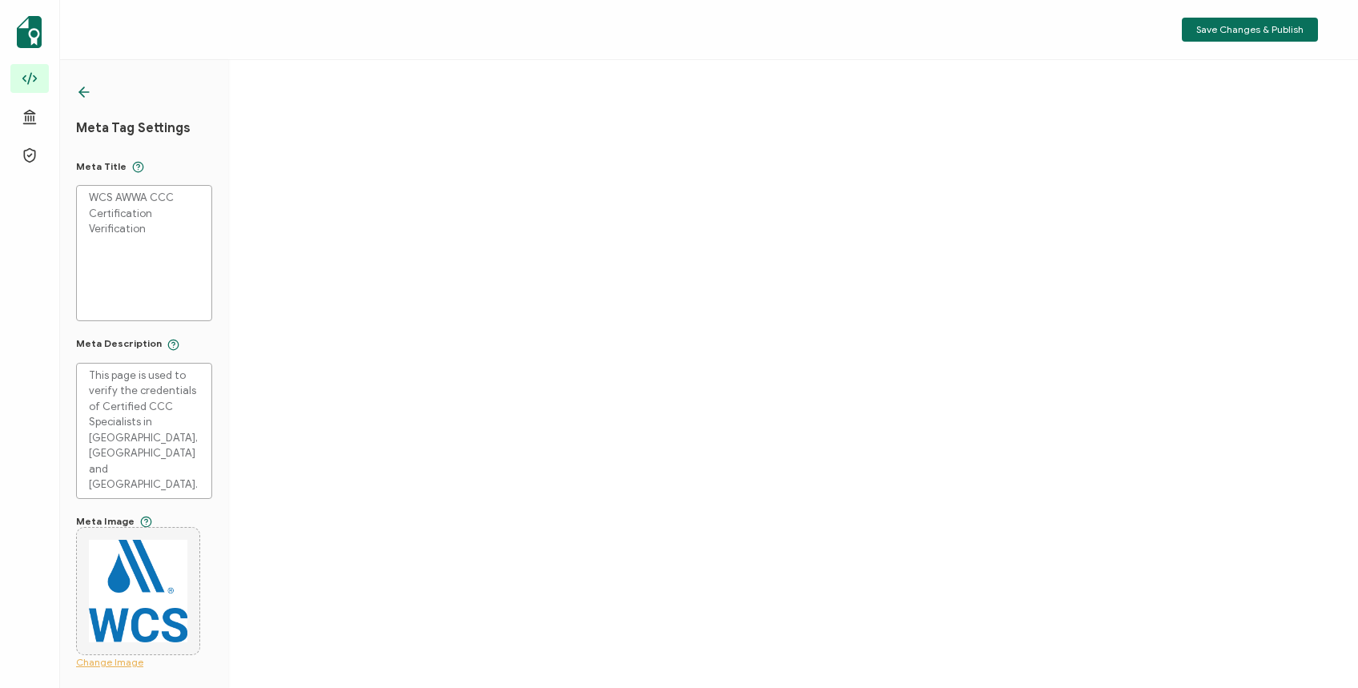
click at [79, 90] on icon at bounding box center [84, 92] width 16 height 16
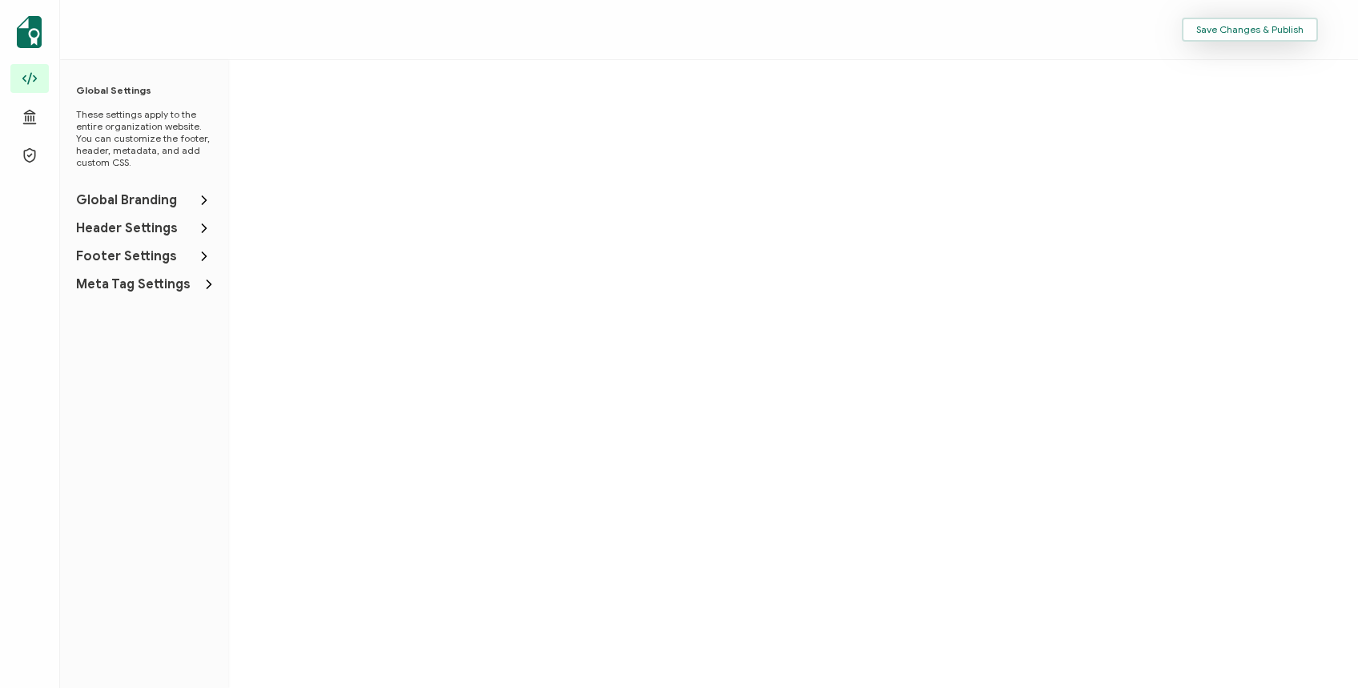
click at [1247, 26] on span "Save Changes & Publish" at bounding box center [1249, 30] width 107 height 10
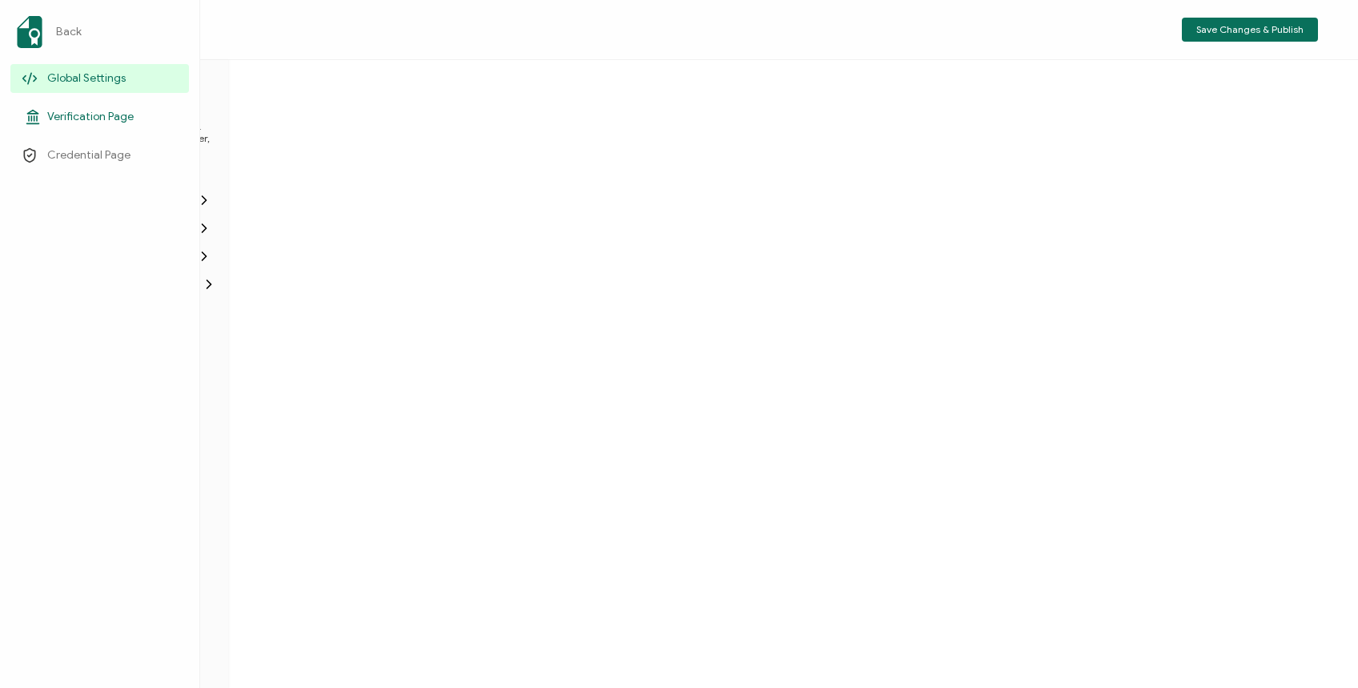
click at [72, 116] on span "Verification Page" at bounding box center [90, 117] width 86 height 16
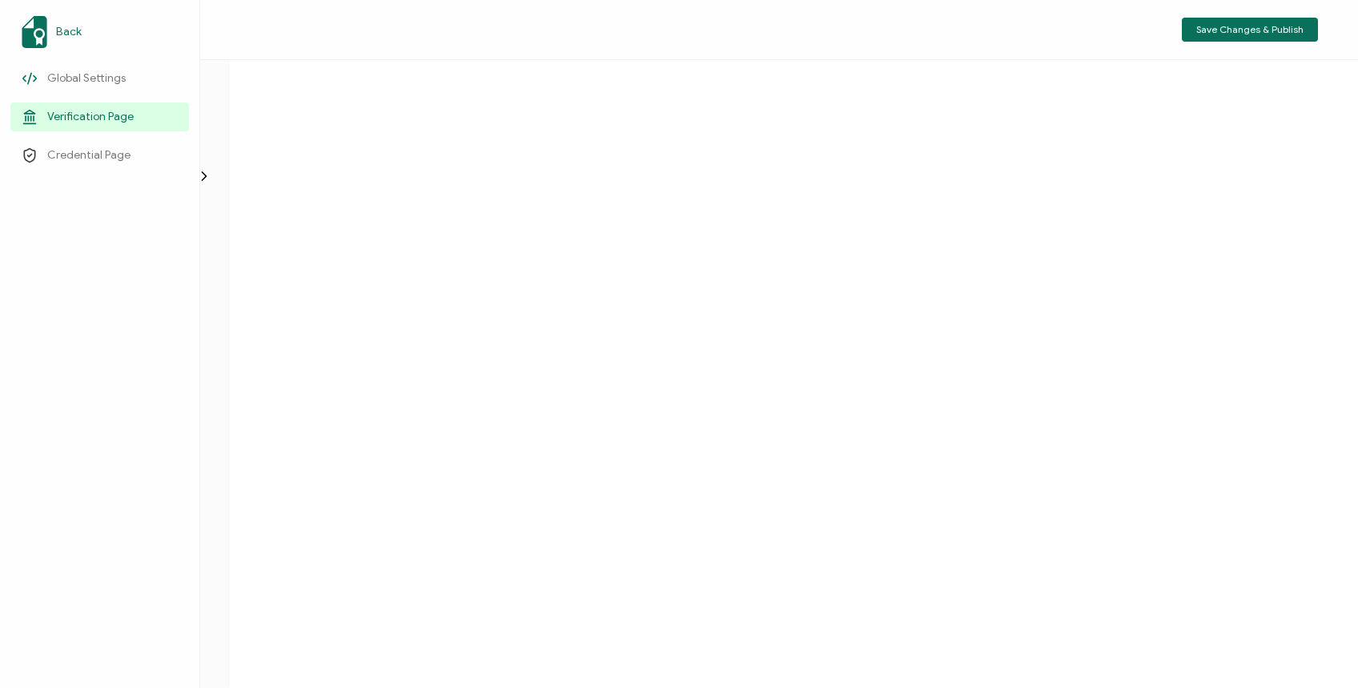
click at [68, 30] on span "Back" at bounding box center [69, 32] width 26 height 16
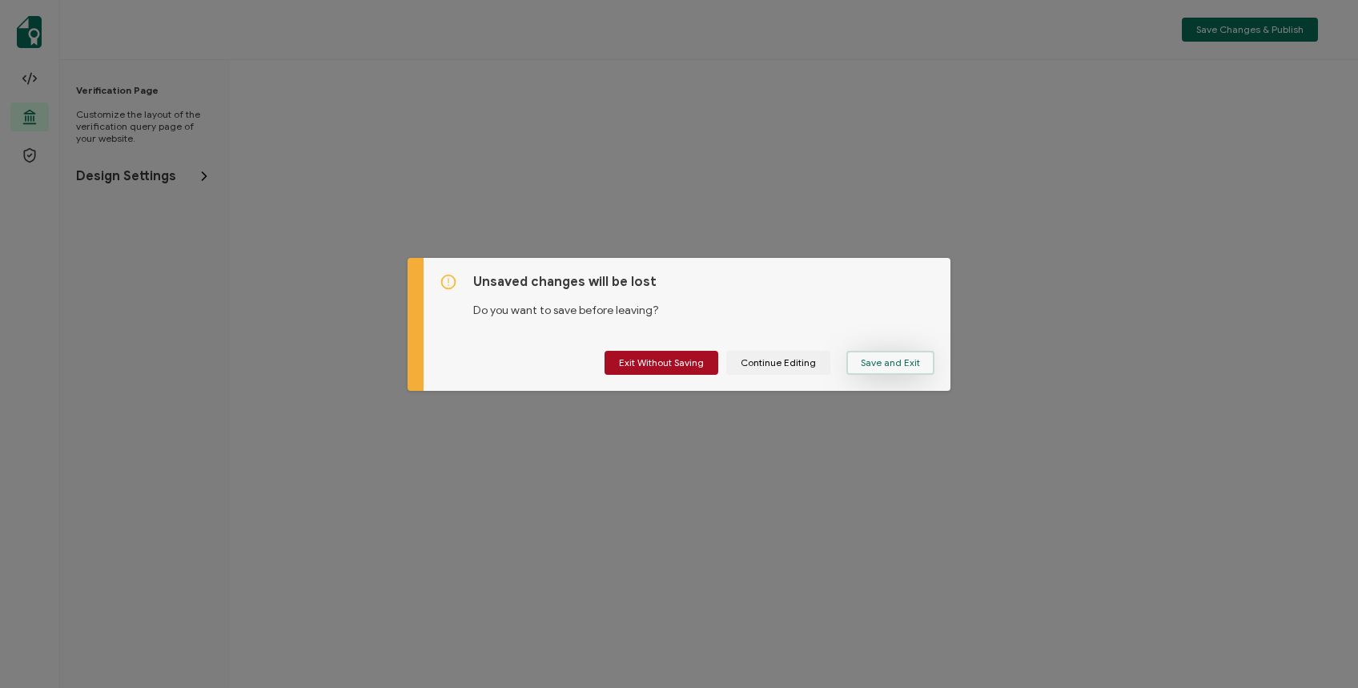
click at [856, 364] on button "Save and Exit" at bounding box center [890, 363] width 88 height 24
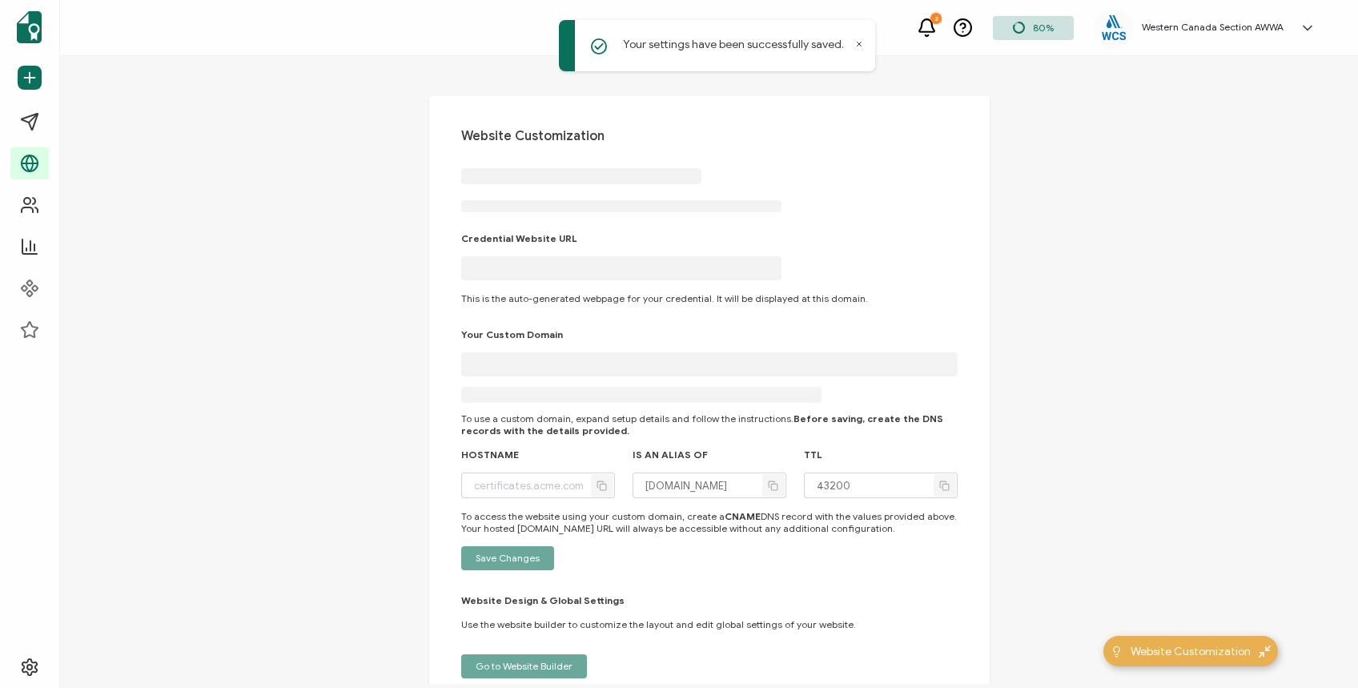
type input "[DOMAIN_NAME]"
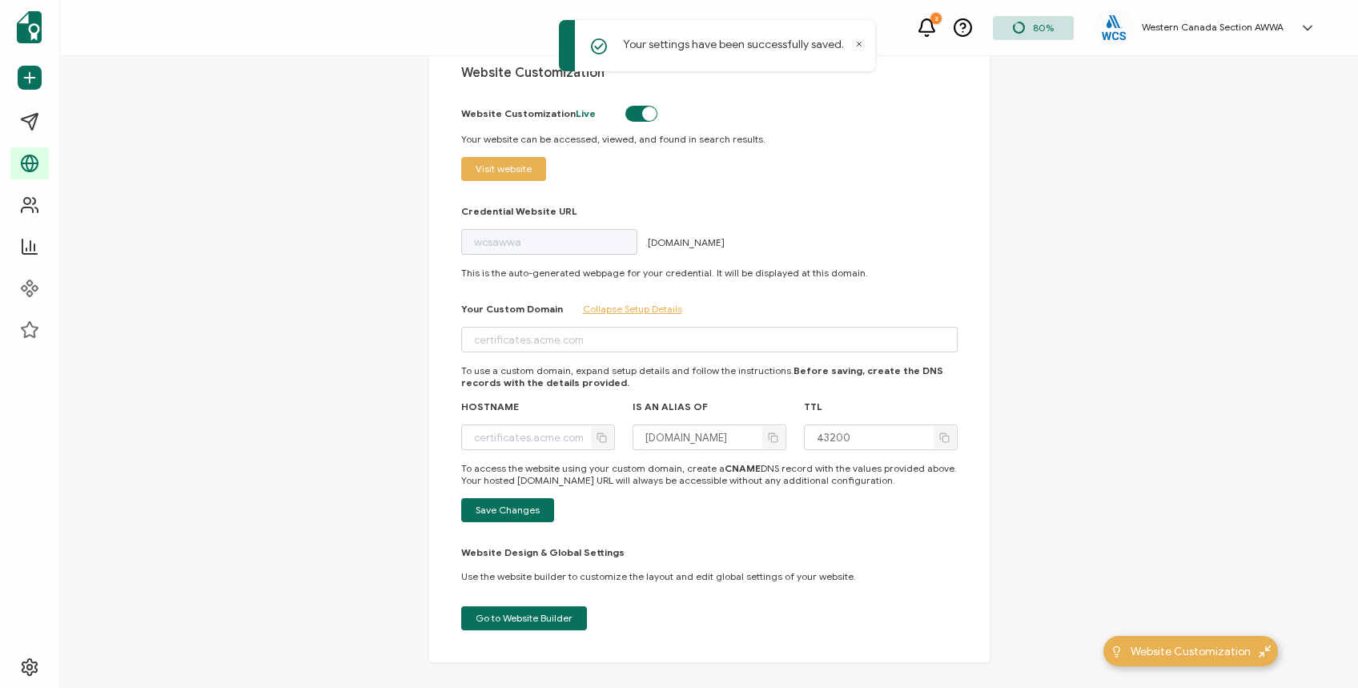
scroll to position [82, 0]
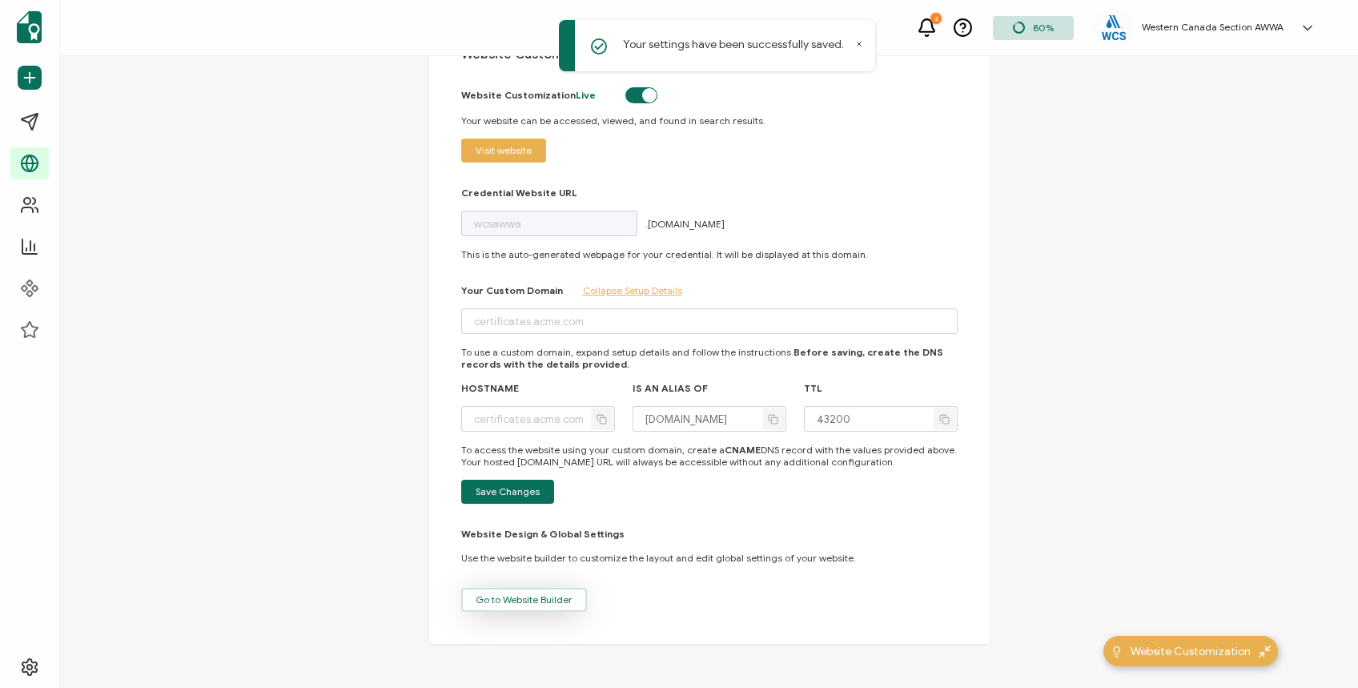
click at [500, 599] on span "Go to Website Builder" at bounding box center [524, 600] width 97 height 10
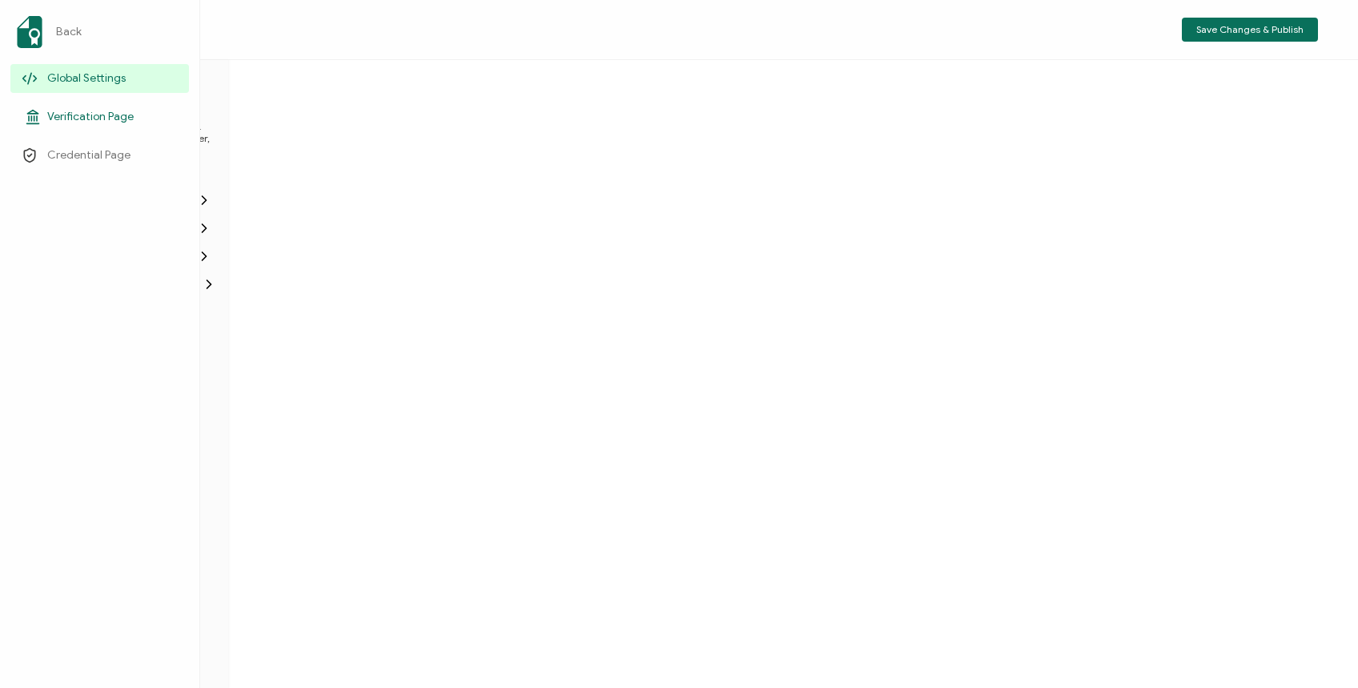
click at [90, 113] on span "Verification Page" at bounding box center [90, 117] width 86 height 16
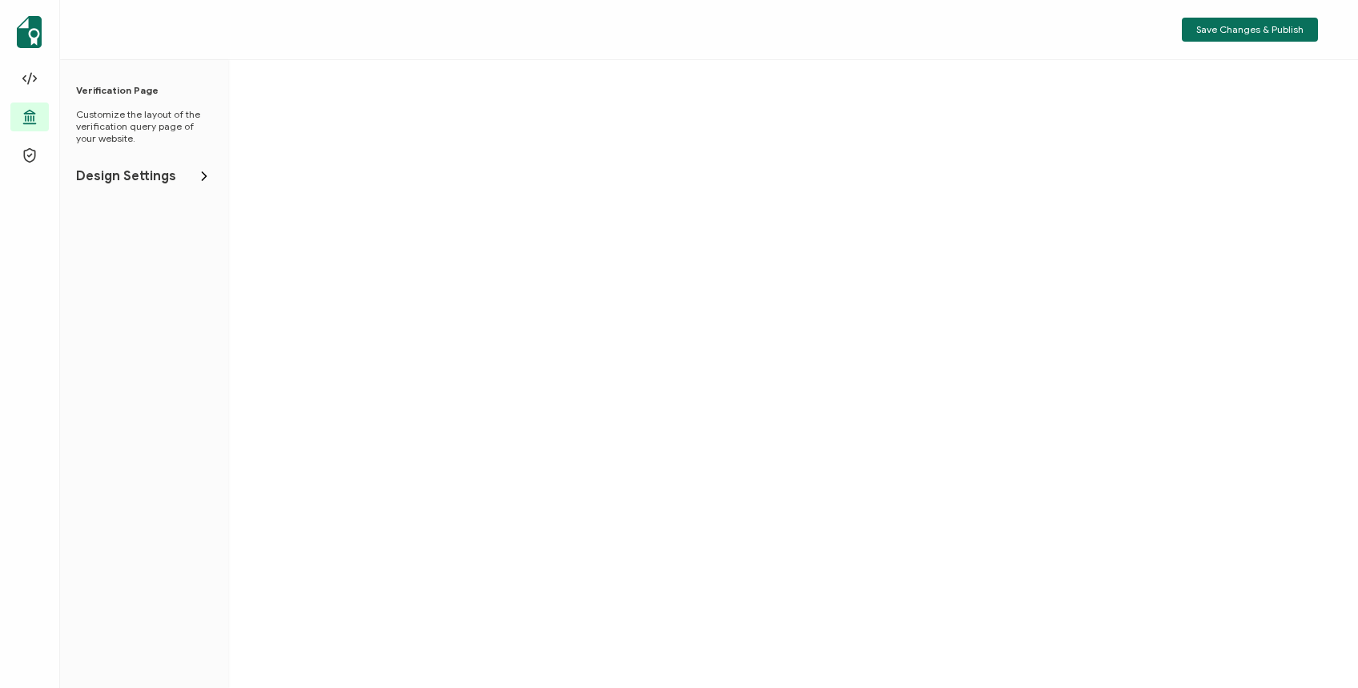
click at [160, 176] on span "Design Settings" at bounding box center [126, 176] width 100 height 16
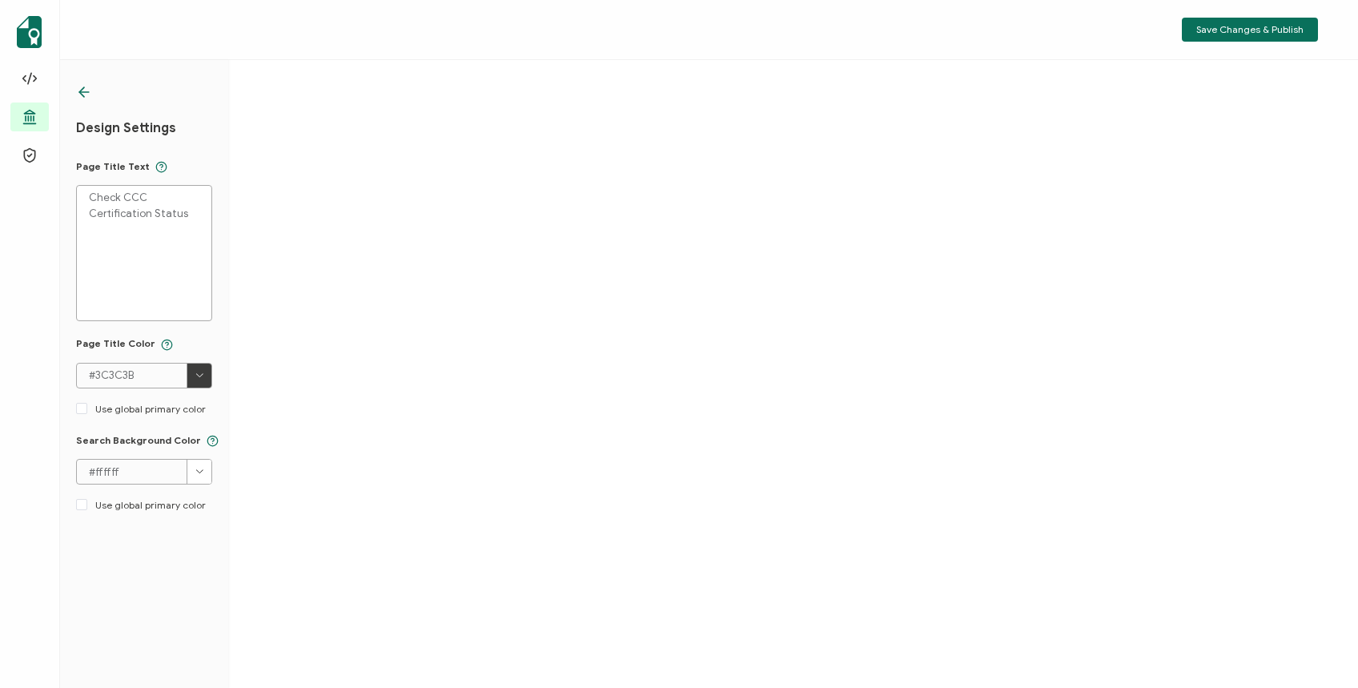
click at [84, 89] on icon at bounding box center [84, 92] width 16 height 16
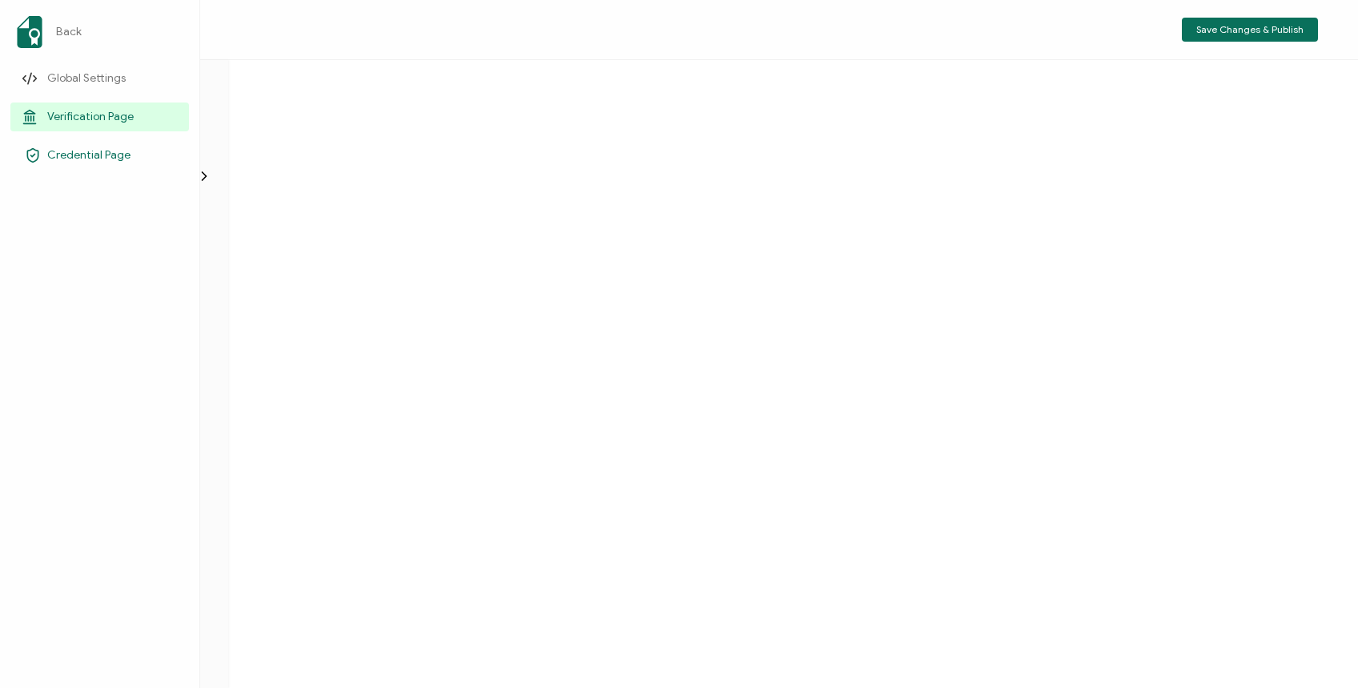
click at [75, 143] on link "Credential Page" at bounding box center [99, 155] width 179 height 29
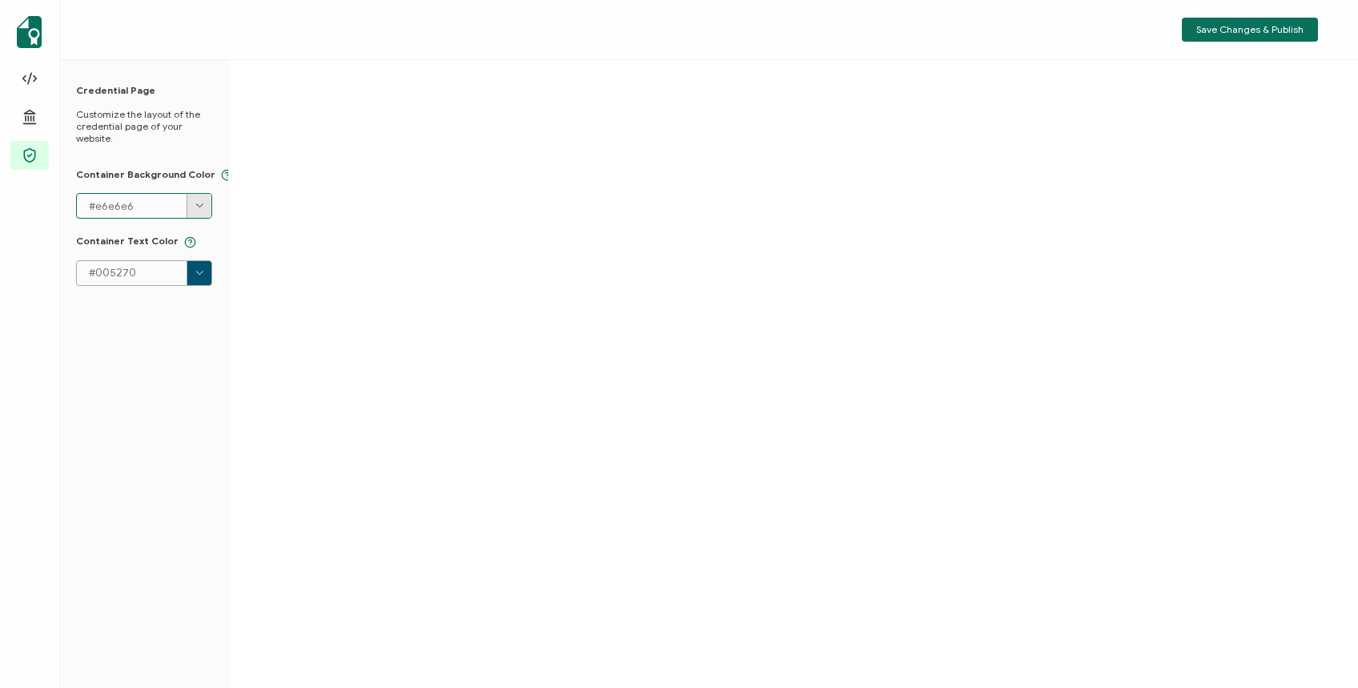
drag, startPoint x: 155, startPoint y: 209, endPoint x: 85, endPoint y: 208, distance: 69.7
click at [85, 208] on input "#e6e6e6" at bounding box center [144, 206] width 136 height 26
drag, startPoint x: 160, startPoint y: 270, endPoint x: 89, endPoint y: 272, distance: 71.3
click at [89, 272] on input "#005270" at bounding box center [144, 273] width 136 height 26
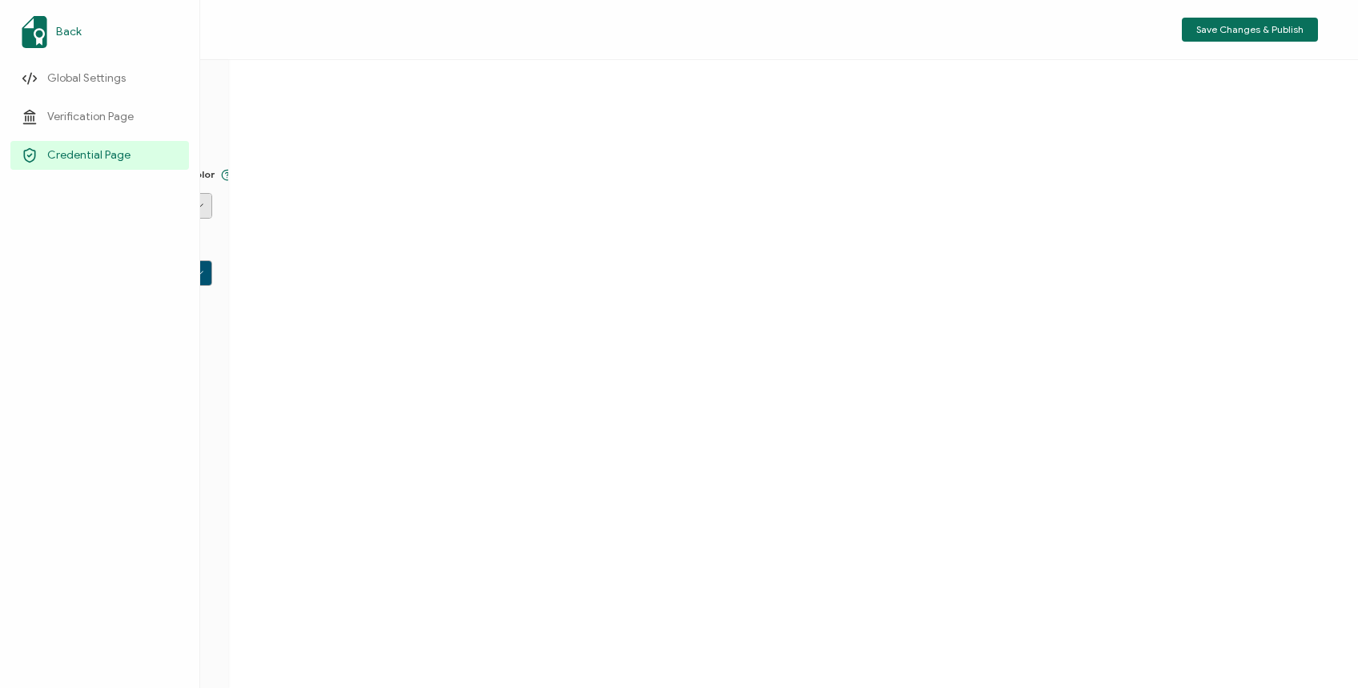
click at [58, 26] on span "Back" at bounding box center [69, 32] width 26 height 16
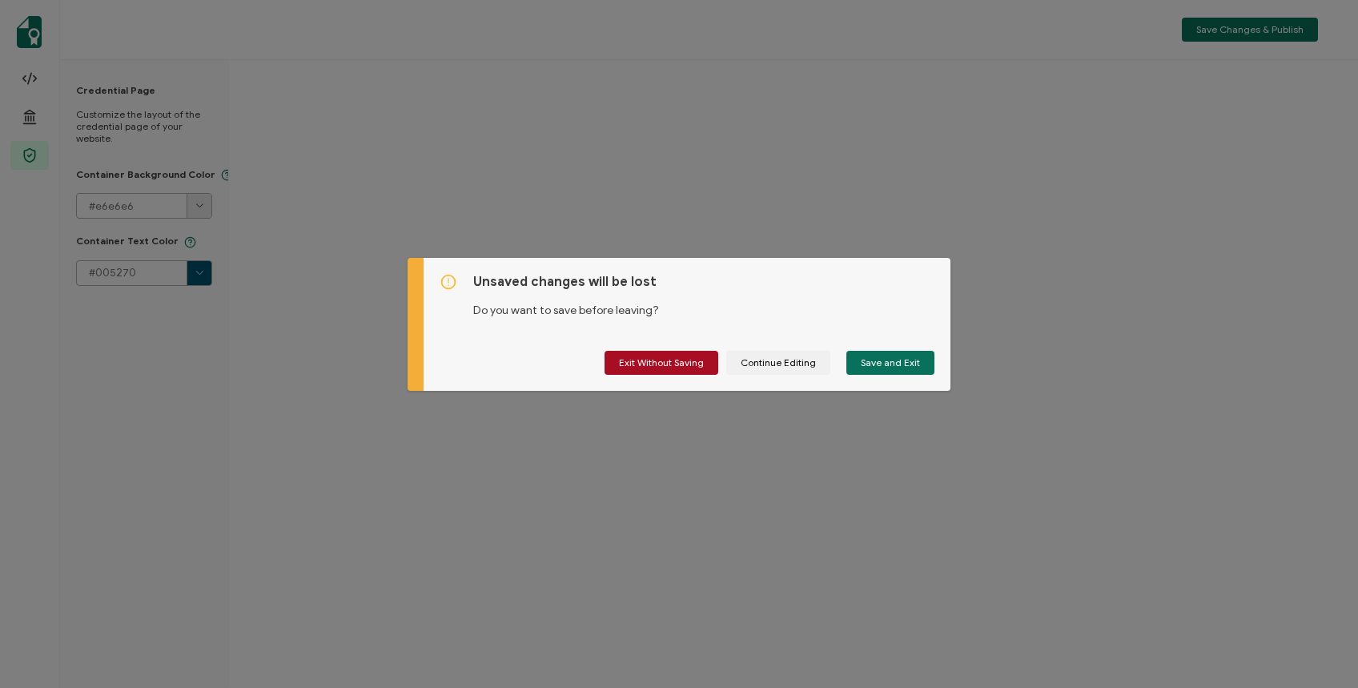
drag, startPoint x: 670, startPoint y: 359, endPoint x: 657, endPoint y: 356, distance: 13.0
click at [670, 359] on span "Exit Without Saving" at bounding box center [661, 363] width 85 height 10
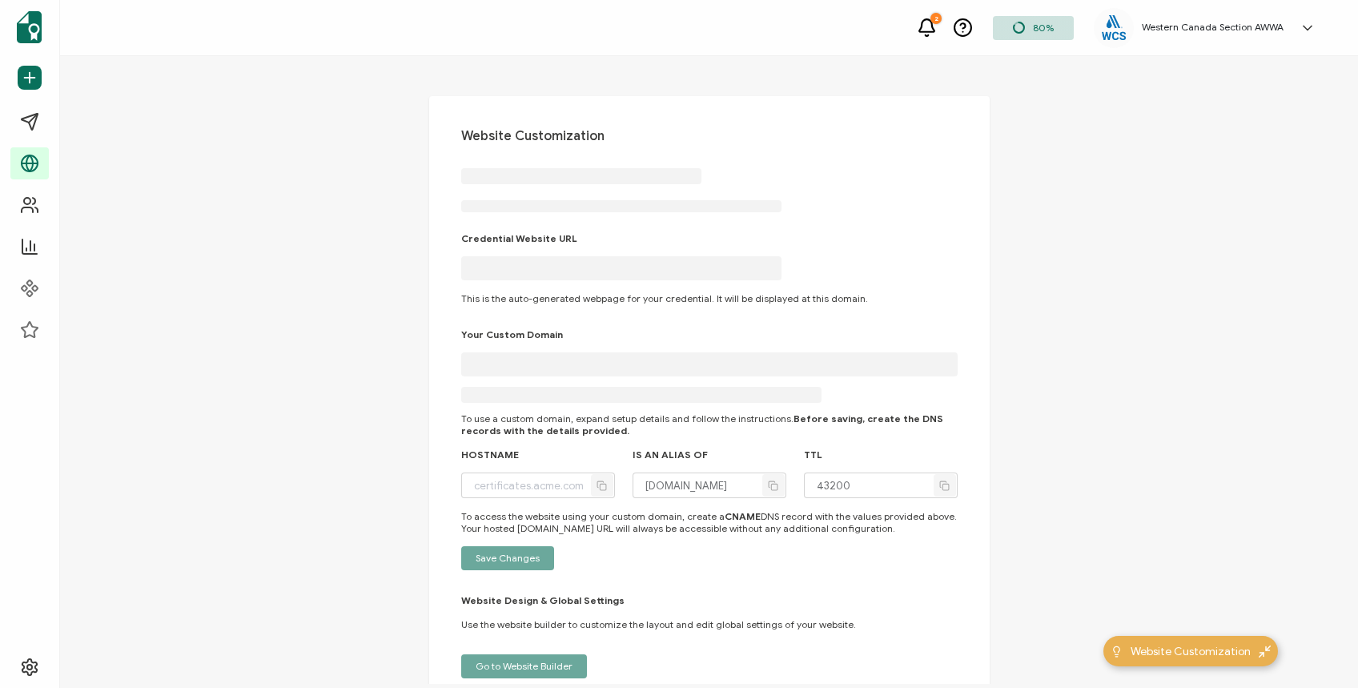
type input "[DOMAIN_NAME]"
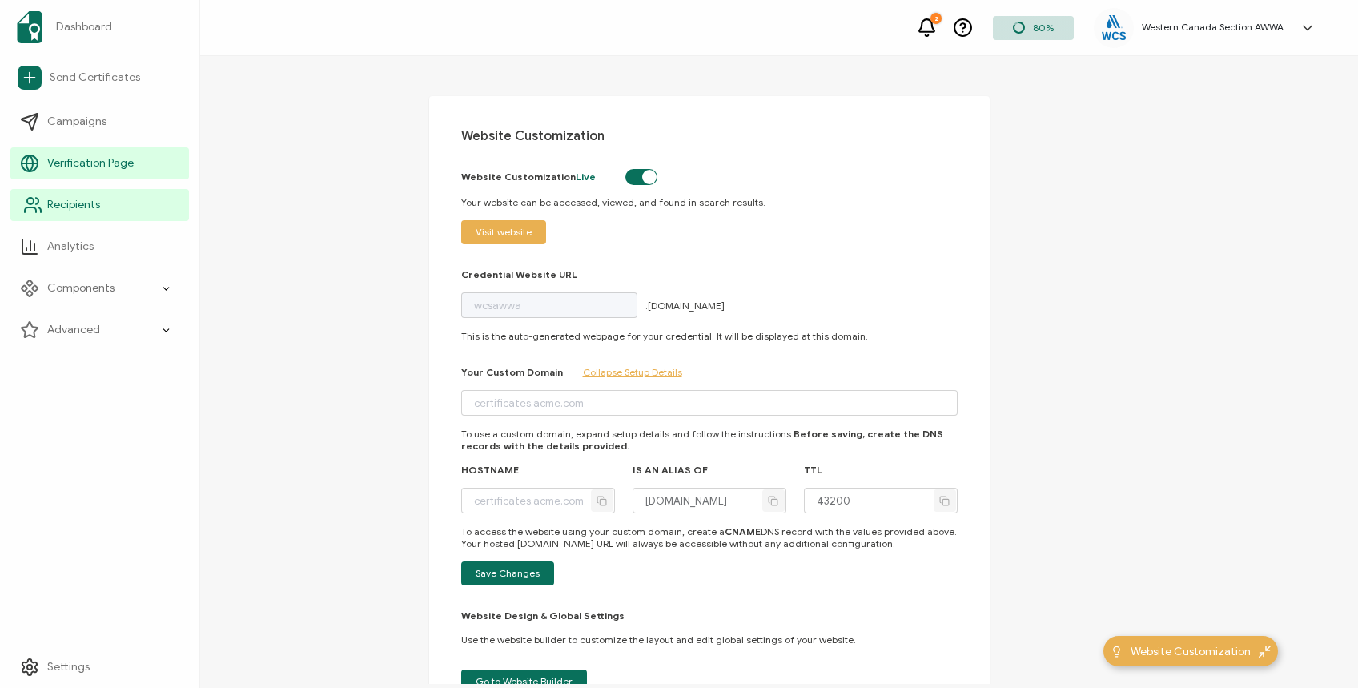
click at [70, 200] on span "Recipients" at bounding box center [73, 205] width 53 height 16
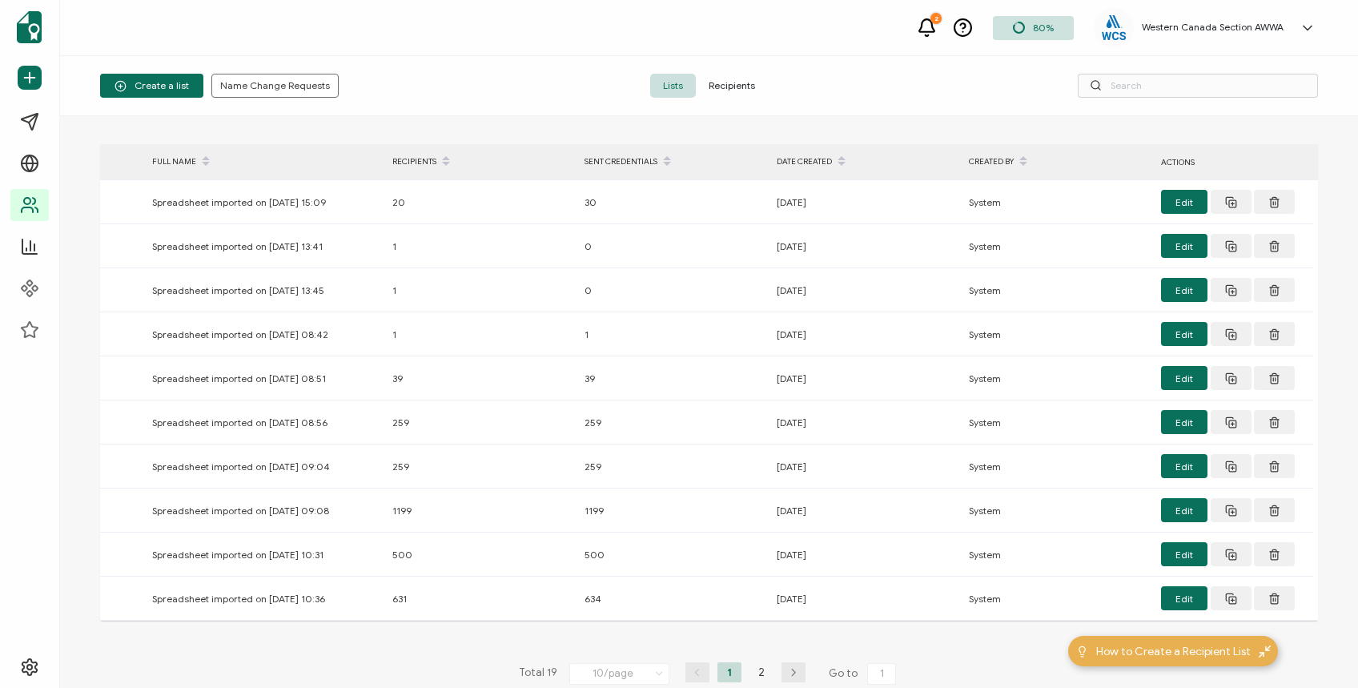
click at [729, 82] on span "Recipients" at bounding box center [732, 86] width 72 height 24
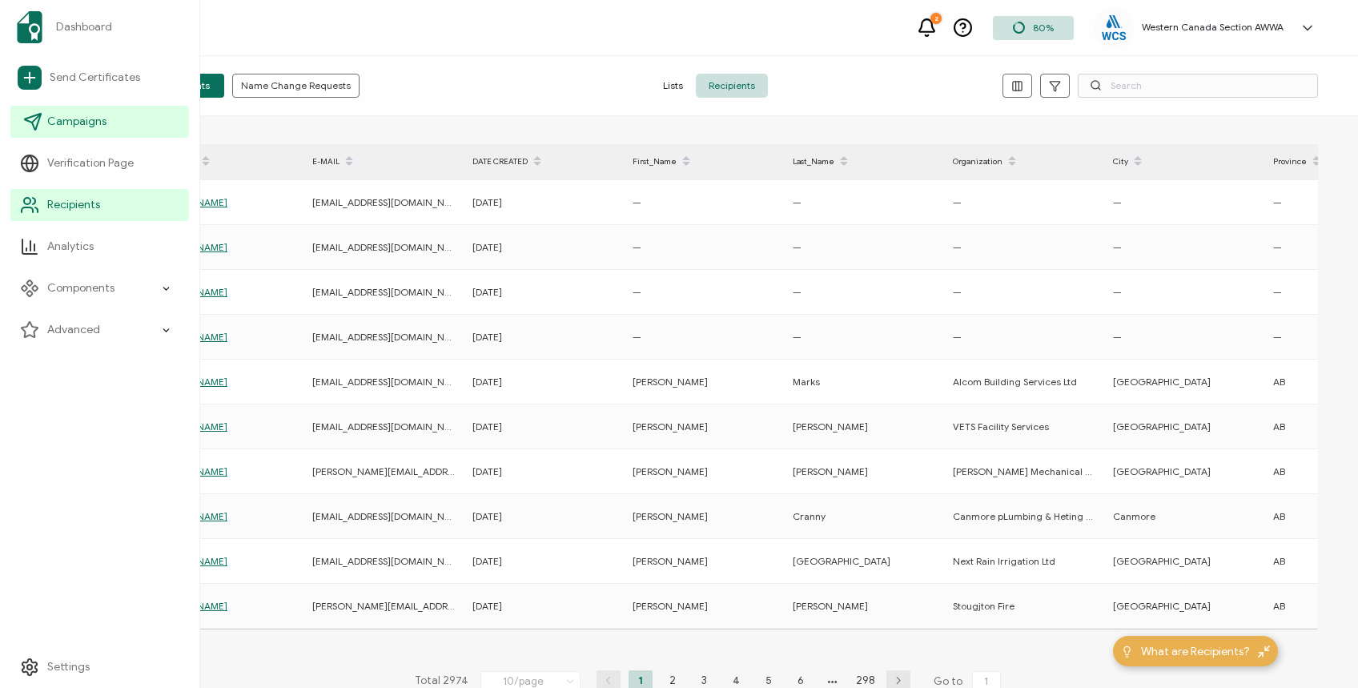
click at [77, 123] on span "Campaigns" at bounding box center [76, 122] width 59 height 16
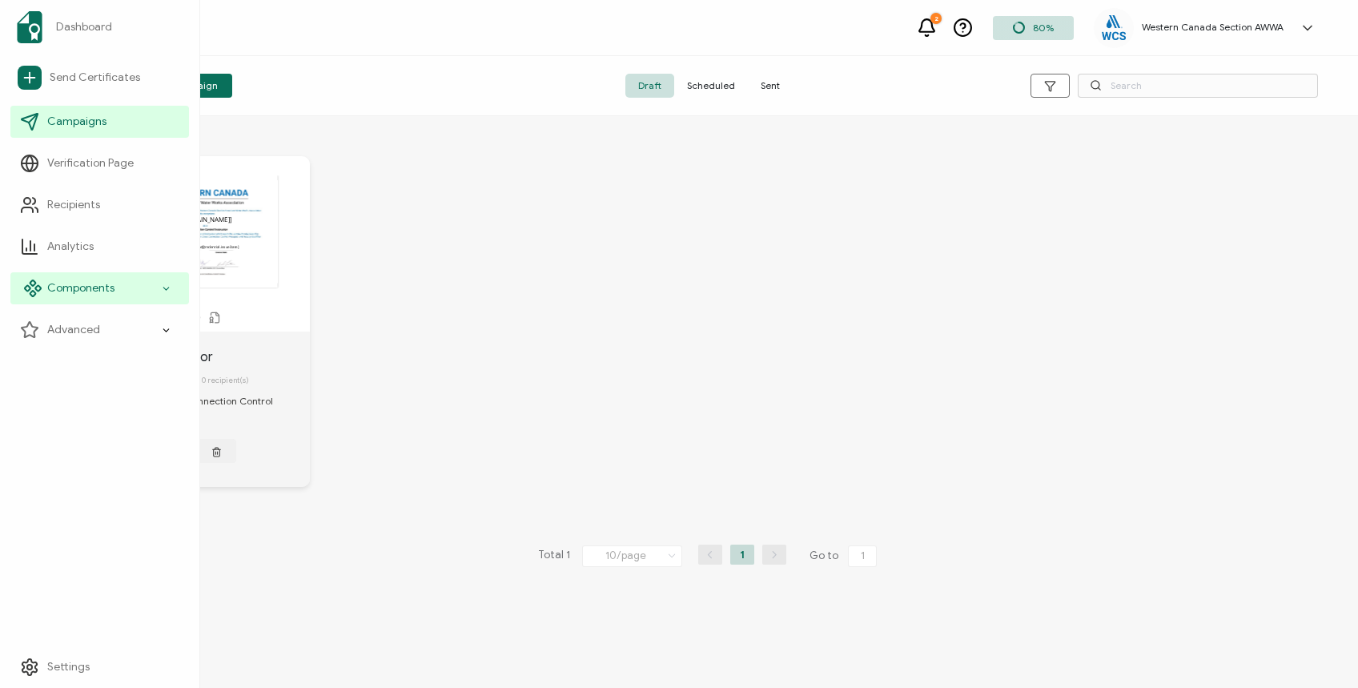
click at [74, 288] on span "Components" at bounding box center [80, 288] width 67 height 16
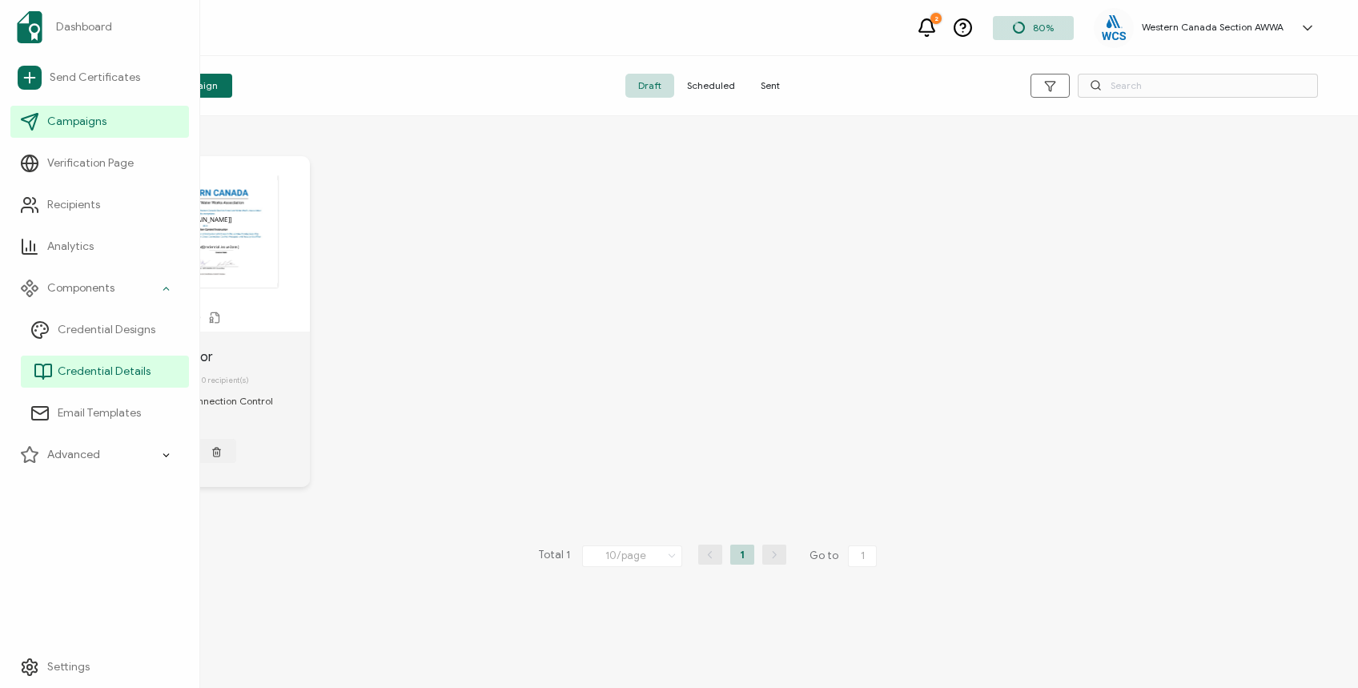
click at [92, 364] on span "Credential Details" at bounding box center [104, 372] width 93 height 16
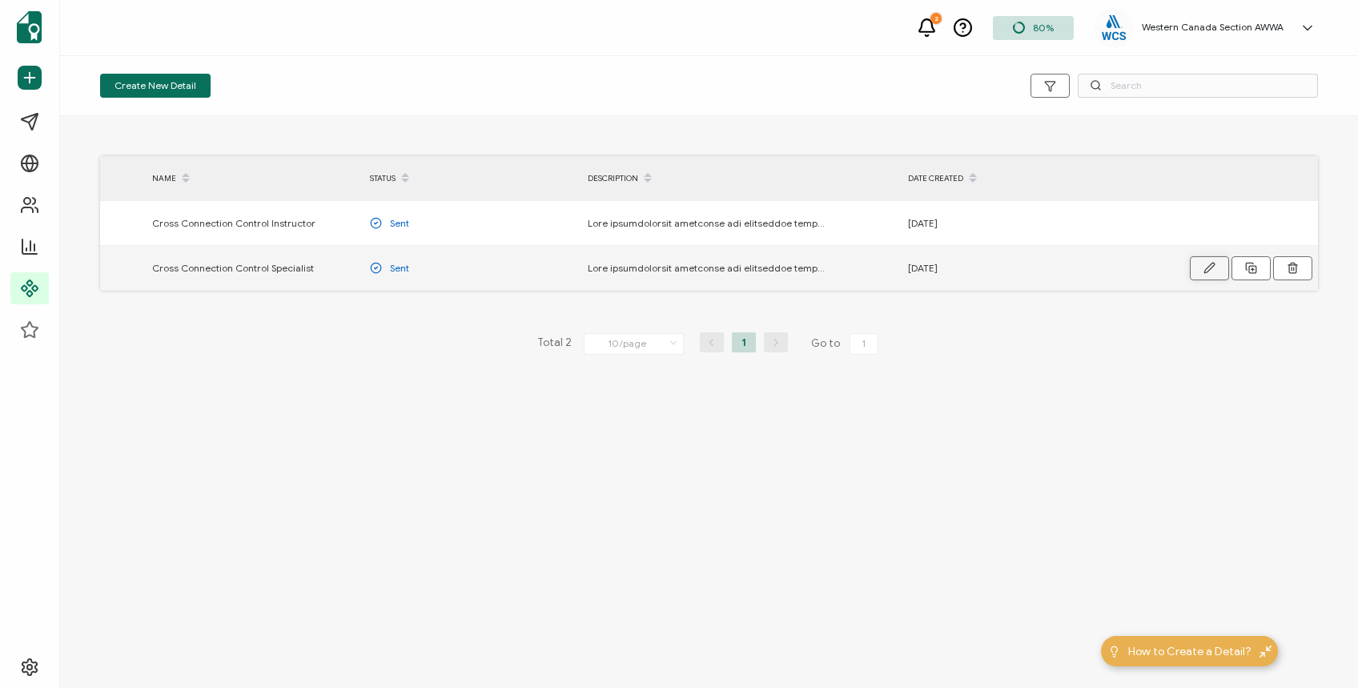
click at [1205, 266] on icon "button" at bounding box center [1210, 268] width 12 height 12
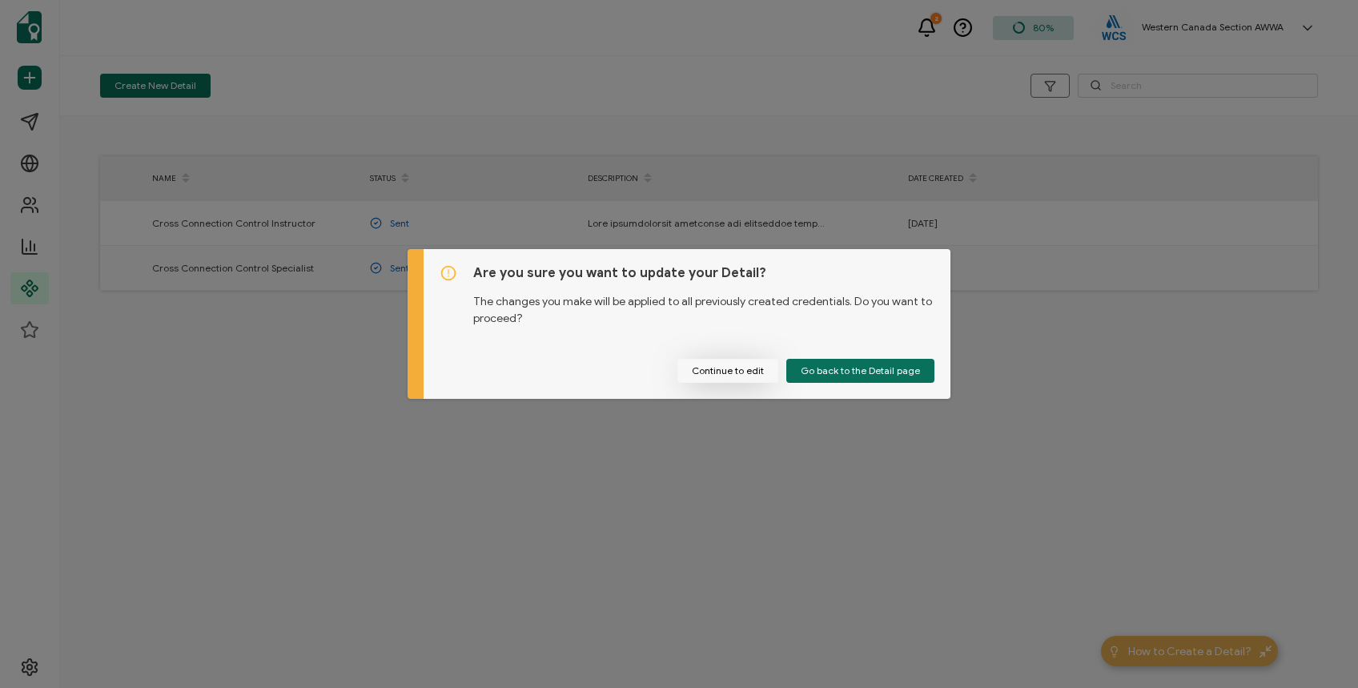
click at [726, 368] on button "Continue to edit" at bounding box center [728, 371] width 101 height 24
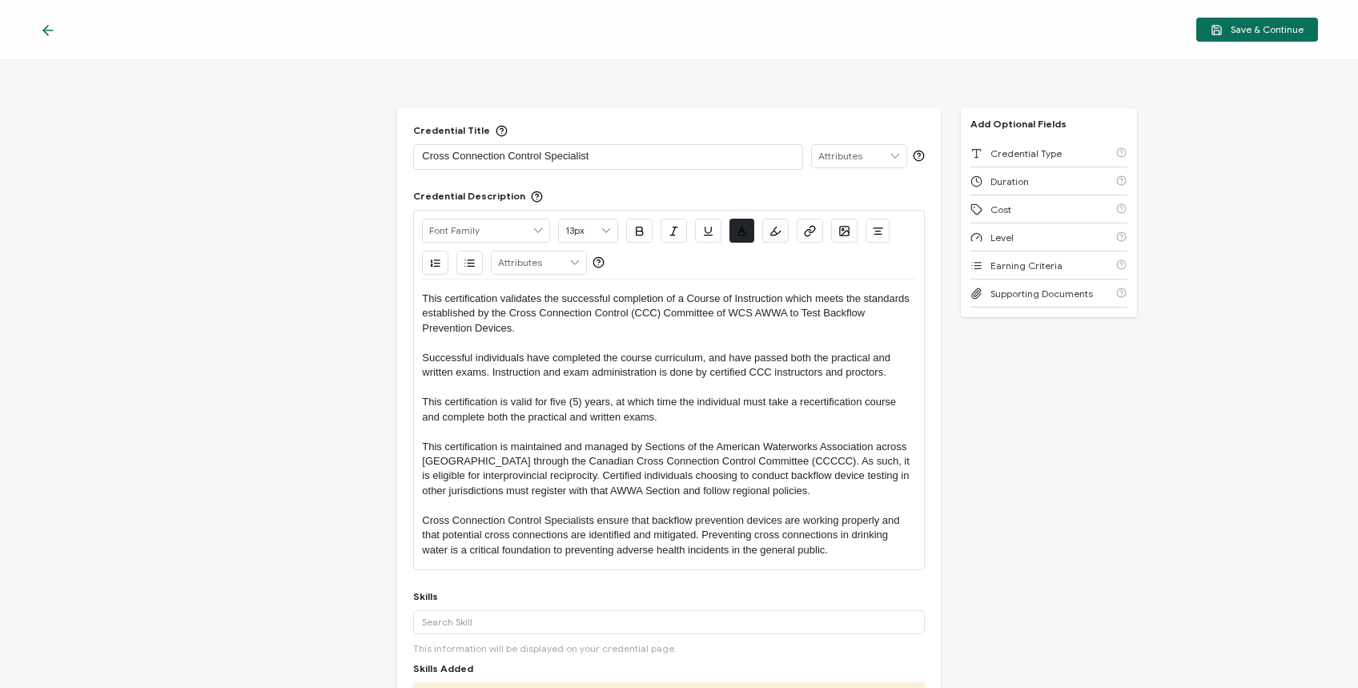
click at [49, 30] on icon at bounding box center [48, 30] width 10 height 0
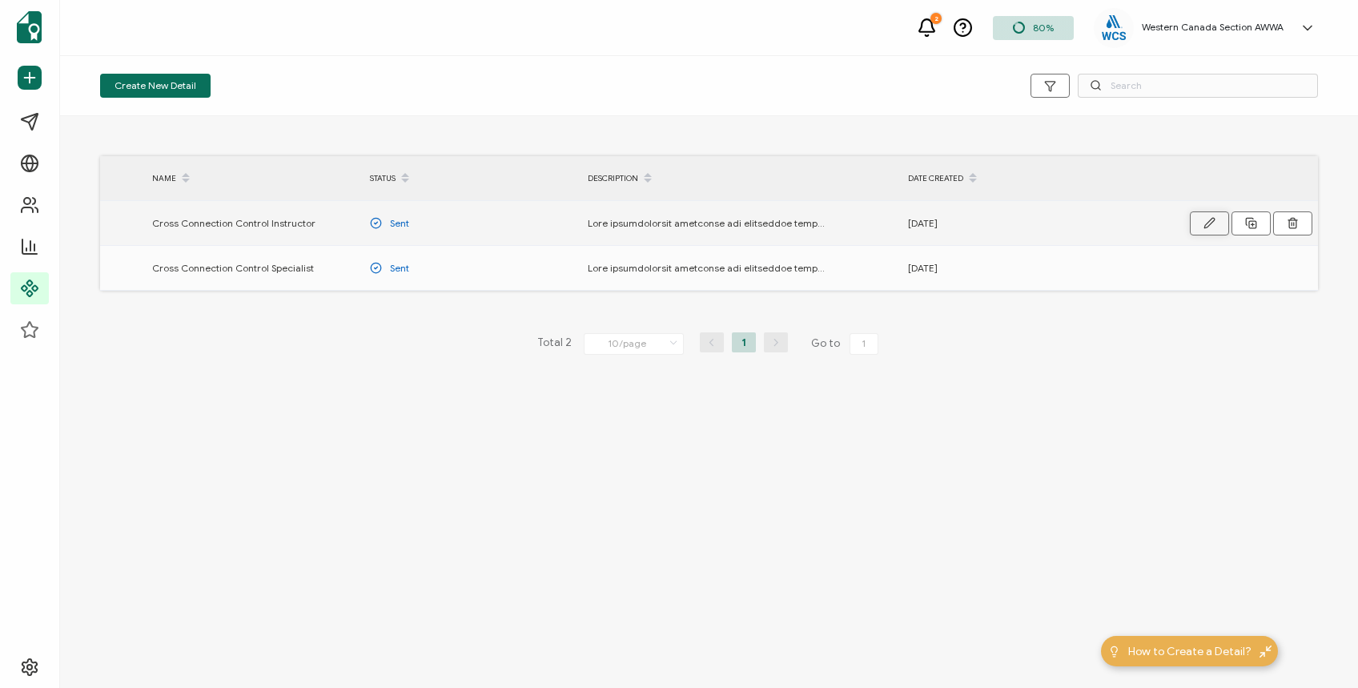
click at [1201, 216] on button "button" at bounding box center [1209, 223] width 39 height 24
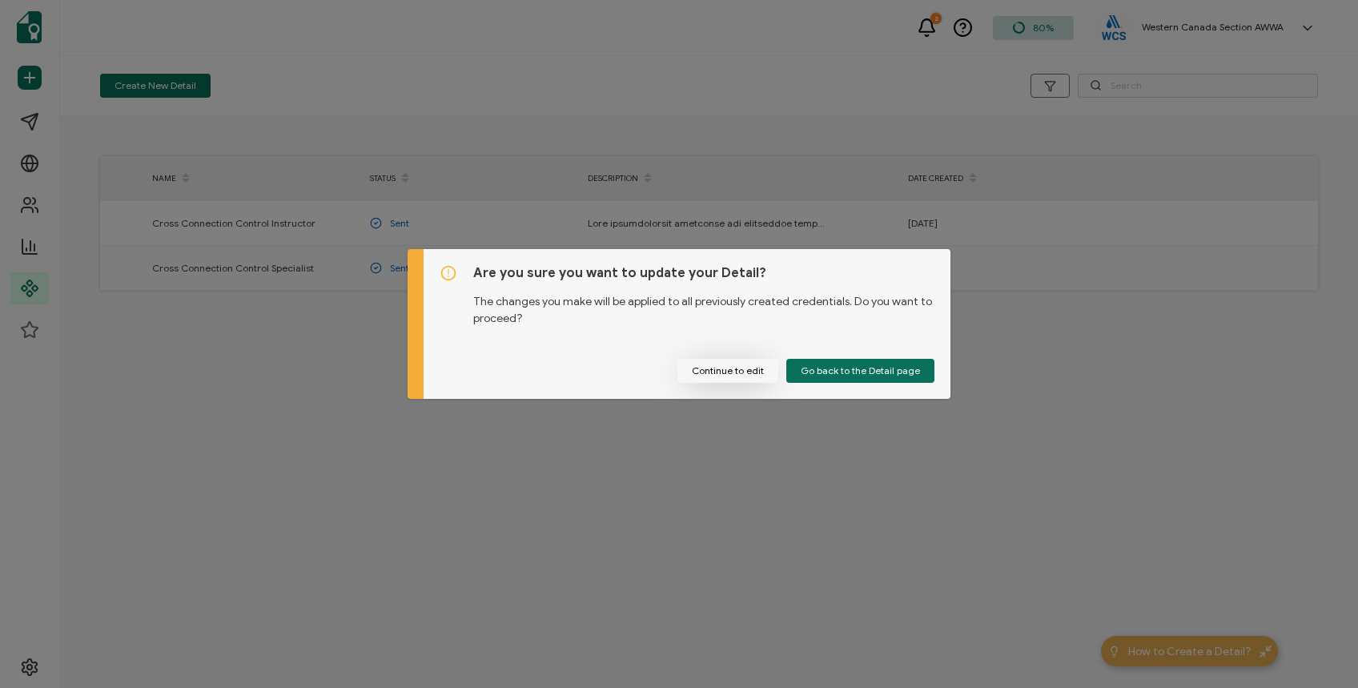
click at [742, 367] on button "Continue to edit" at bounding box center [728, 371] width 101 height 24
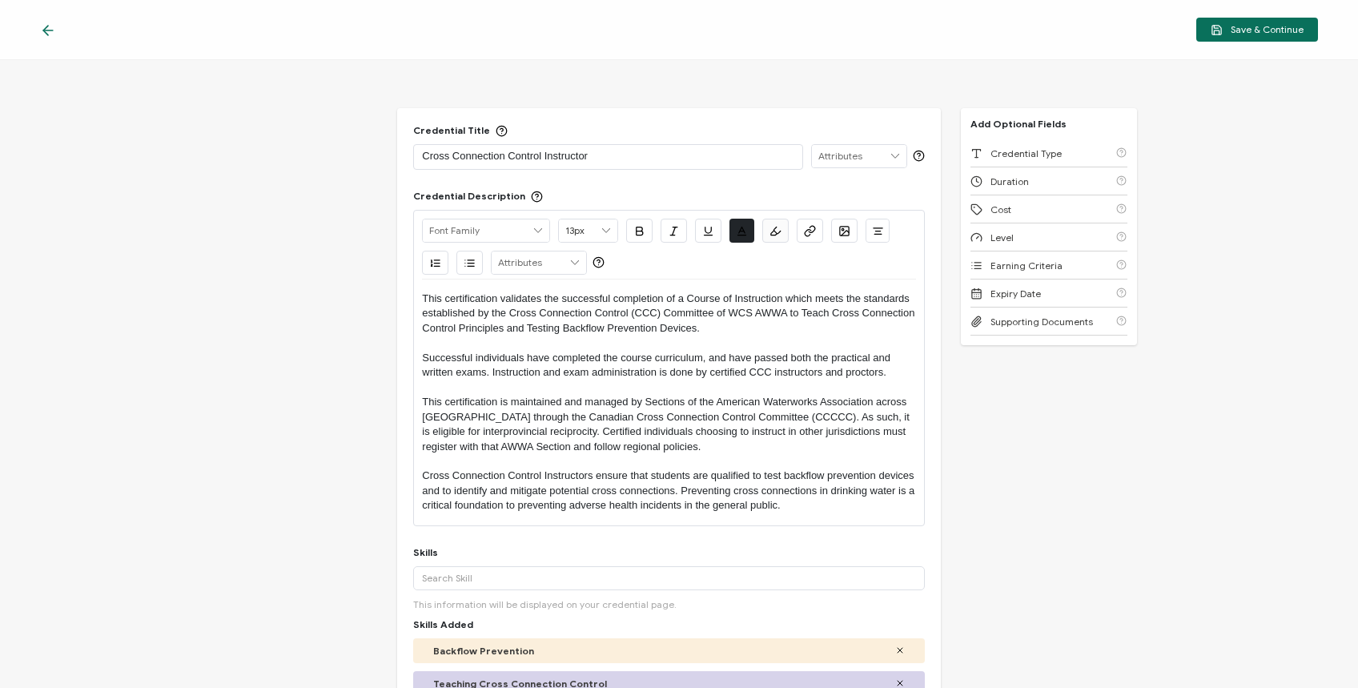
click at [45, 26] on icon at bounding box center [48, 30] width 16 height 16
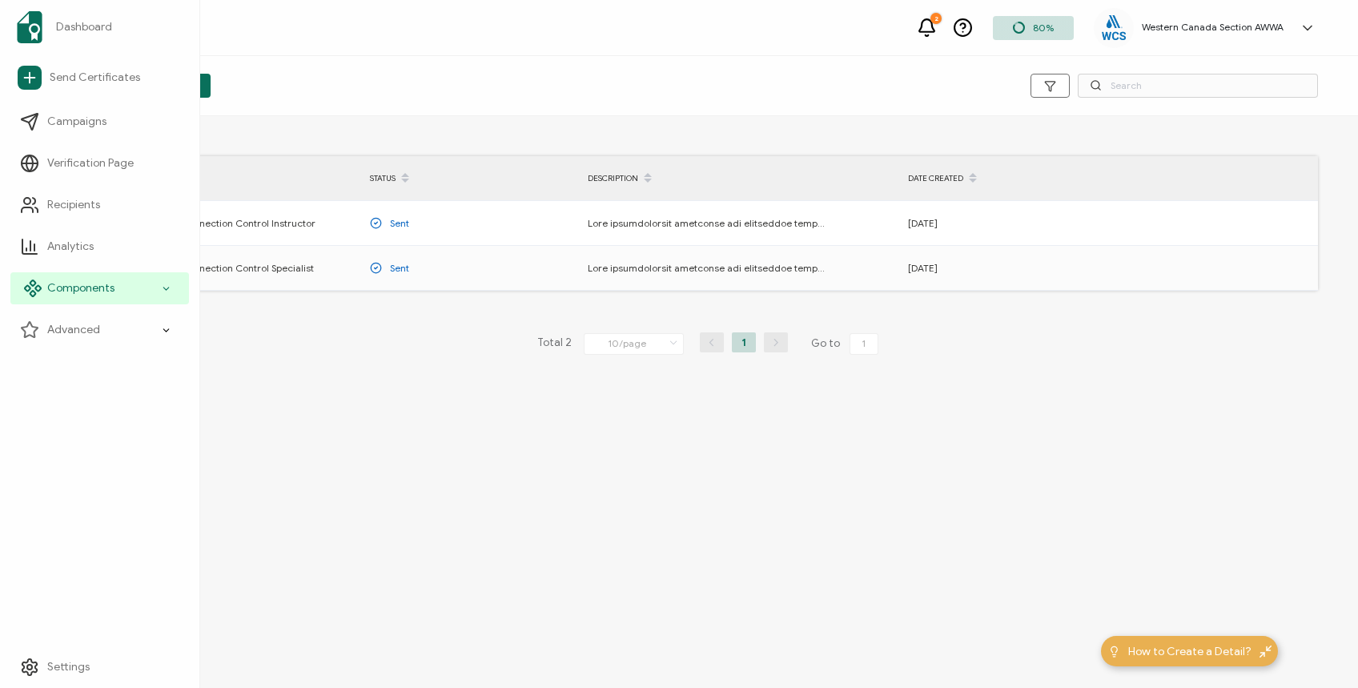
click at [123, 285] on div "Components" at bounding box center [99, 288] width 179 height 32
click at [83, 123] on span "Campaigns" at bounding box center [76, 122] width 59 height 16
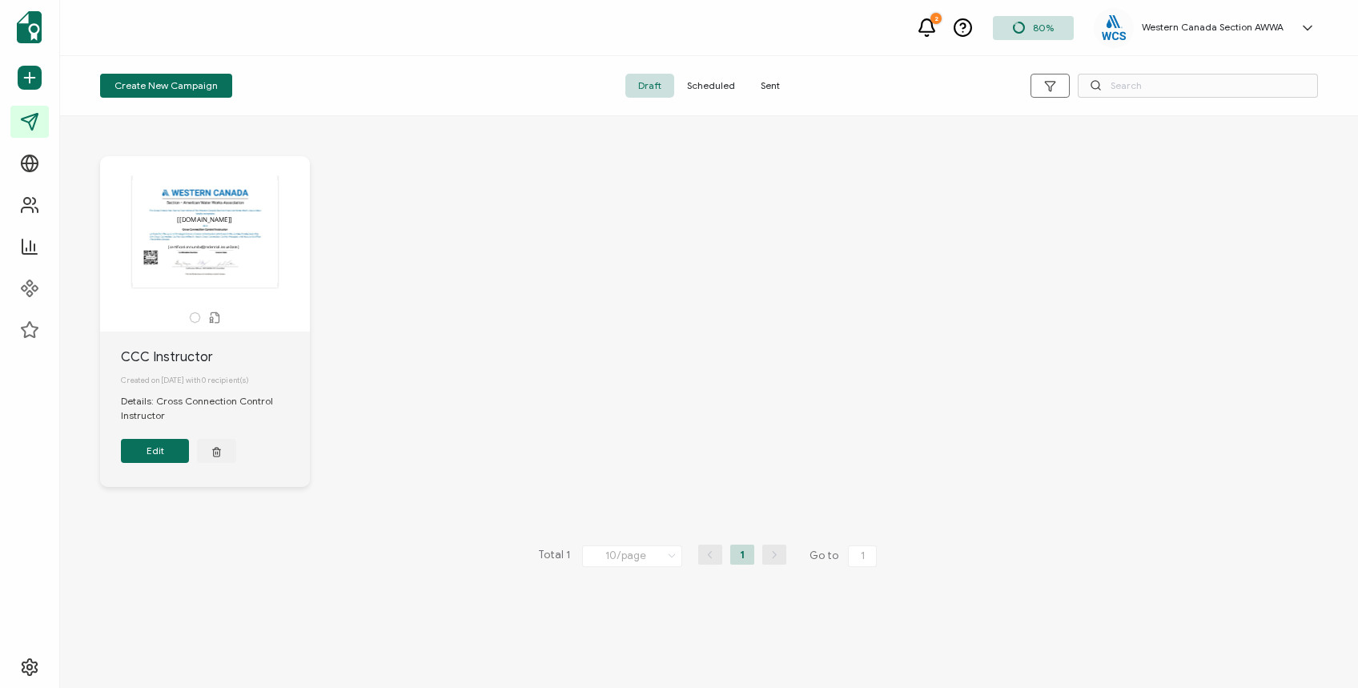
click at [762, 82] on span "Sent" at bounding box center [770, 86] width 45 height 24
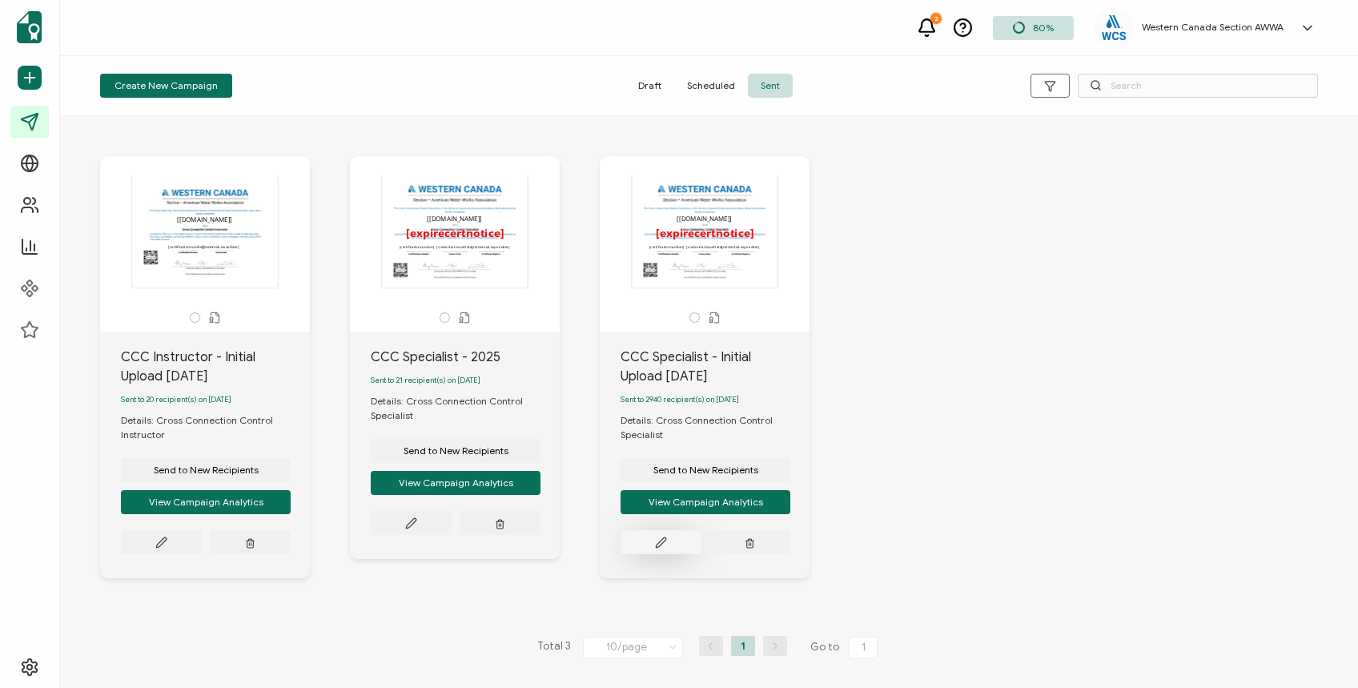
click at [202, 545] on button at bounding box center [161, 542] width 81 height 24
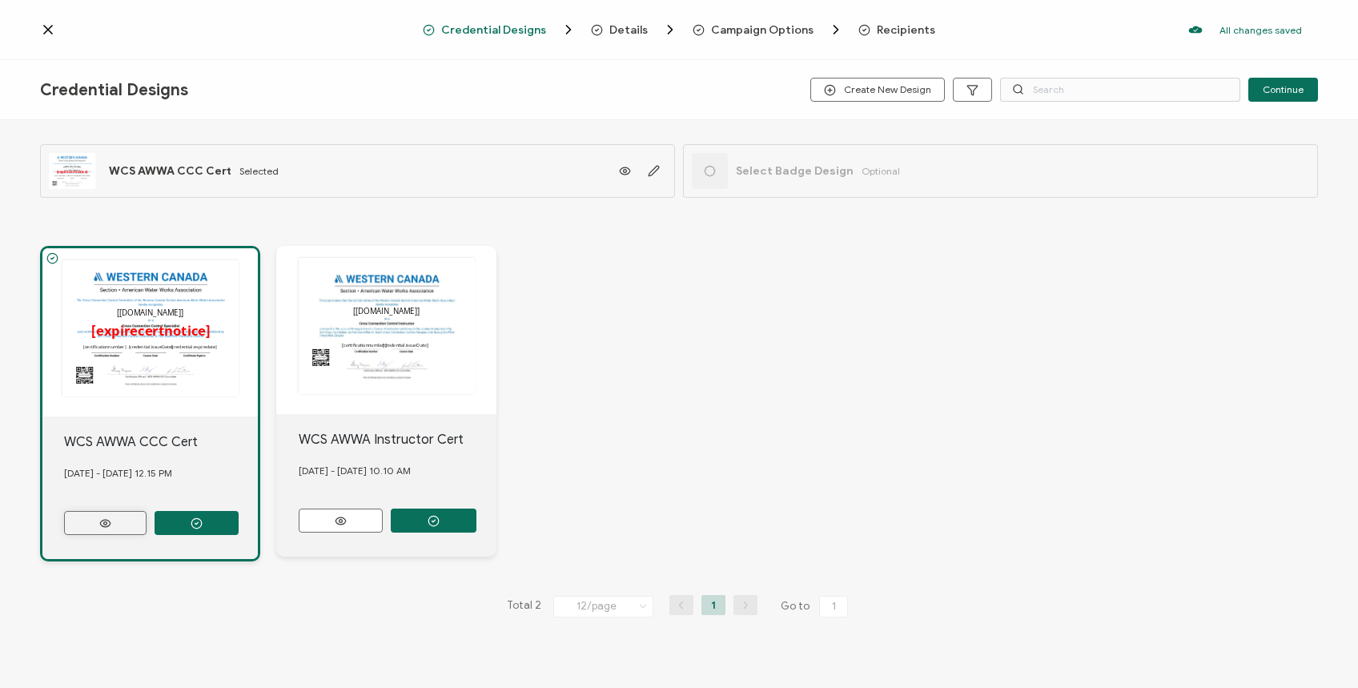
click at [103, 519] on icon at bounding box center [105, 523] width 20 height 12
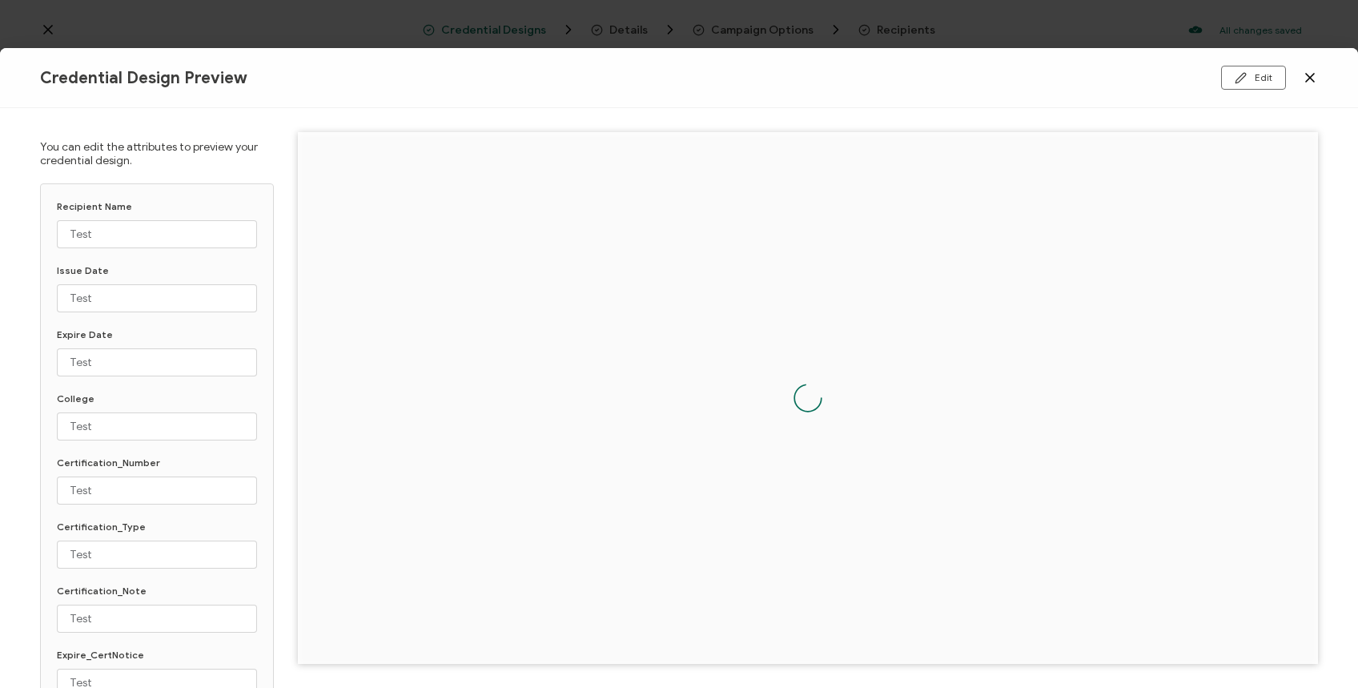
click at [1306, 79] on icon at bounding box center [1310, 78] width 8 height 8
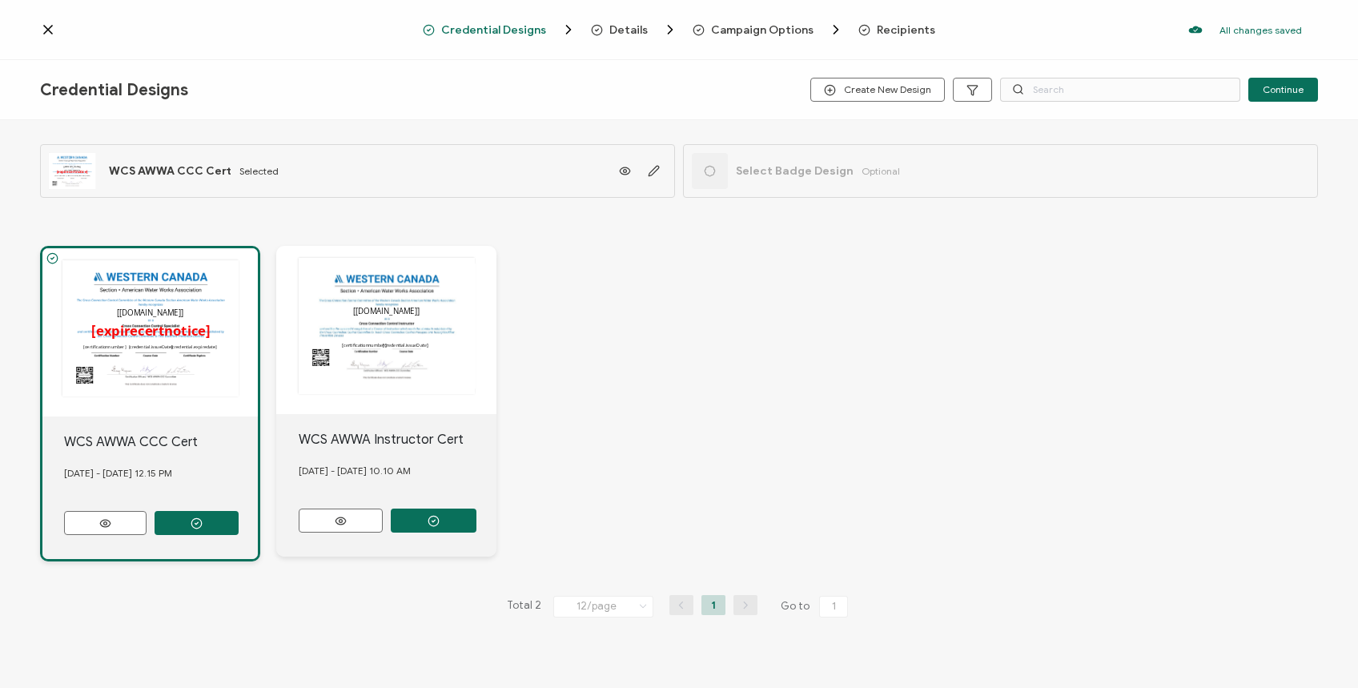
click at [730, 30] on span "Campaign Options" at bounding box center [762, 30] width 103 height 12
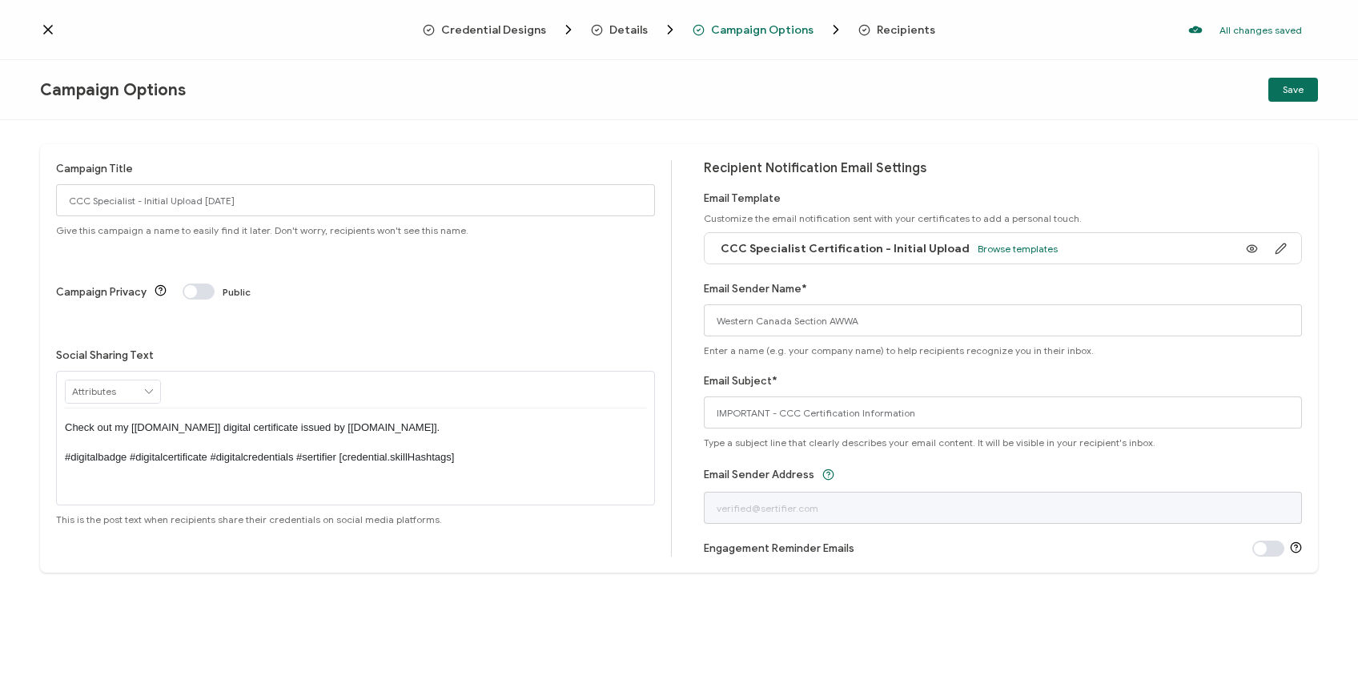
click at [30, 24] on div "Credential Designs Details Campaign Options Recipients All changes saved We sav…" at bounding box center [679, 30] width 1358 height 60
click at [53, 26] on icon at bounding box center [48, 30] width 16 height 16
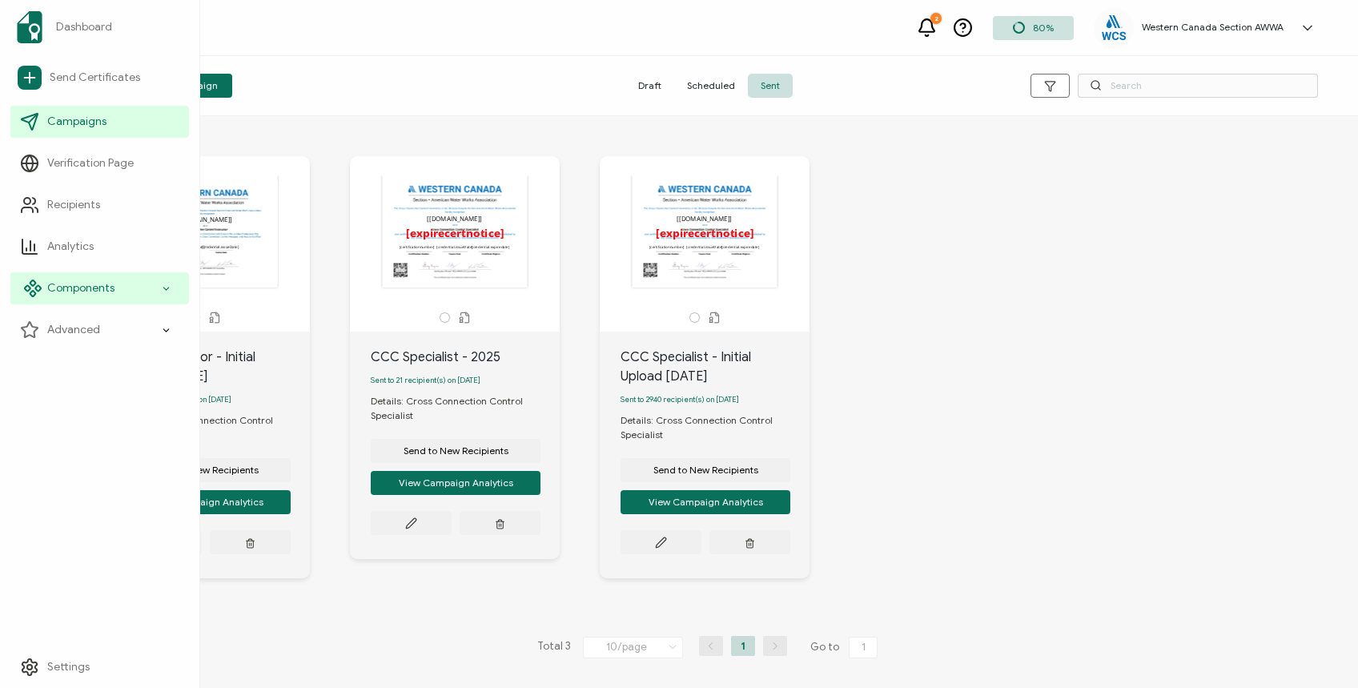
click at [97, 285] on span "Components" at bounding box center [80, 288] width 67 height 16
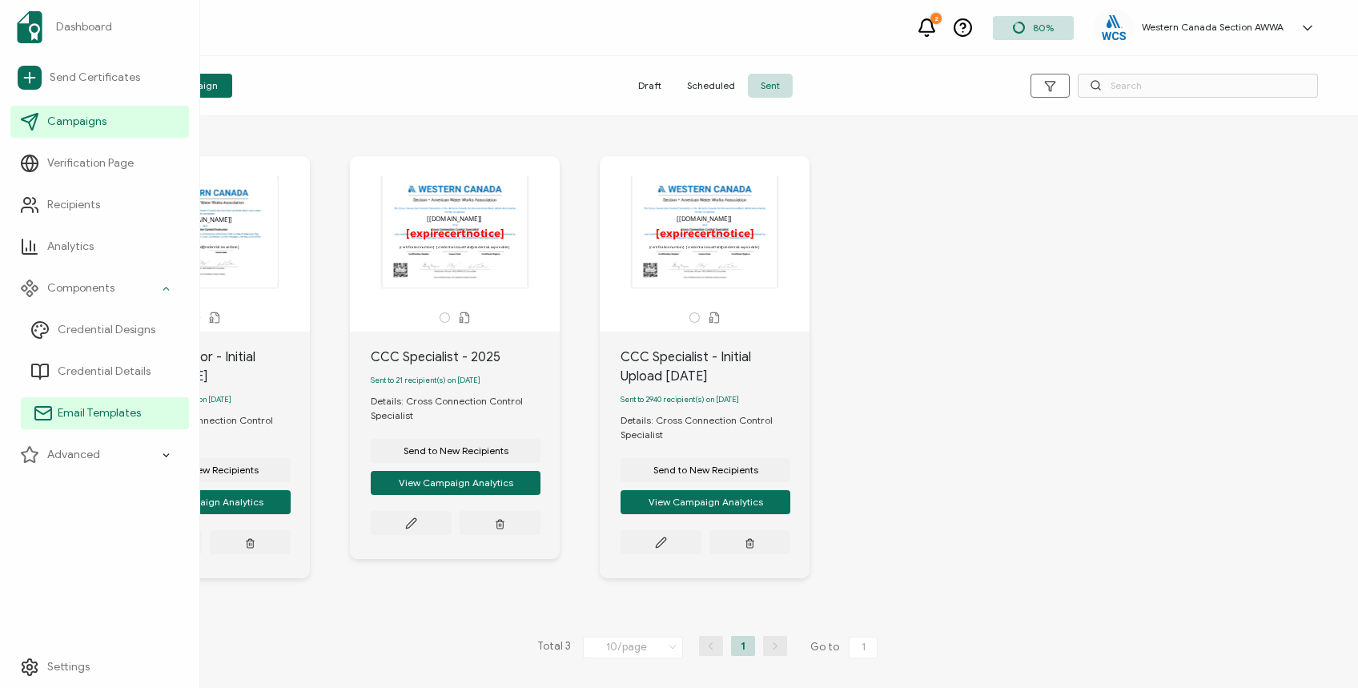
click at [93, 404] on link "Email Templates" at bounding box center [105, 413] width 168 height 32
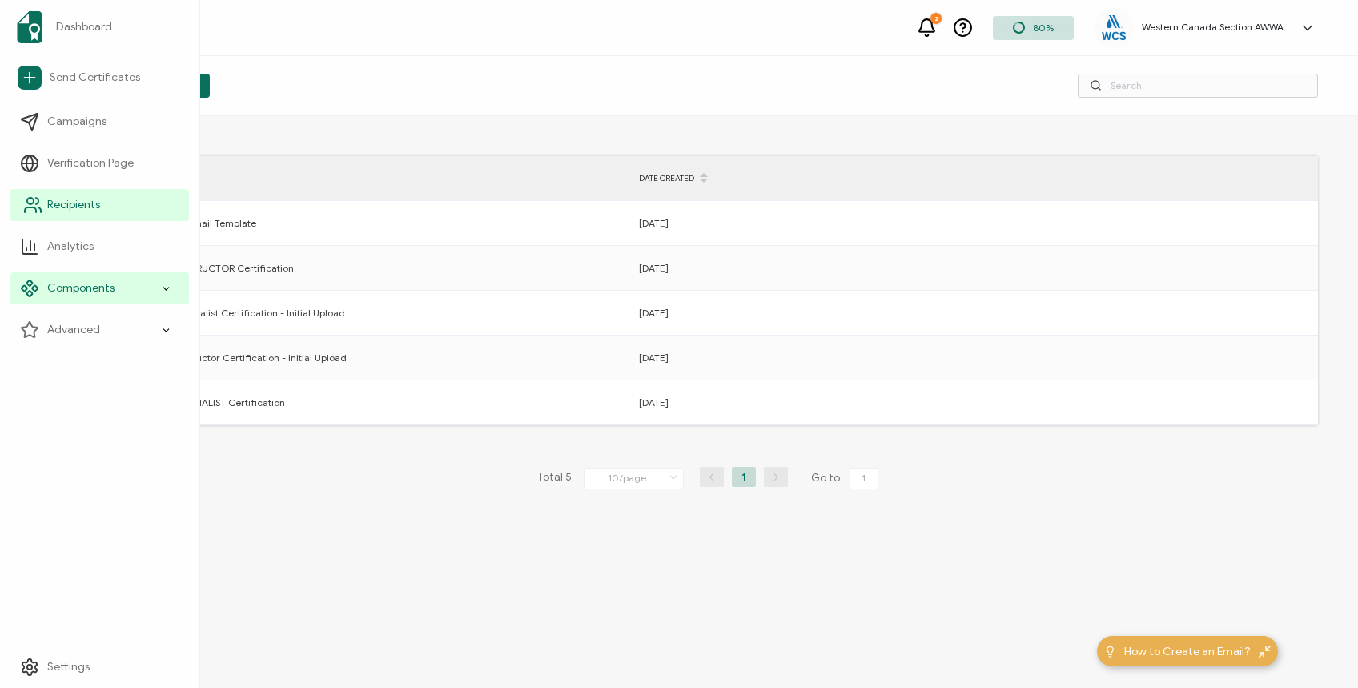
drag, startPoint x: 48, startPoint y: 205, endPoint x: 70, endPoint y: 201, distance: 22.0
click at [48, 205] on span "Recipients" at bounding box center [73, 205] width 53 height 16
